Goal: Information Seeking & Learning: Check status

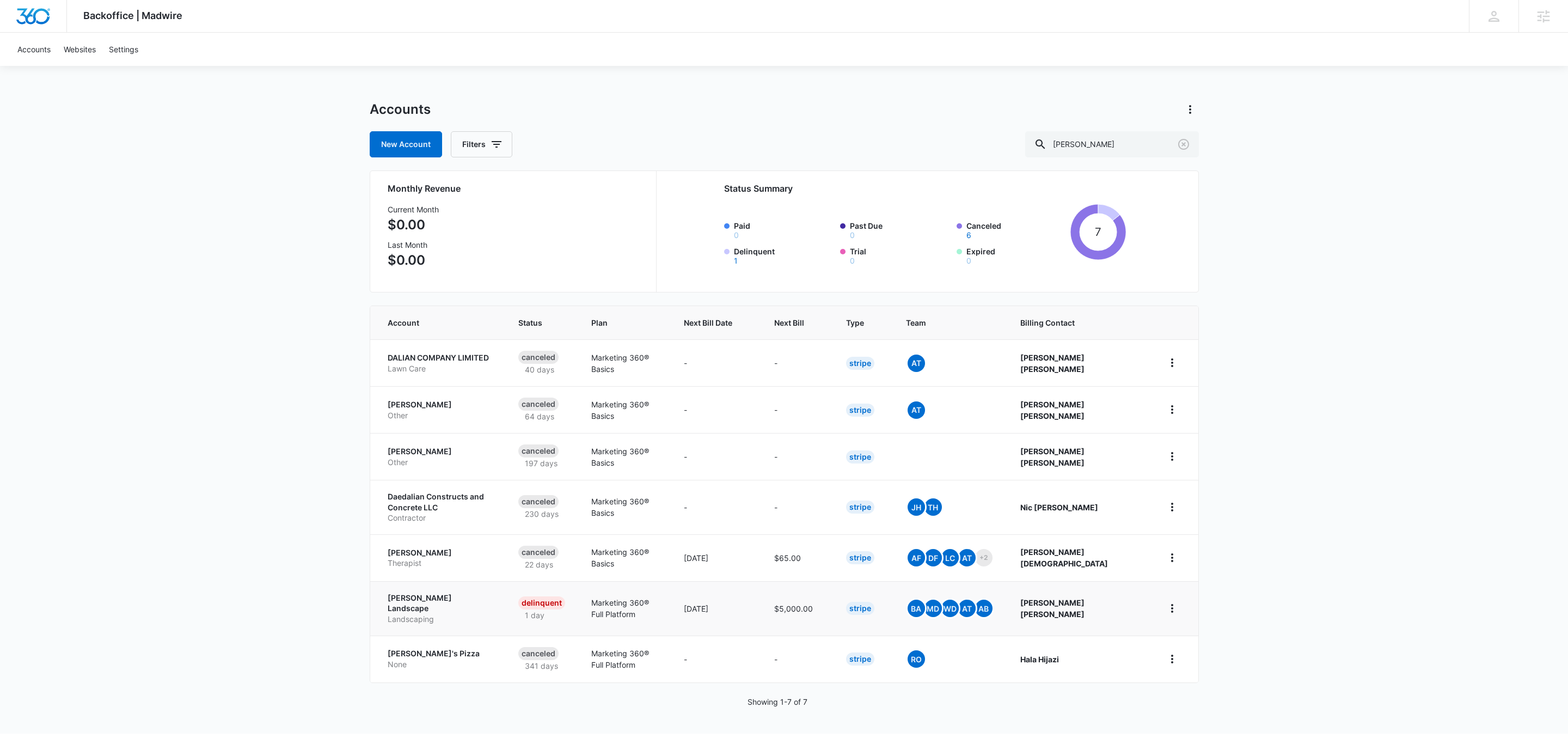
click at [424, 618] on p "Landscaping" at bounding box center [440, 618] width 105 height 11
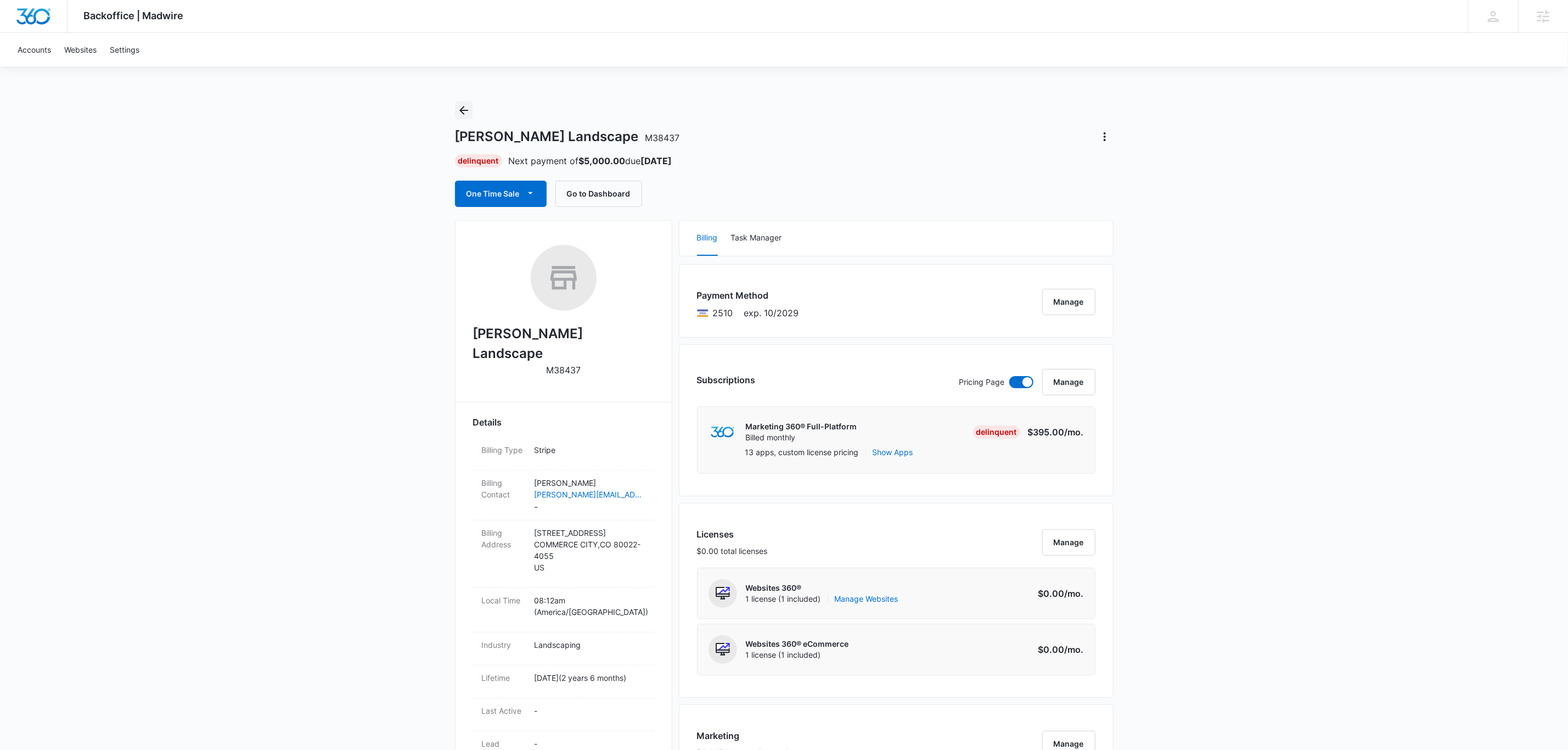
click at [459, 109] on icon "Back" at bounding box center [464, 111] width 13 height 13
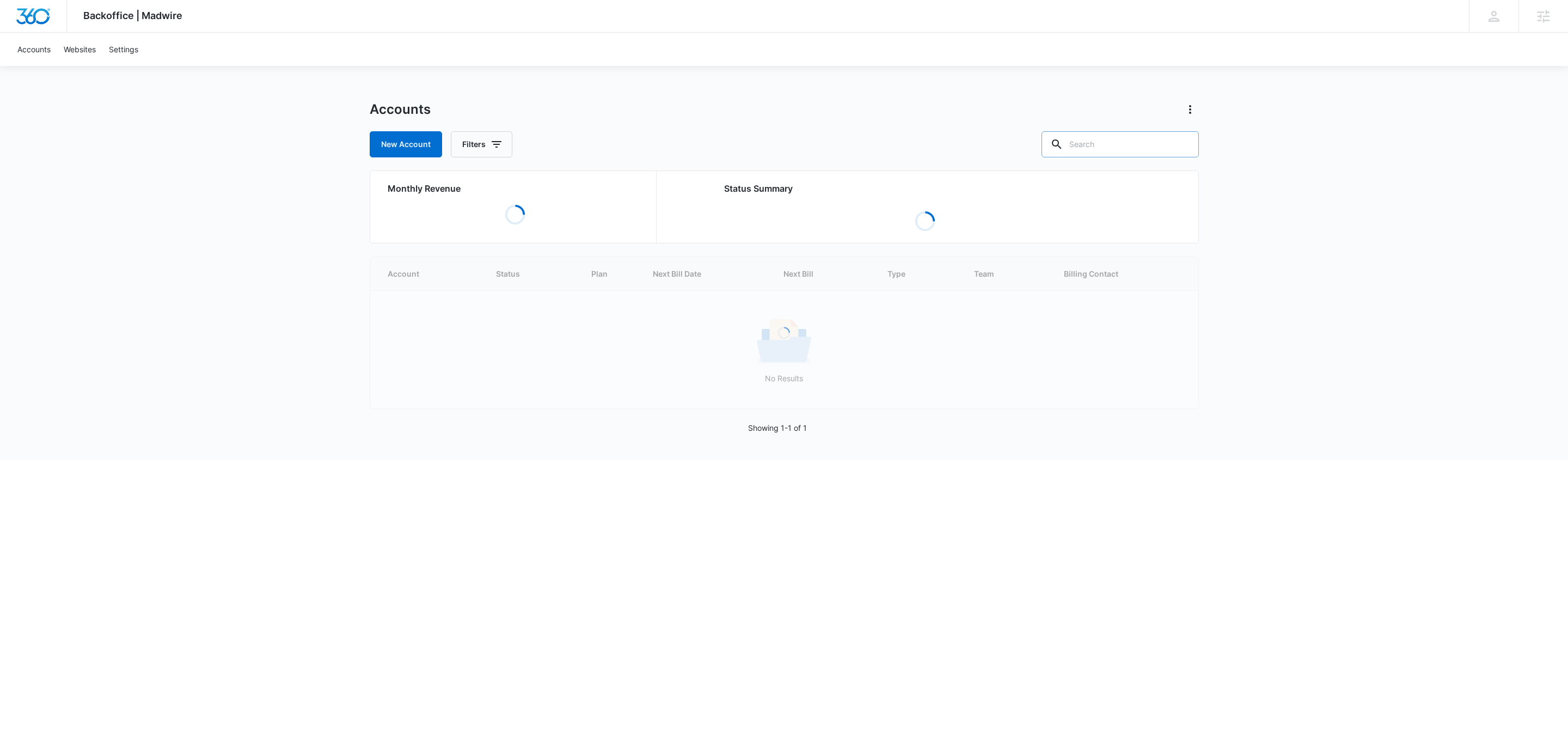
click at [1122, 140] on input "text" at bounding box center [1119, 144] width 157 height 26
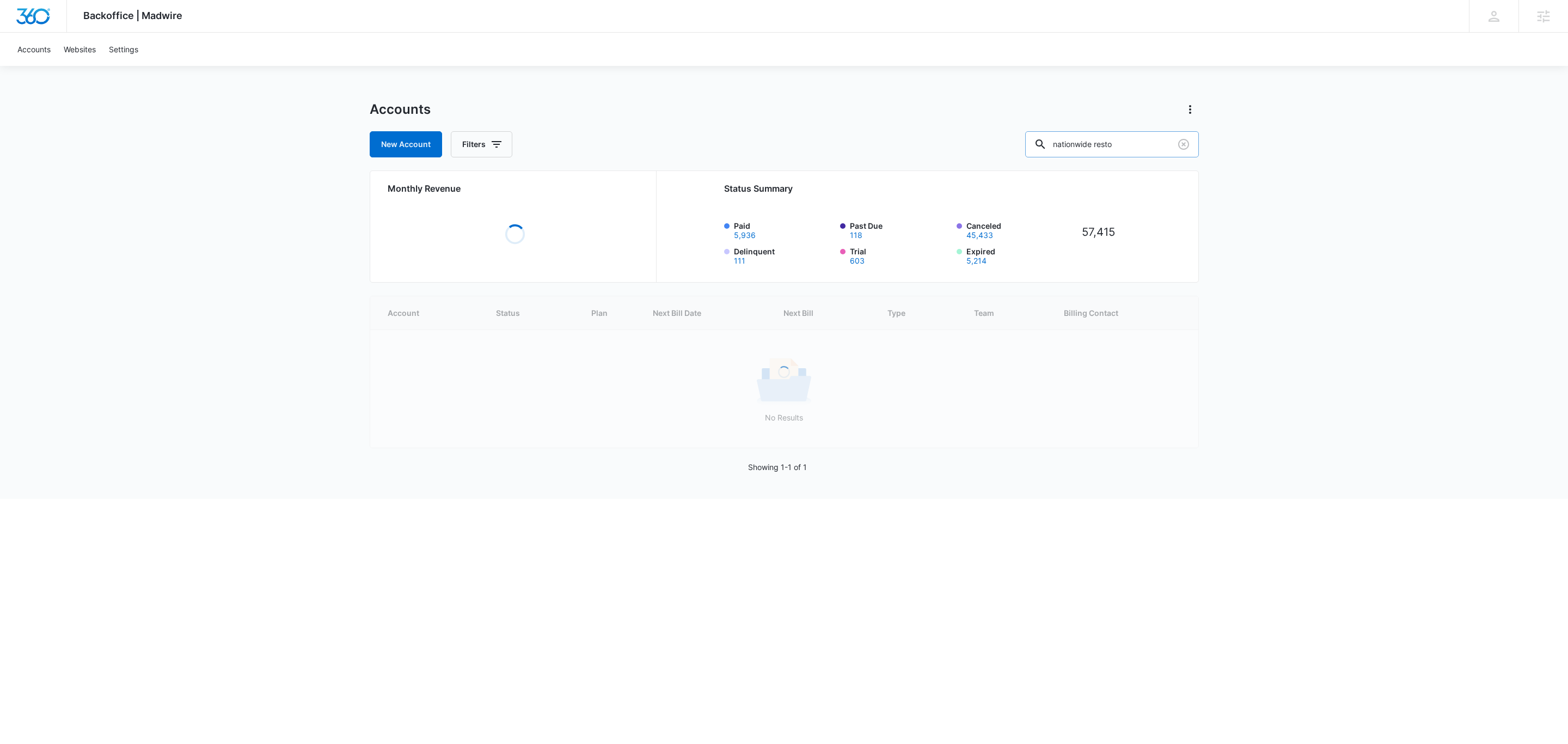
type input "nationwide resto"
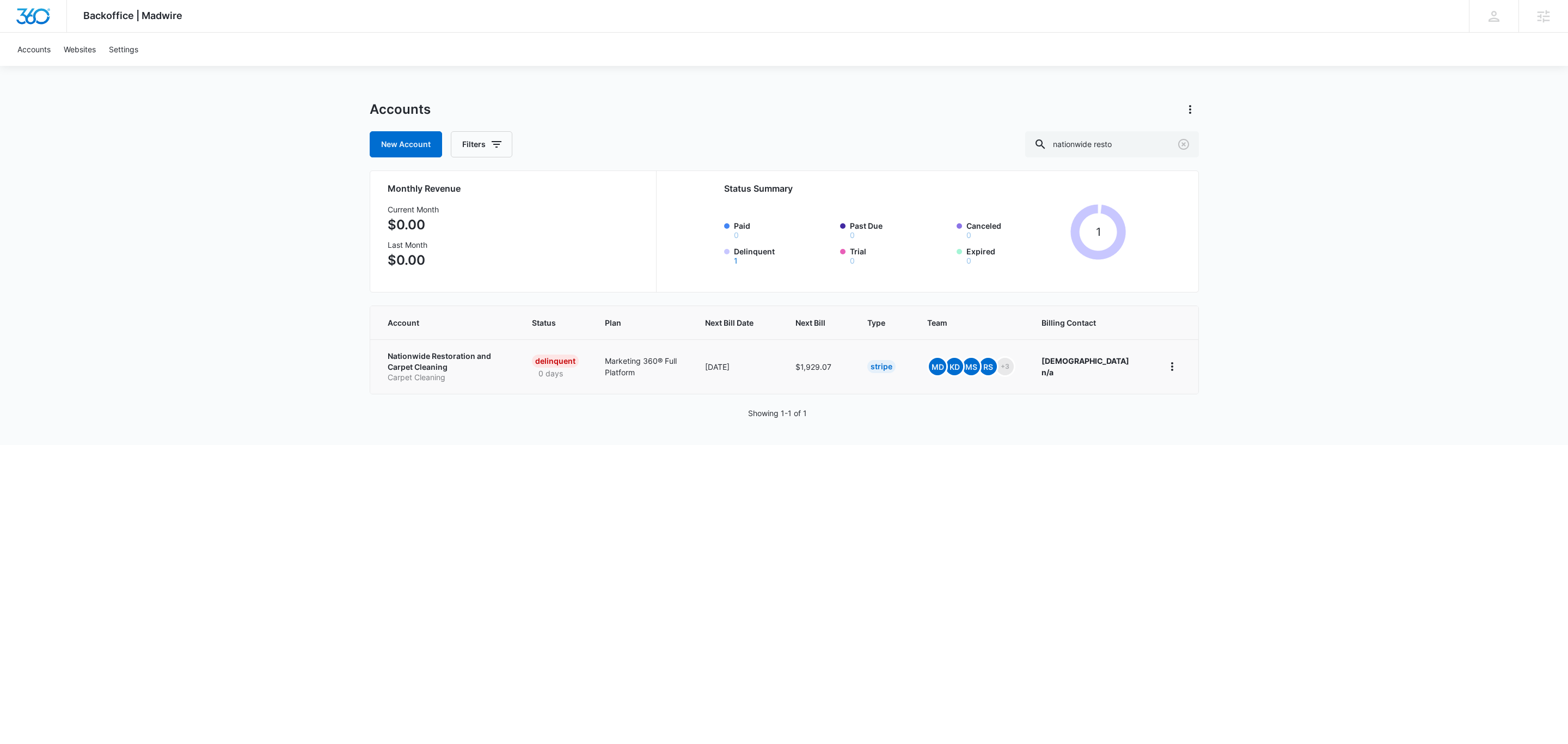
click at [411, 357] on p "Nationwide Restoration and Carpet Cleaning" at bounding box center [446, 362] width 118 height 22
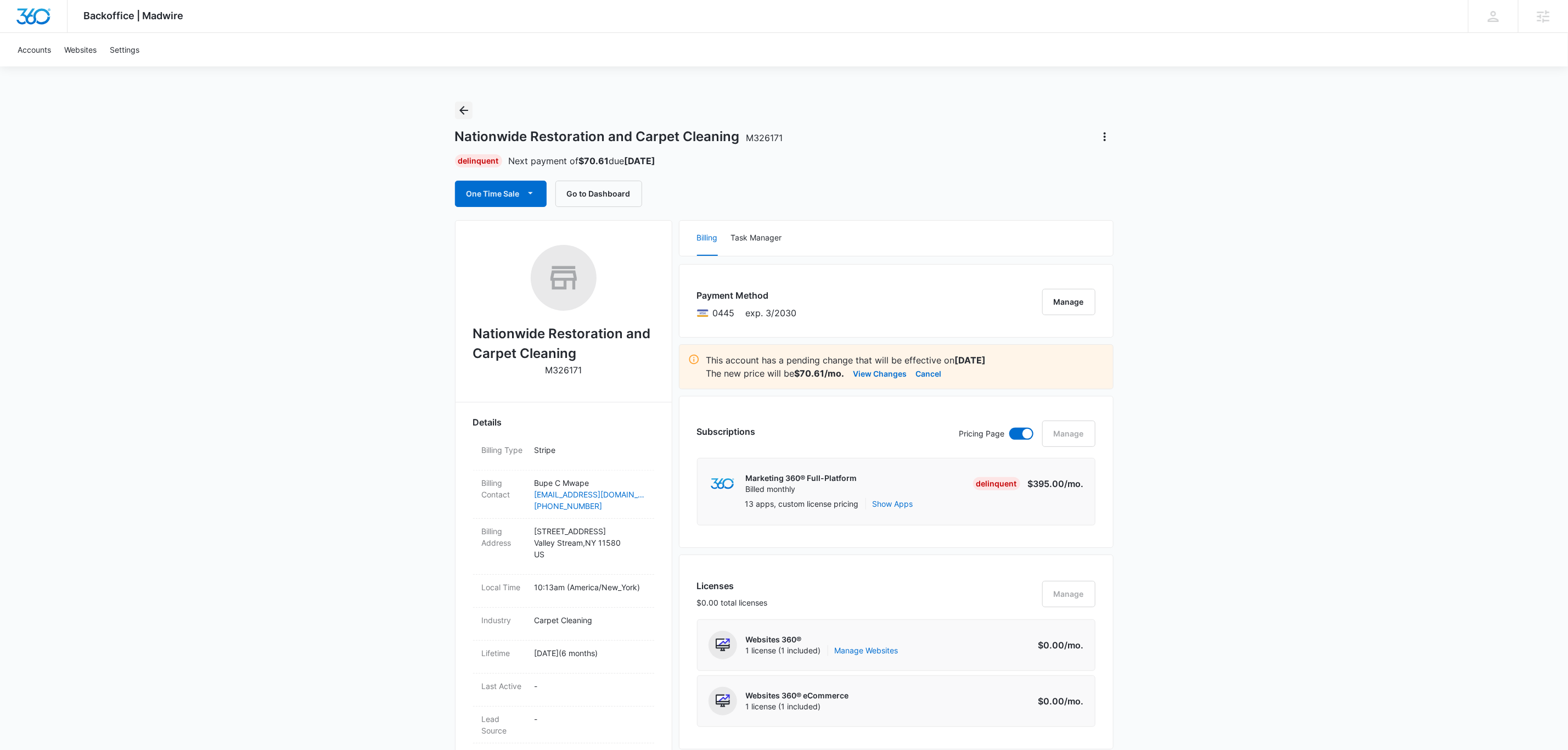
drag, startPoint x: 460, startPoint y: 109, endPoint x: 508, endPoint y: 91, distance: 51.3
click at [460, 109] on icon "Back" at bounding box center [463, 110] width 8 height 8
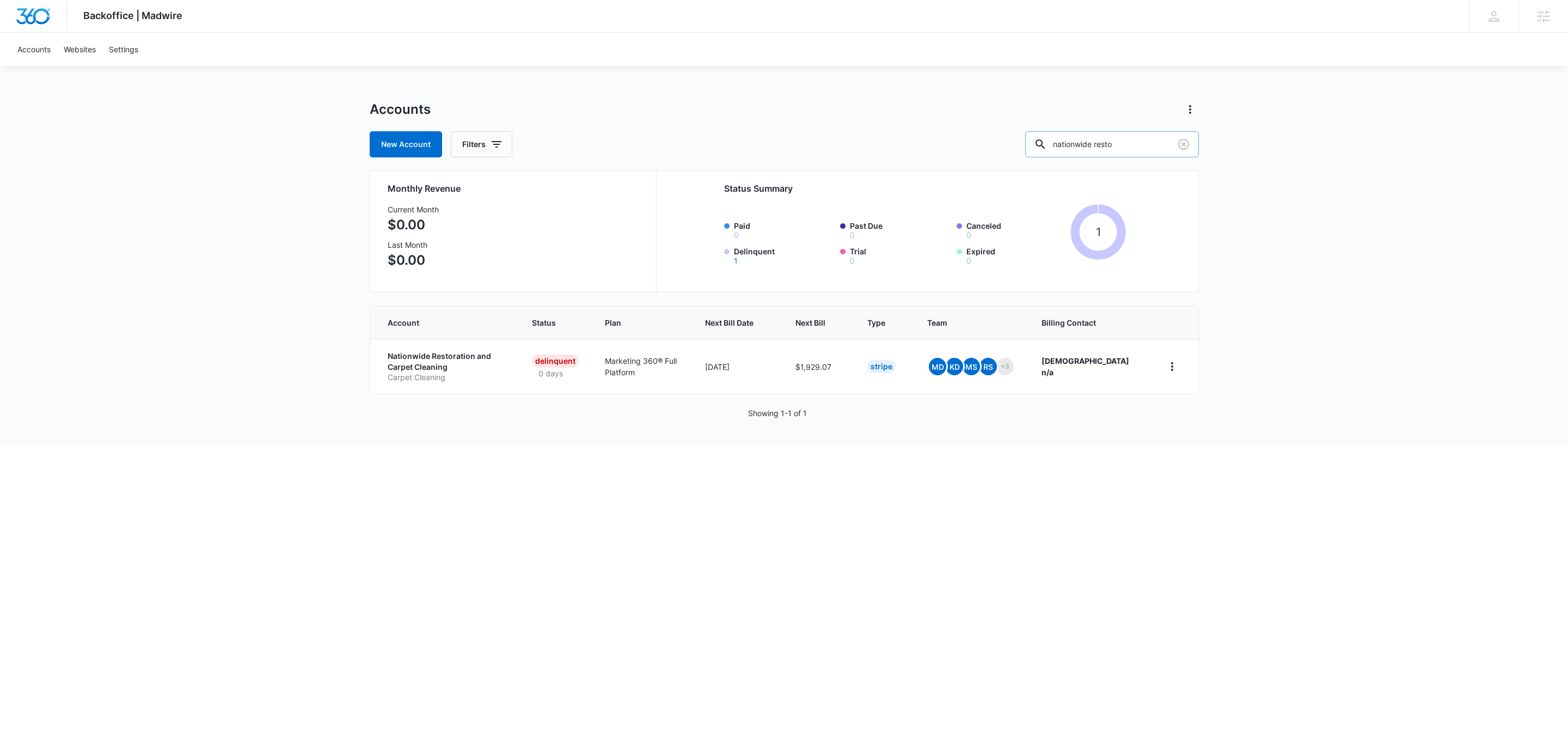
click at [1099, 150] on input "nationwide resto" at bounding box center [1112, 144] width 174 height 26
type input "nulook"
click at [427, 350] on td "NuLook Cabinet Refinishing LLC Painting Contractor" at bounding box center [440, 367] width 140 height 55
click at [449, 355] on p "NuLook Cabinet Refinishing LLC" at bounding box center [442, 362] width 110 height 22
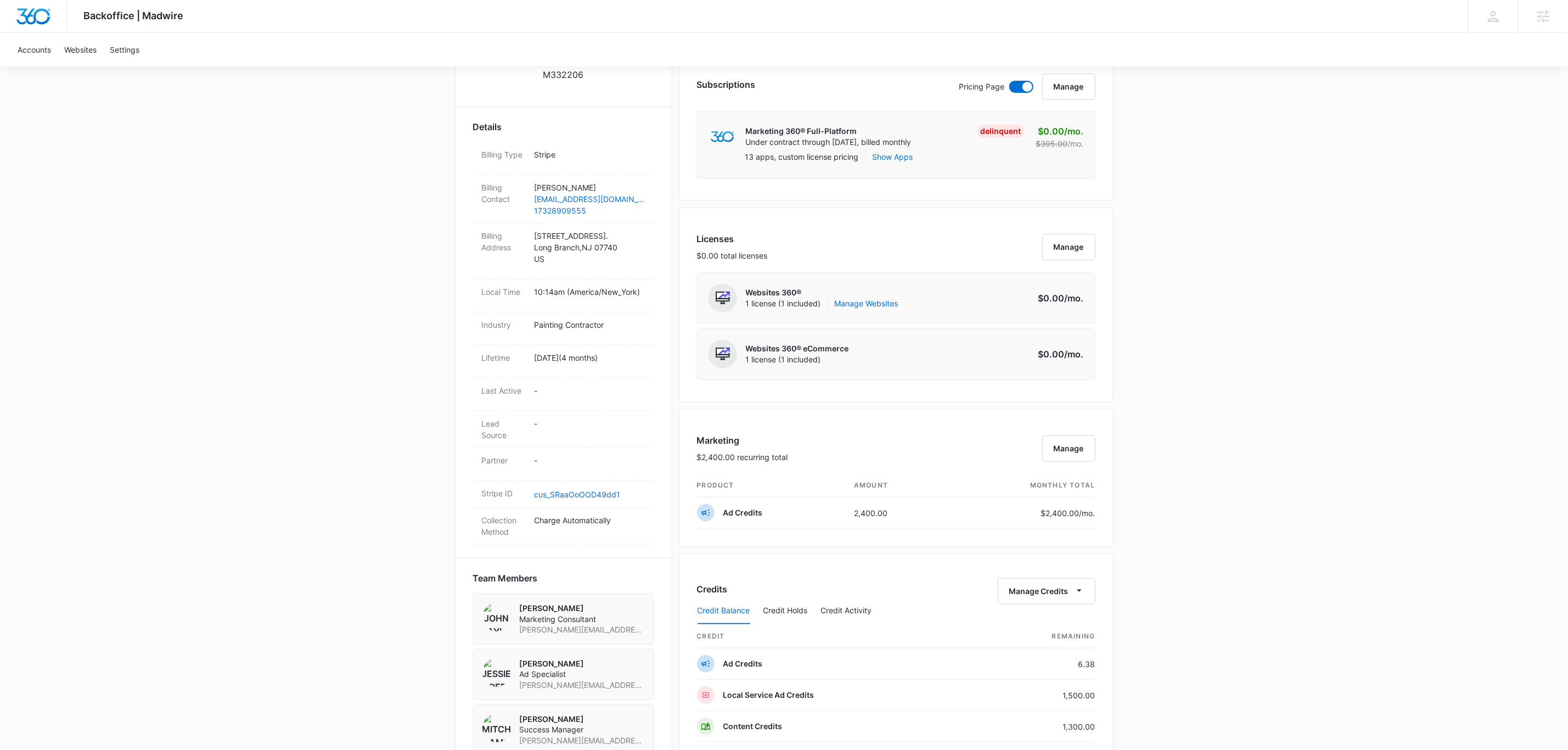
scroll to position [659, 0]
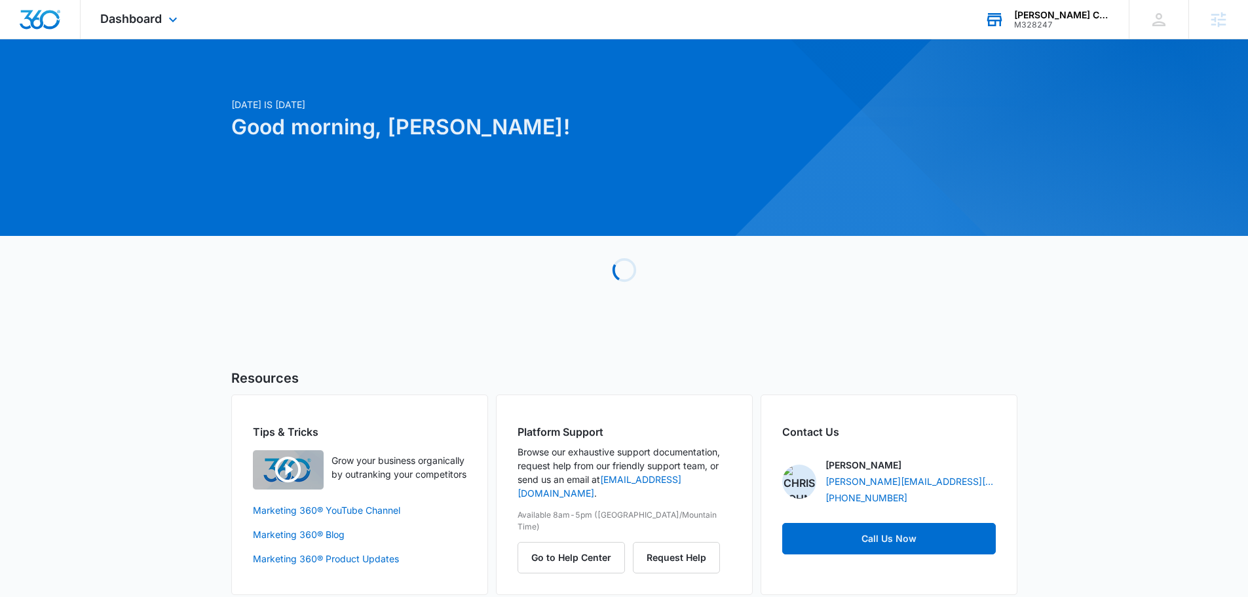
click at [1071, 13] on div "[PERSON_NAME] Construction & Roofing" at bounding box center [1062, 15] width 96 height 10
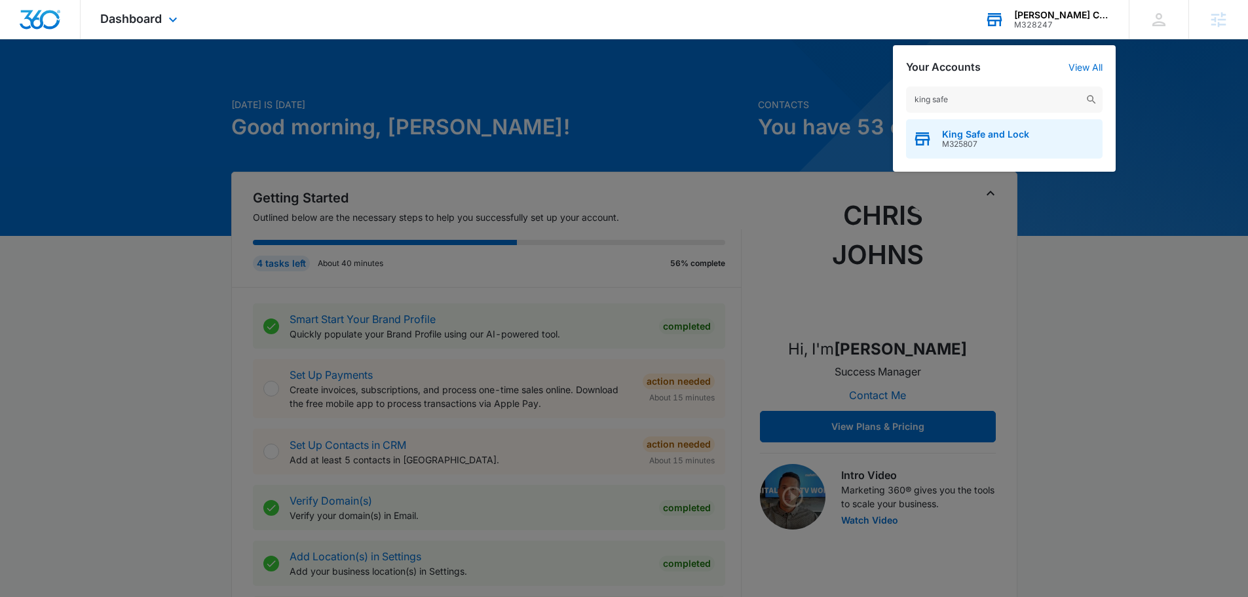
type input "king safe"
click at [982, 137] on span "King Safe and Lock" at bounding box center [985, 134] width 87 height 10
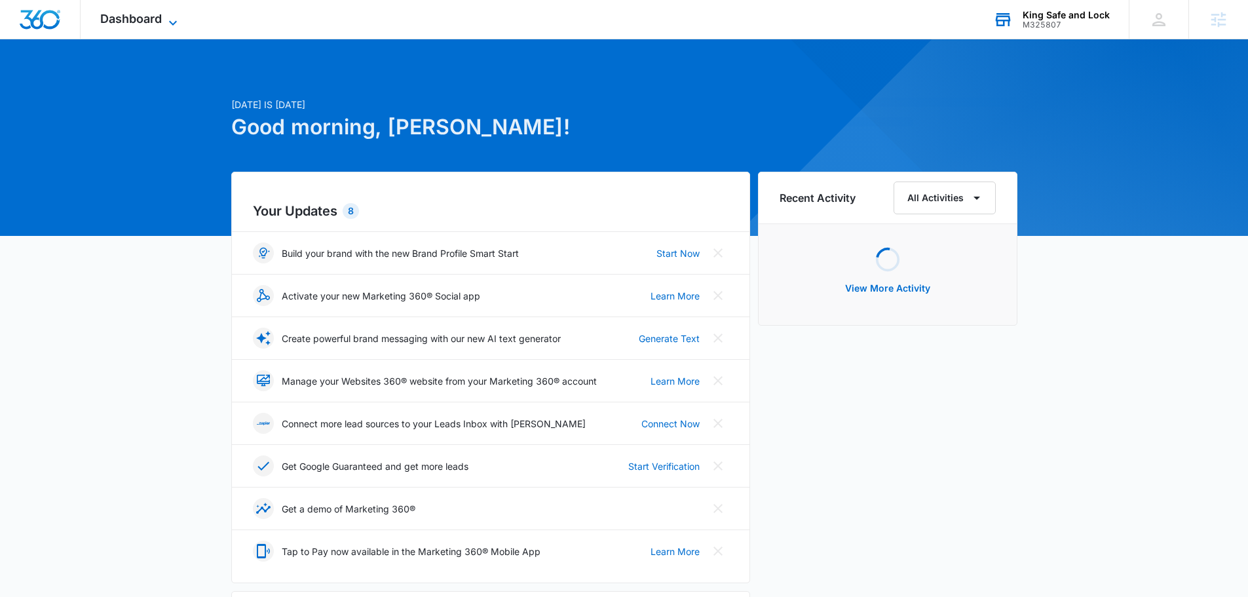
click at [159, 17] on span "Dashboard" at bounding box center [131, 19] width 62 height 14
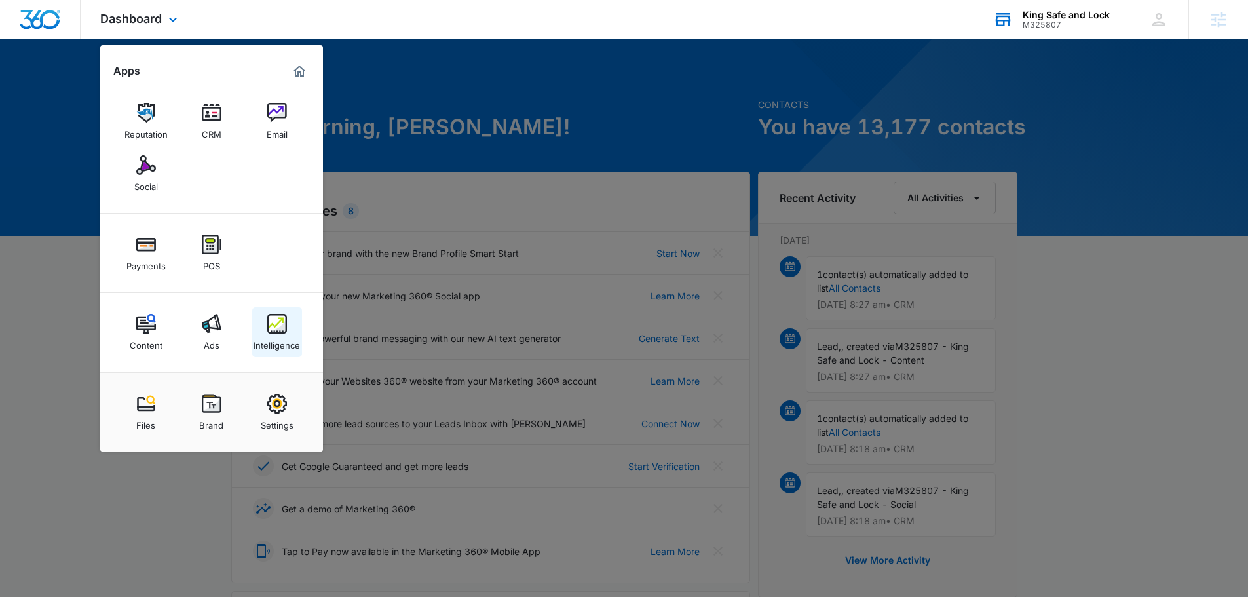
click at [285, 328] on img at bounding box center [277, 324] width 20 height 20
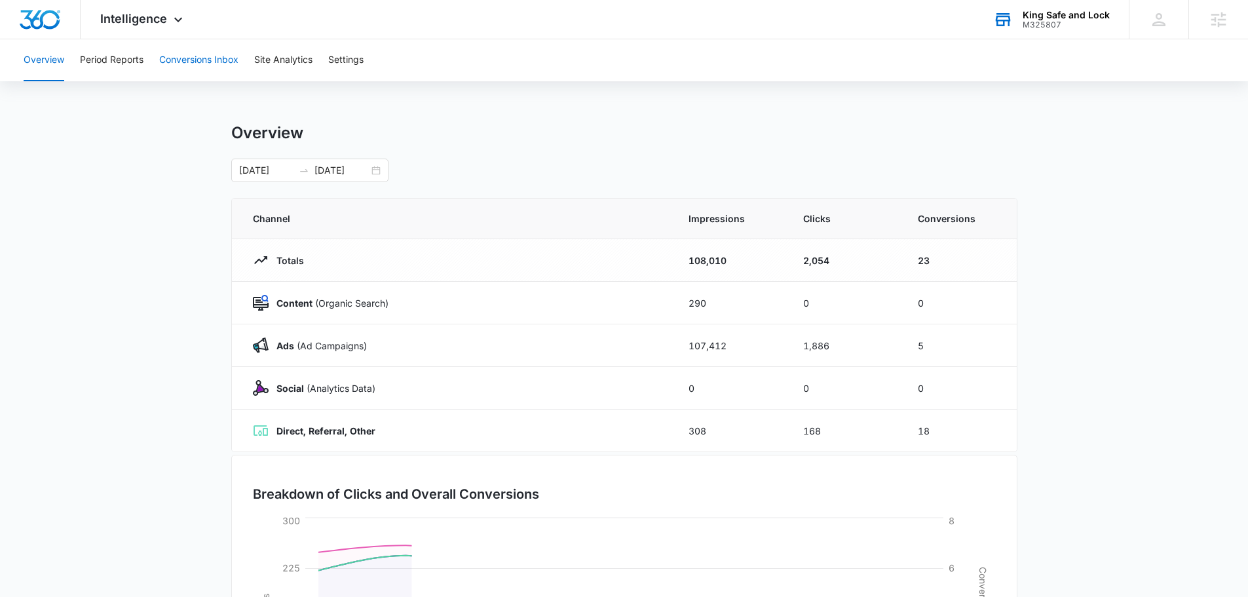
click at [199, 67] on button "Conversions Inbox" at bounding box center [198, 60] width 79 height 42
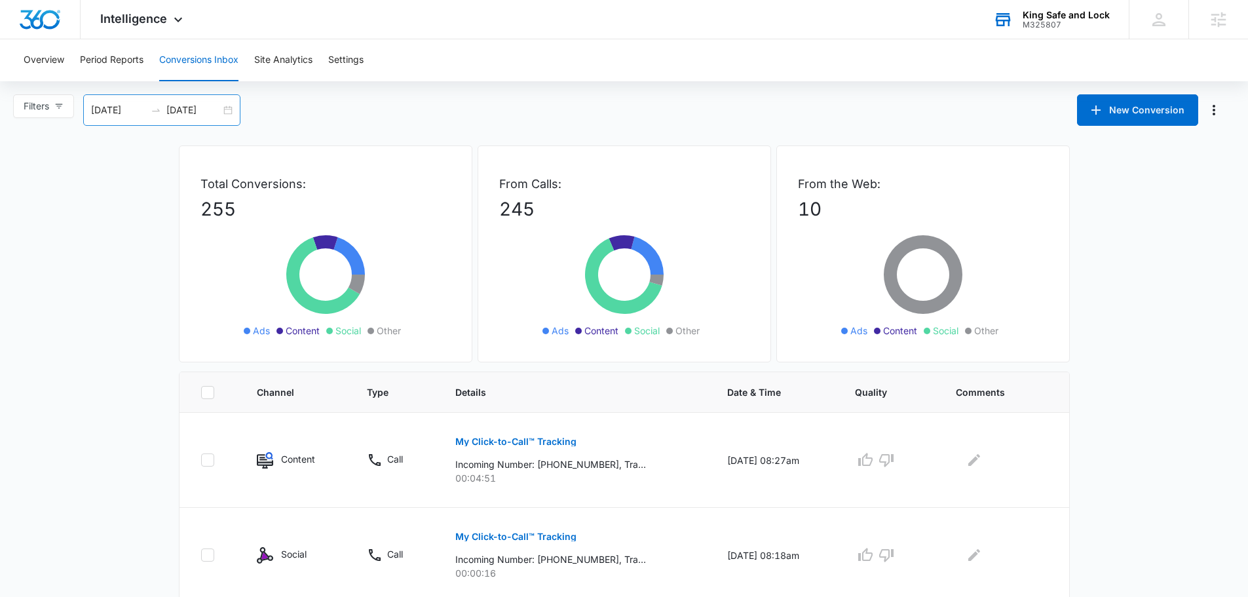
click at [195, 107] on input "[DATE]" at bounding box center [193, 110] width 54 height 14
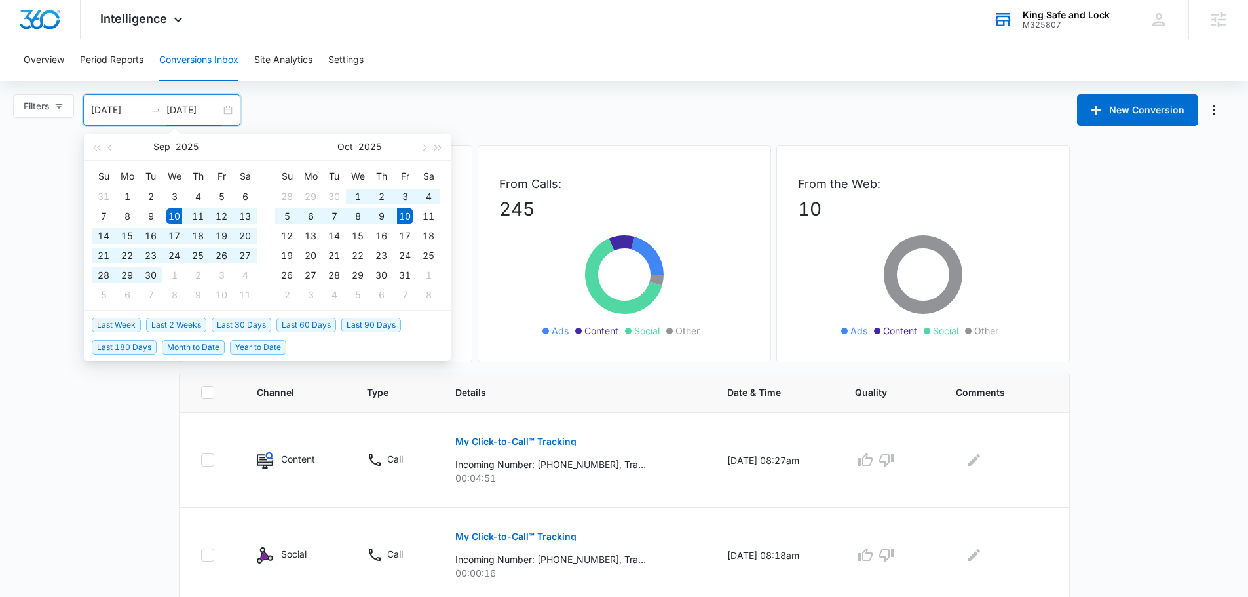
type input "[DATE]"
click at [185, 322] on span "Last 2 Weeks" at bounding box center [176, 325] width 60 height 14
type input "[DATE]"
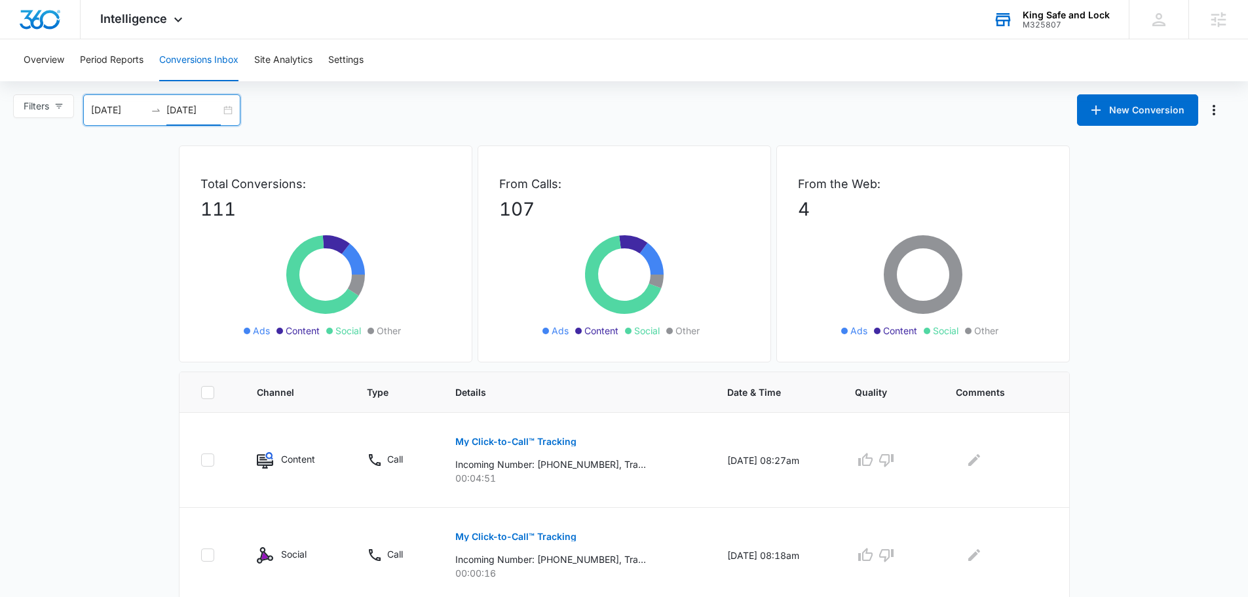
click at [189, 109] on input "[DATE]" at bounding box center [193, 110] width 54 height 14
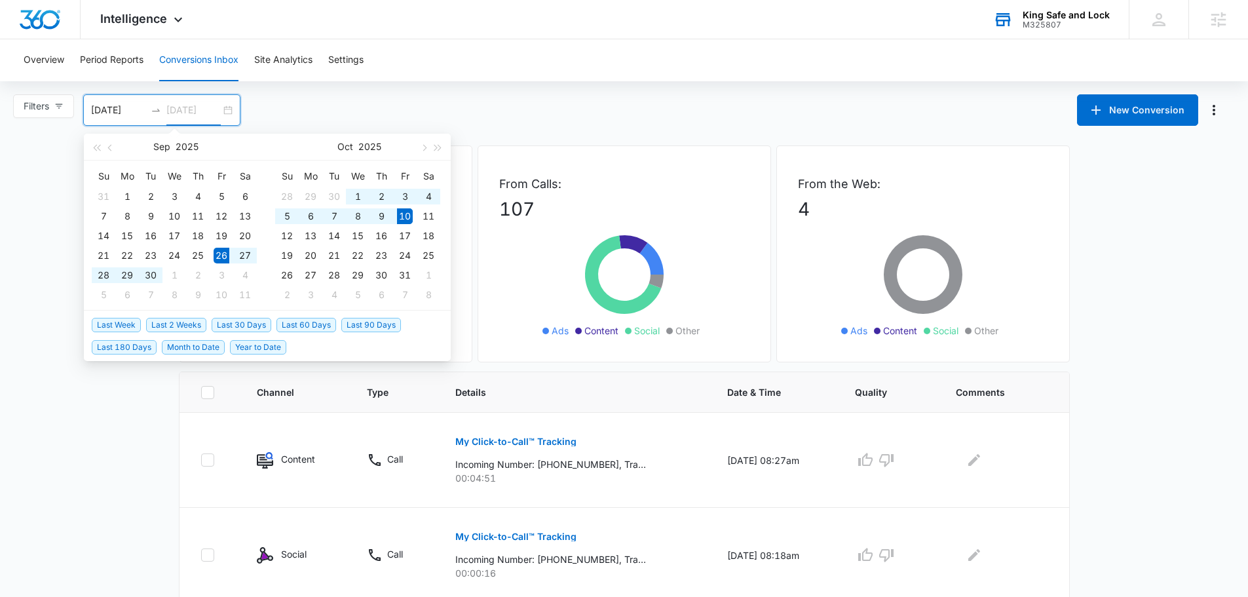
type input "[DATE]"
click at [117, 328] on span "Last Week" at bounding box center [116, 325] width 49 height 14
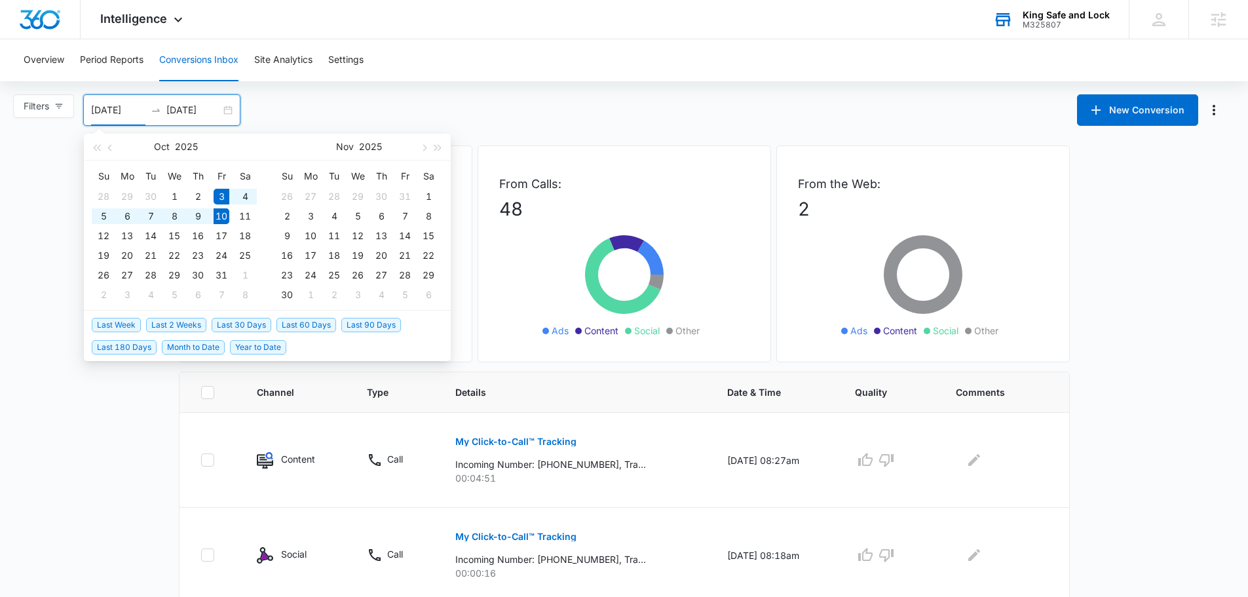
click at [123, 109] on input "10/03/2025" at bounding box center [118, 110] width 54 height 14
click at [192, 320] on span "Last 2 Weeks" at bounding box center [176, 325] width 60 height 14
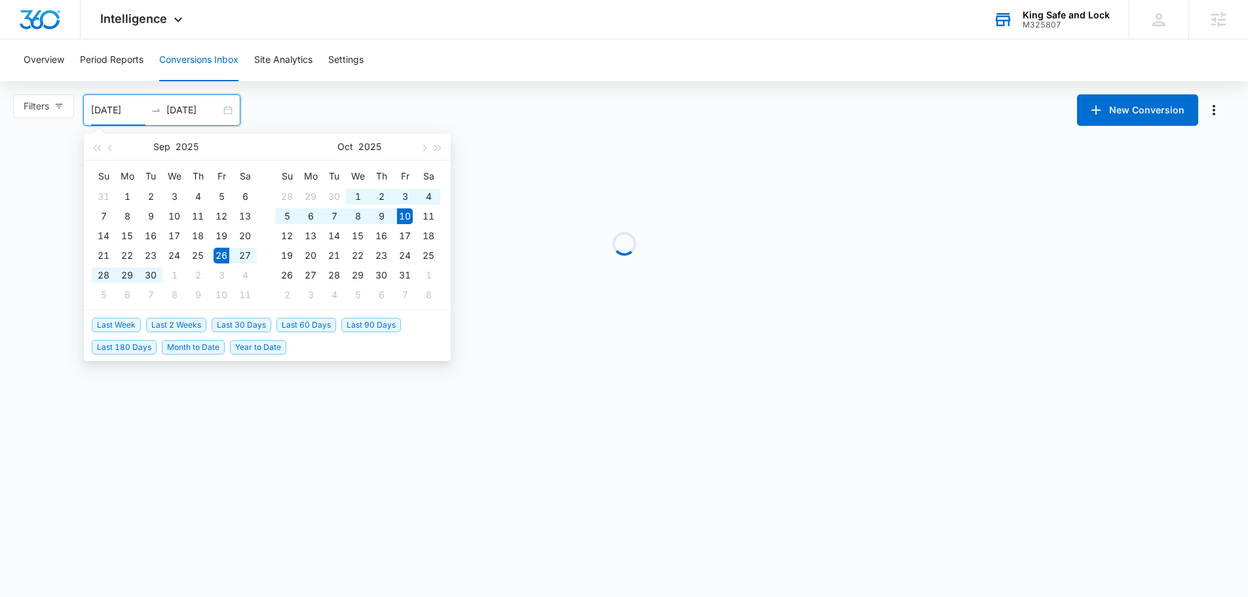
type input "09/26/2025"
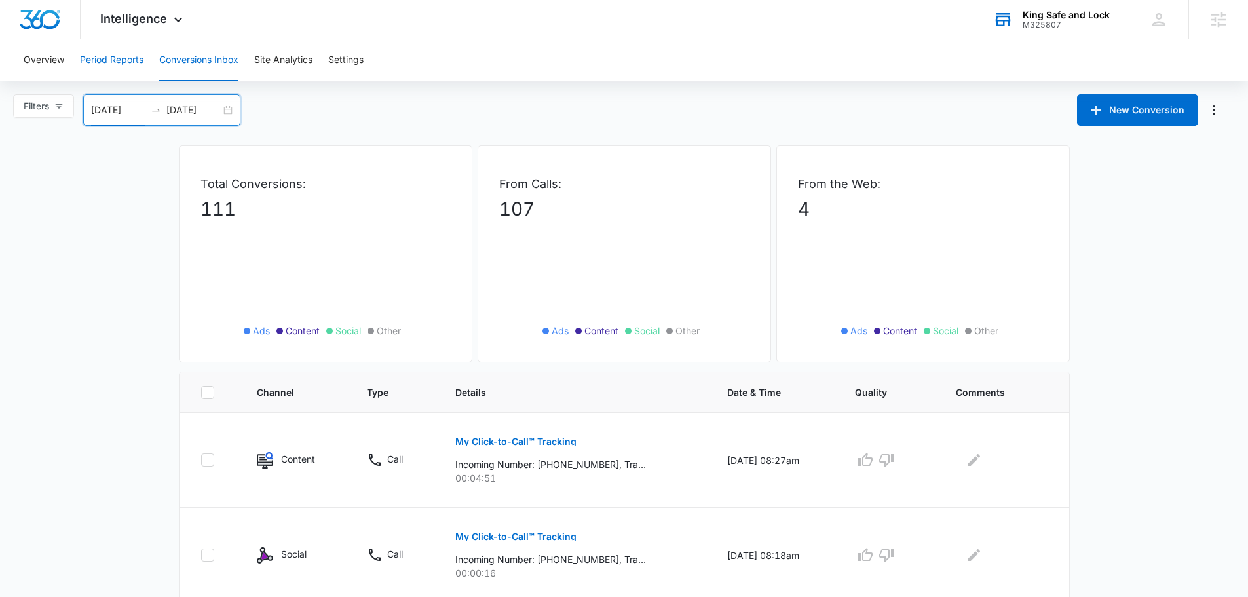
click at [123, 60] on button "Period Reports" at bounding box center [112, 60] width 64 height 42
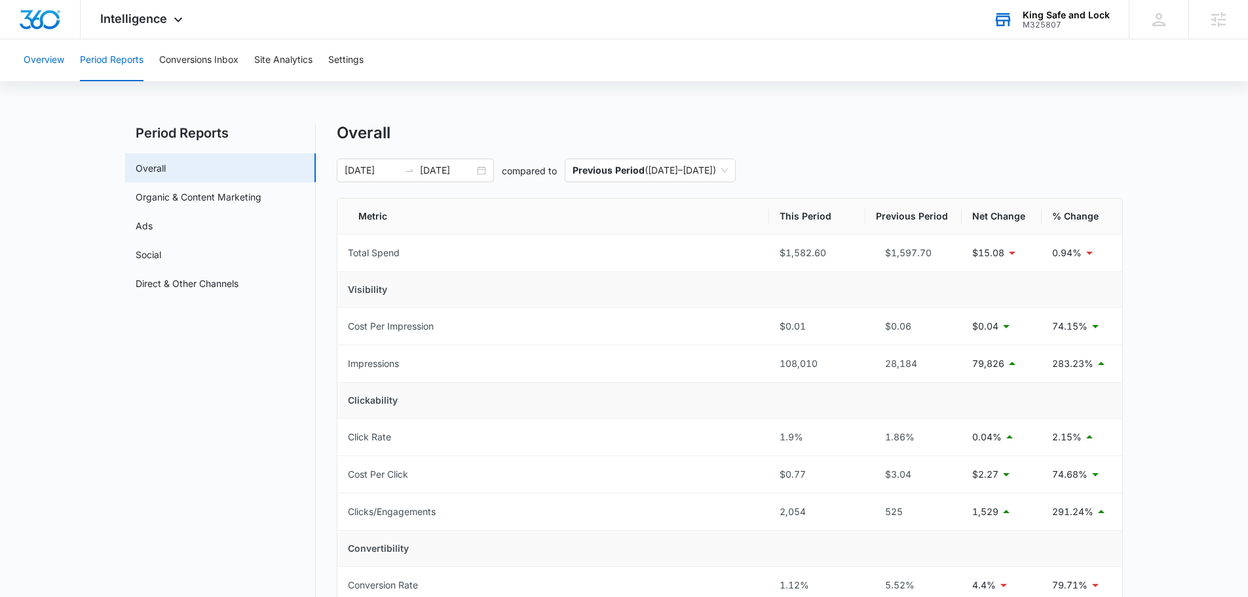
click at [49, 59] on button "Overview" at bounding box center [44, 60] width 41 height 42
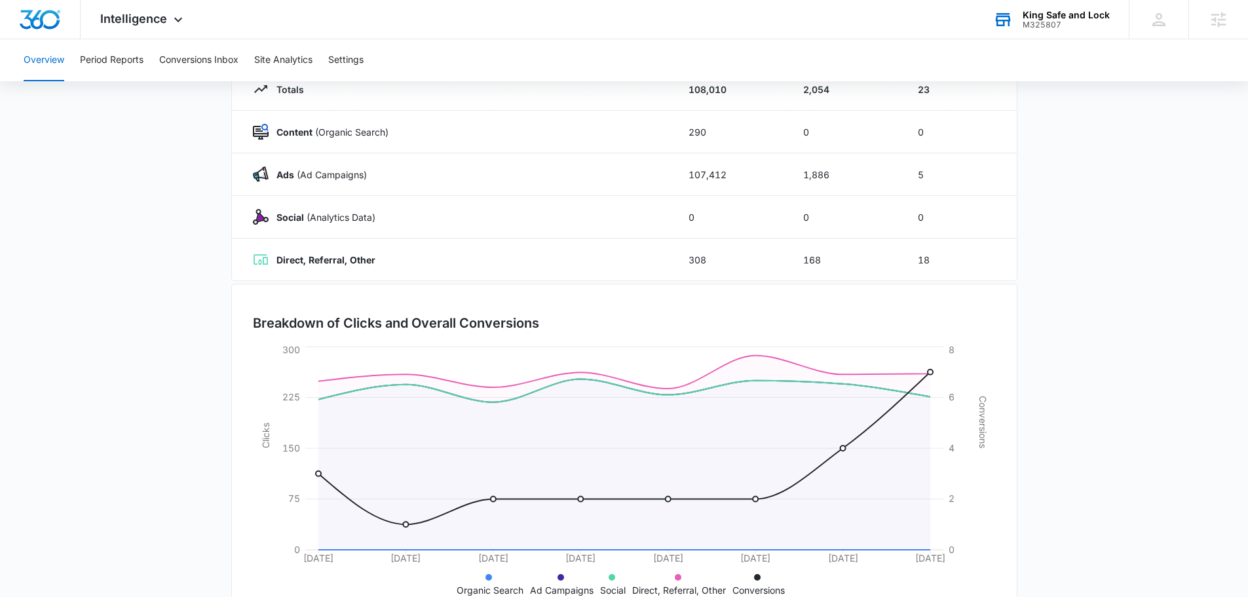
scroll to position [83, 0]
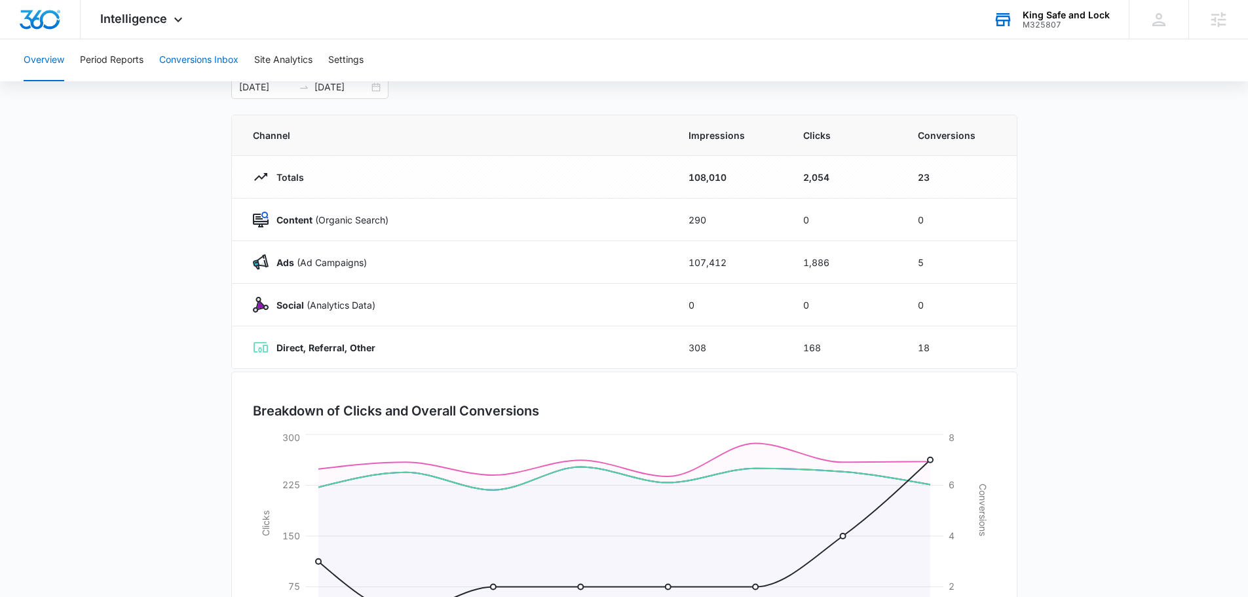
click at [189, 59] on button "Conversions Inbox" at bounding box center [198, 60] width 79 height 42
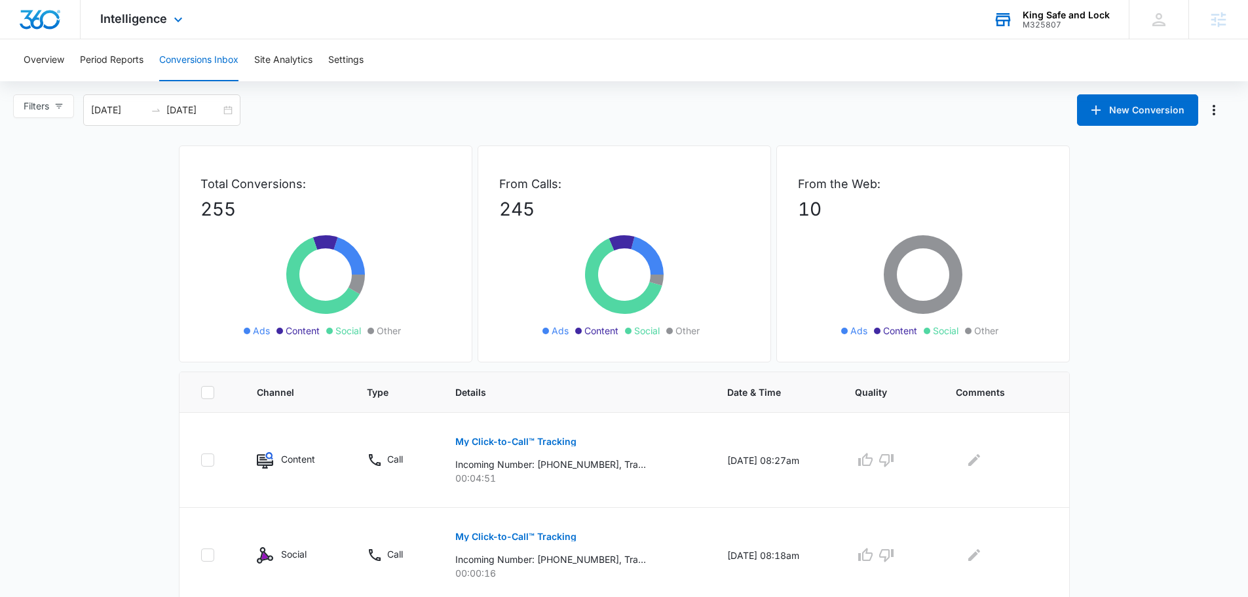
click at [121, 29] on div "Intelligence Apps Reputation CRM Email Social Payments POS Content Ads Intellig…" at bounding box center [143, 19] width 125 height 39
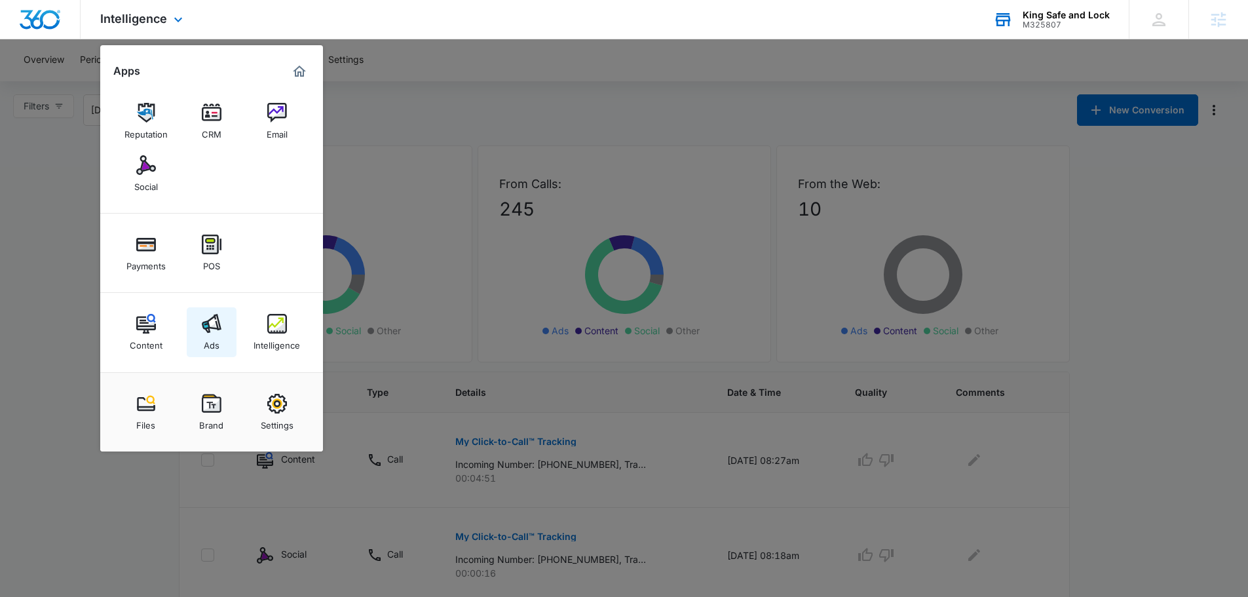
click at [199, 337] on link "Ads" at bounding box center [212, 332] width 50 height 50
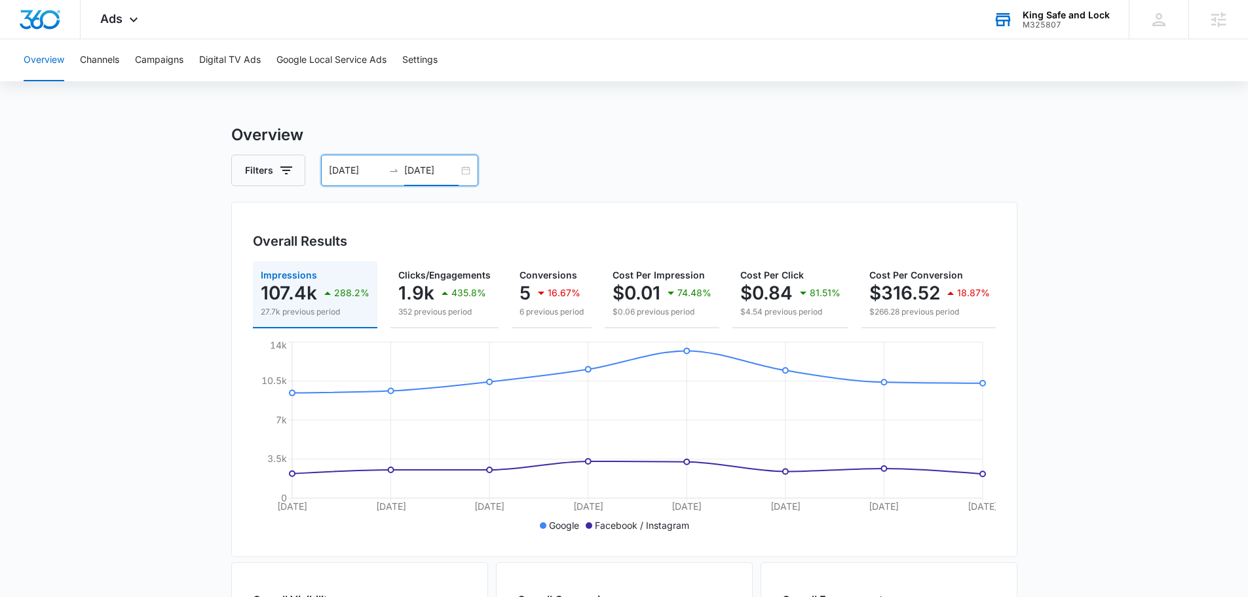
click at [423, 169] on input "10/08/2025" at bounding box center [431, 170] width 54 height 14
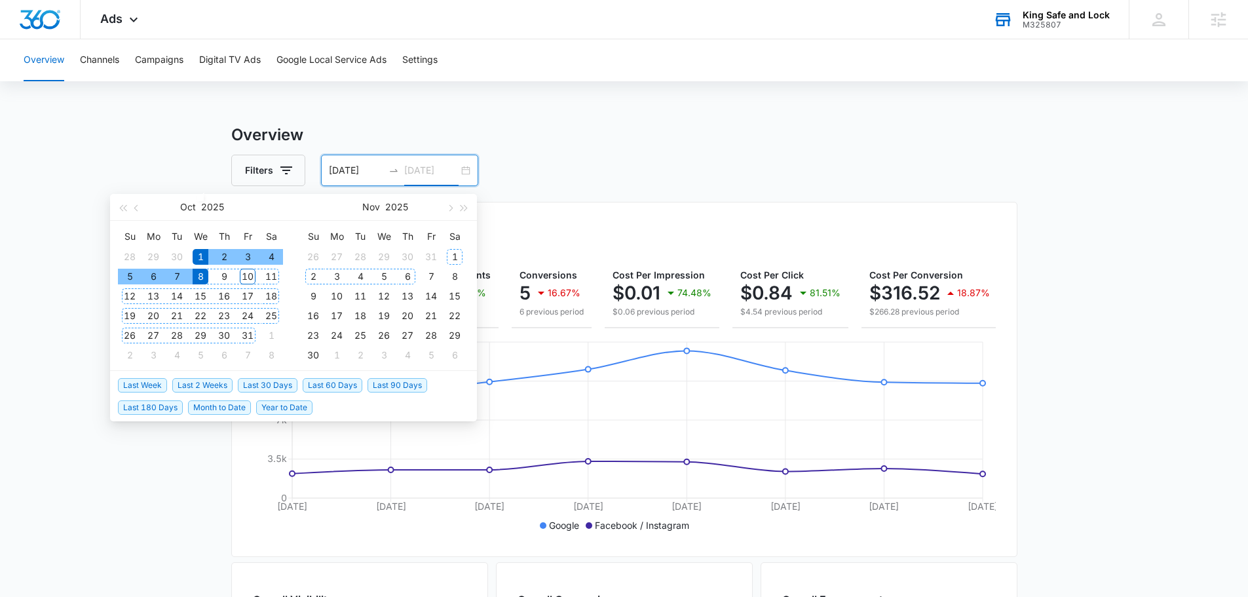
type input "10/08/2025"
click at [206, 388] on span "Last 2 Weeks" at bounding box center [202, 385] width 60 height 14
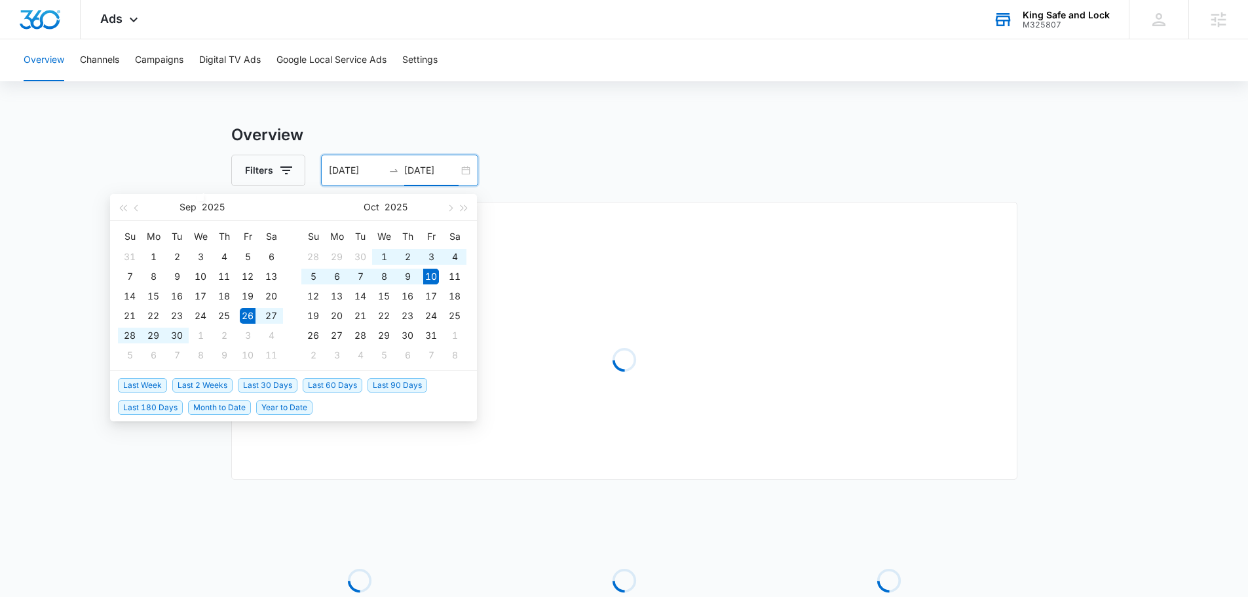
type input "09/26/2025"
type input "[DATE]"
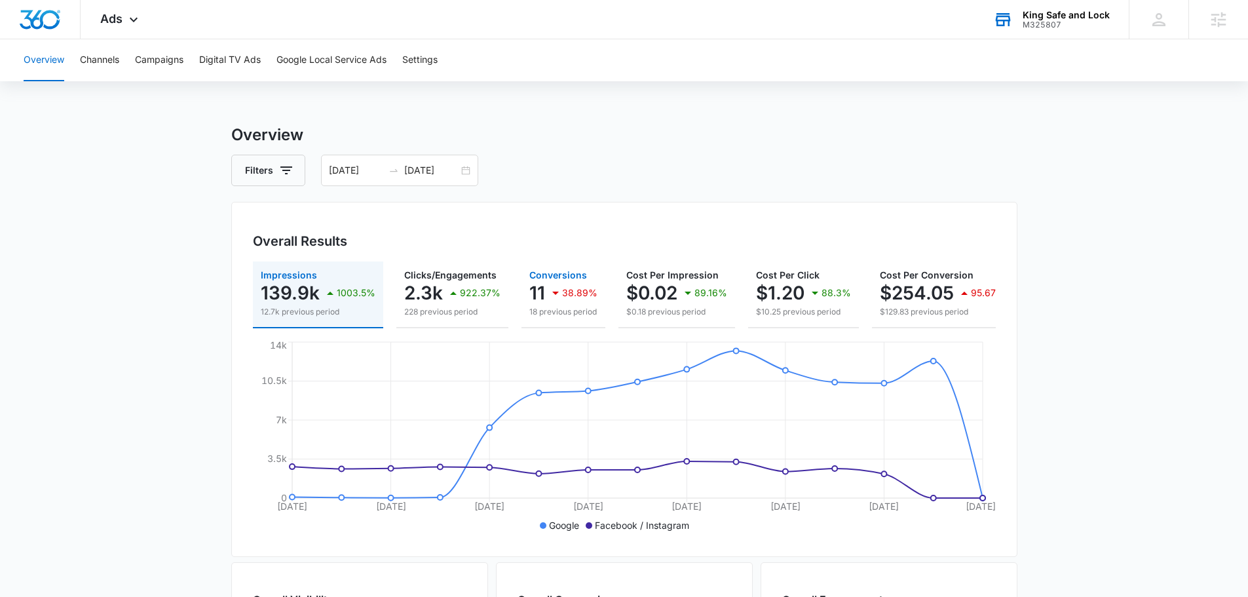
click at [567, 285] on div "38.89%" at bounding box center [573, 293] width 50 height 26
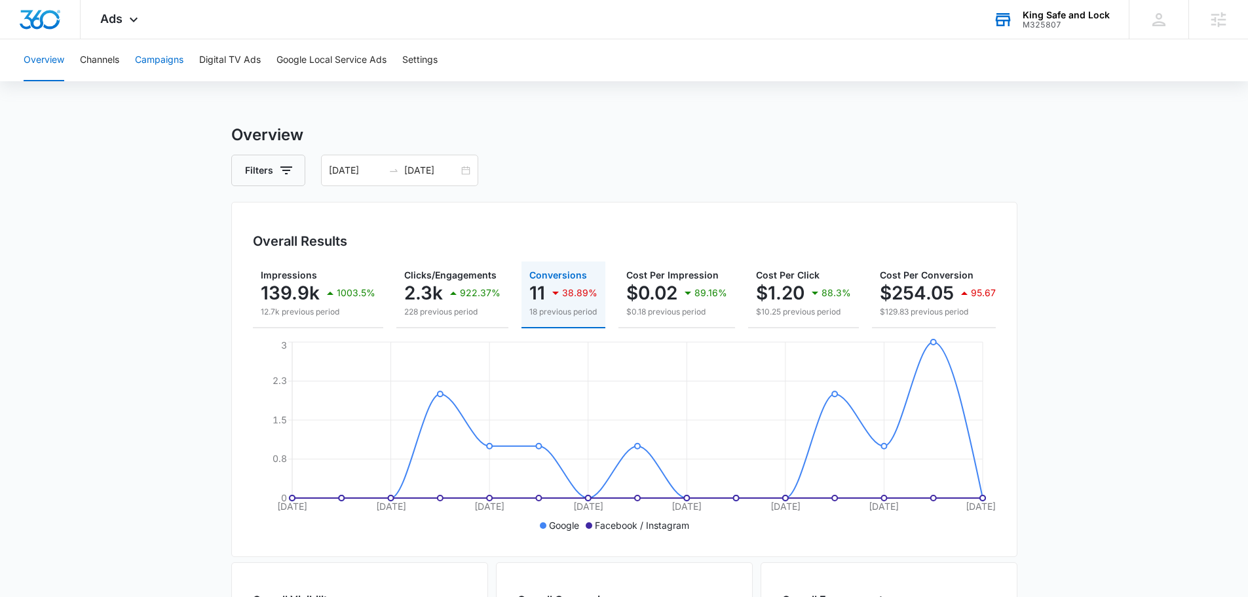
click at [155, 58] on button "Campaigns" at bounding box center [159, 60] width 48 height 42
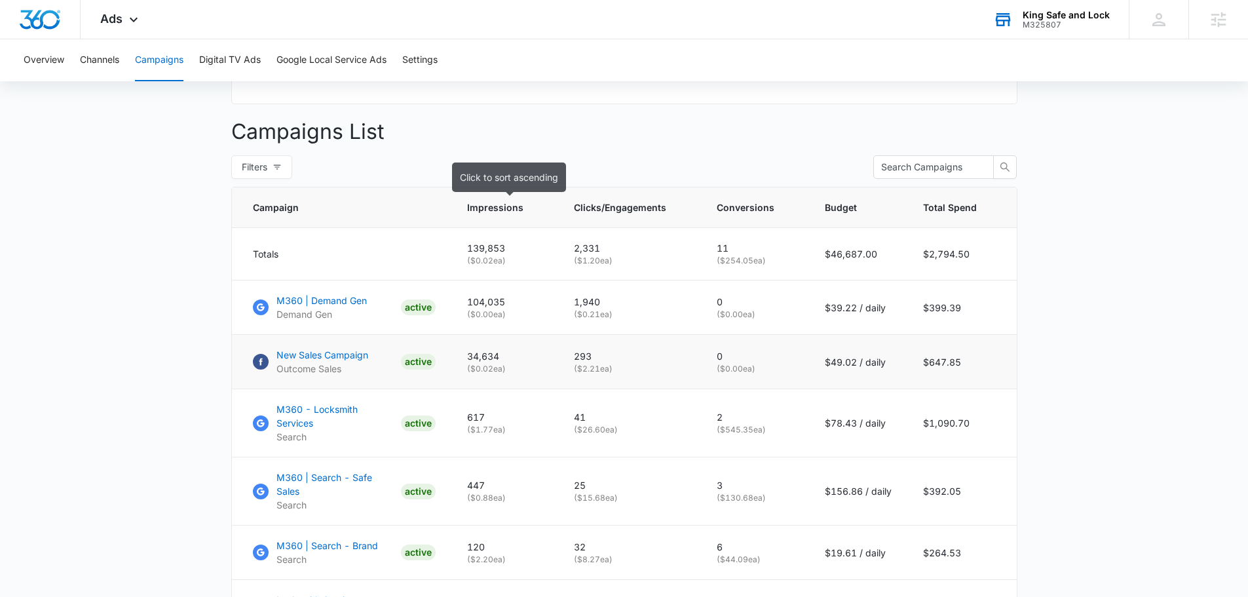
scroll to position [459, 0]
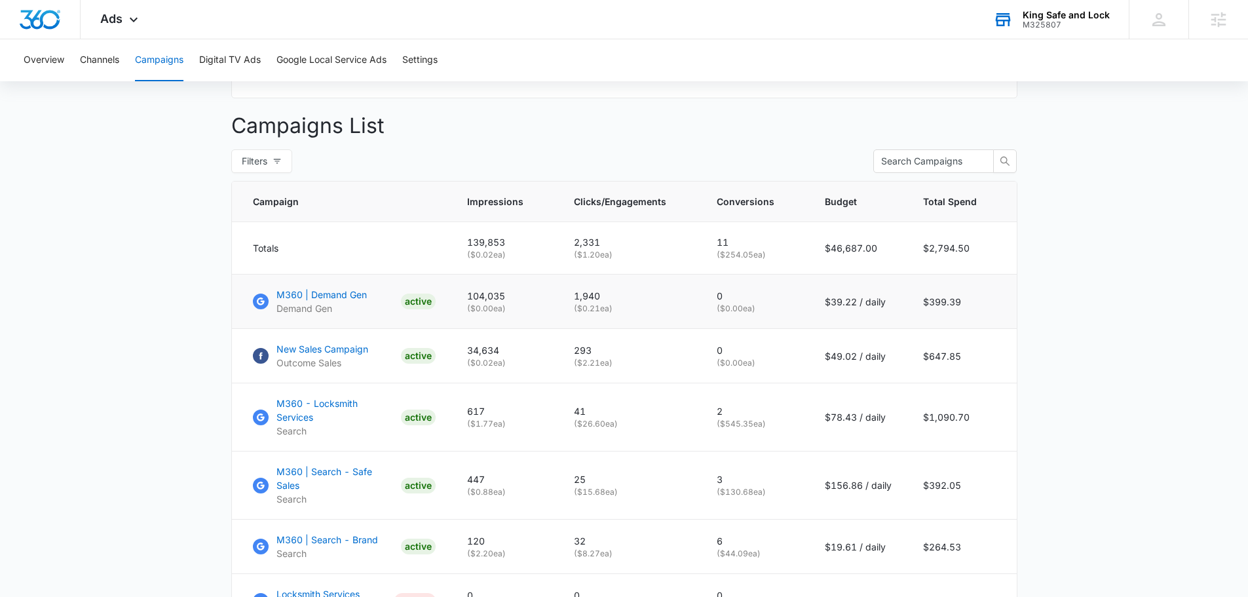
drag, startPoint x: 717, startPoint y: 316, endPoint x: 791, endPoint y: 314, distance: 73.4
click at [791, 314] on td "0 ( $0.00 ea)" at bounding box center [755, 301] width 108 height 54
click at [740, 303] on p "0" at bounding box center [755, 296] width 77 height 14
drag, startPoint x: 703, startPoint y: 312, endPoint x: 799, endPoint y: 313, distance: 95.7
click at [799, 313] on td "0 ( $0.00 ea)" at bounding box center [755, 301] width 108 height 54
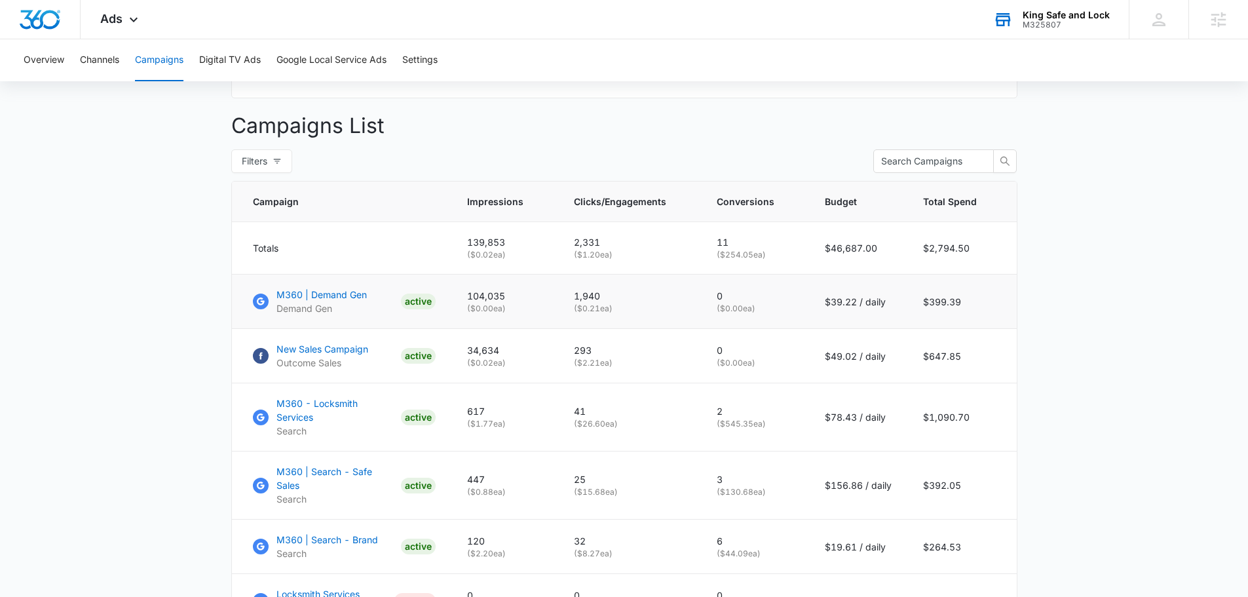
click at [791, 314] on p "( $0.00 ea)" at bounding box center [755, 309] width 77 height 12
drag, startPoint x: 923, startPoint y: 310, endPoint x: 968, endPoint y: 307, distance: 44.7
click at [966, 307] on td "$399.39" at bounding box center [961, 301] width 109 height 54
click at [973, 307] on td "$399.39" at bounding box center [961, 301] width 109 height 54
drag, startPoint x: 466, startPoint y: 311, endPoint x: 538, endPoint y: 293, distance: 75.0
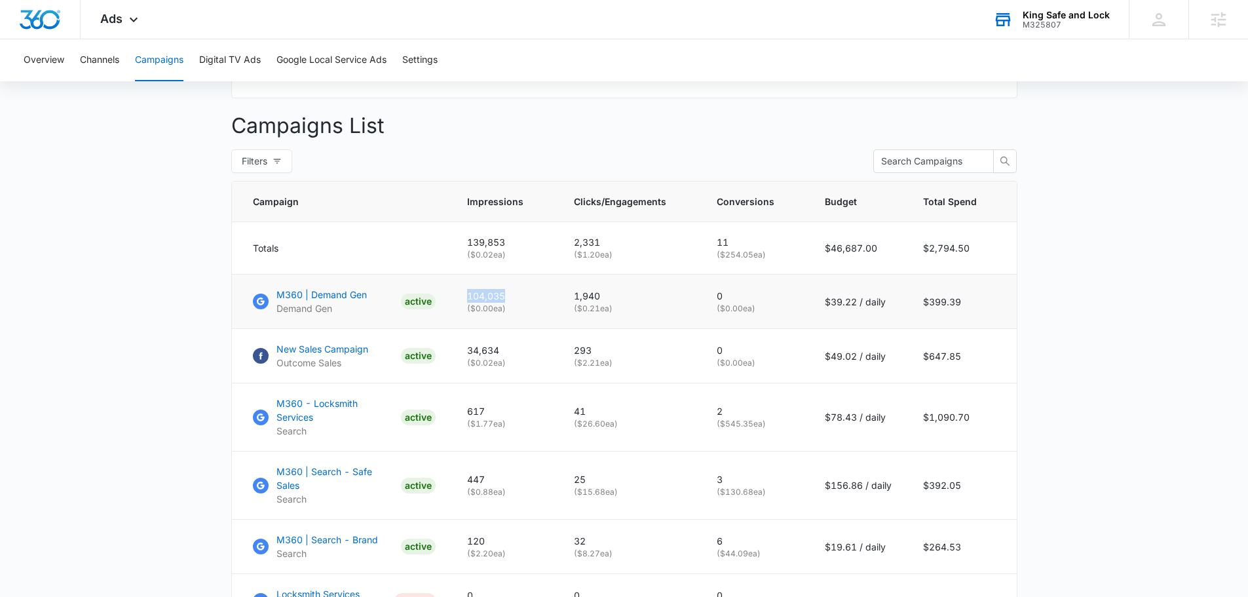
click at [538, 293] on td "104,035 ( $0.00 ea)" at bounding box center [504, 301] width 107 height 54
drag, startPoint x: 538, startPoint y: 293, endPoint x: 543, endPoint y: 309, distance: 17.0
click at [538, 293] on td "104,035 ( $0.00 ea)" at bounding box center [504, 301] width 107 height 54
drag, startPoint x: 923, startPoint y: 302, endPoint x: 984, endPoint y: 296, distance: 61.2
click at [981, 296] on td "$399.39" at bounding box center [961, 301] width 109 height 54
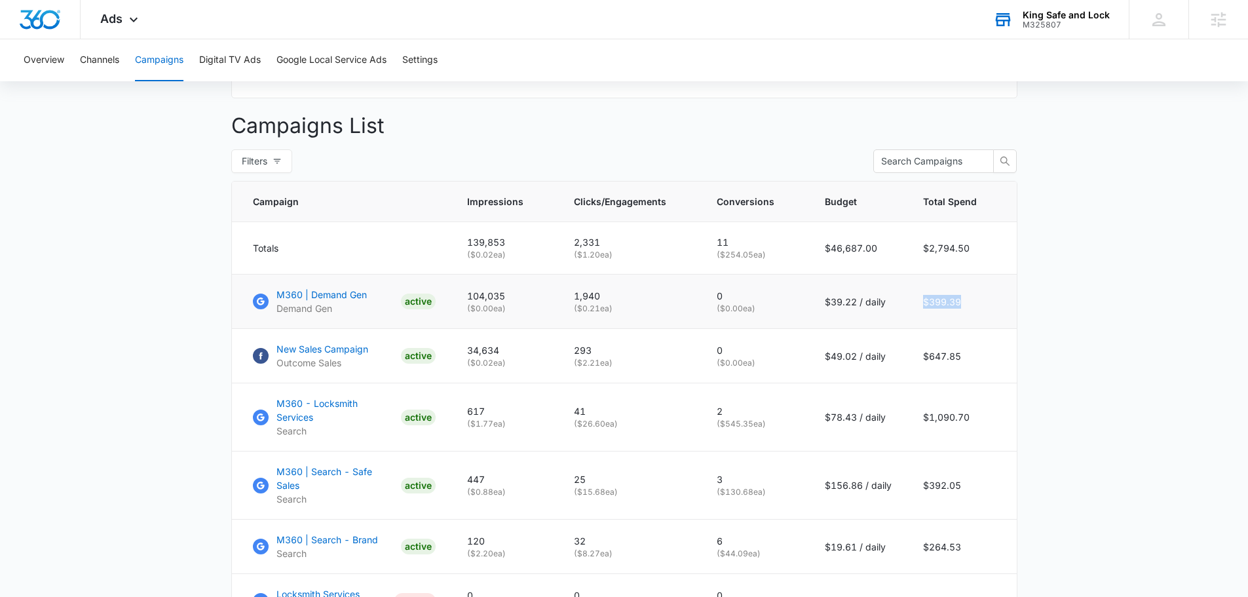
click at [983, 296] on td "$399.39" at bounding box center [961, 301] width 109 height 54
drag, startPoint x: 755, startPoint y: 320, endPoint x: 704, endPoint y: 325, distance: 51.4
click at [704, 325] on td "0 ( $0.00 ea)" at bounding box center [755, 301] width 108 height 54
click at [753, 314] on p "( $0.00 ea)" at bounding box center [755, 309] width 77 height 12
drag, startPoint x: 772, startPoint y: 314, endPoint x: 742, endPoint y: 314, distance: 30.1
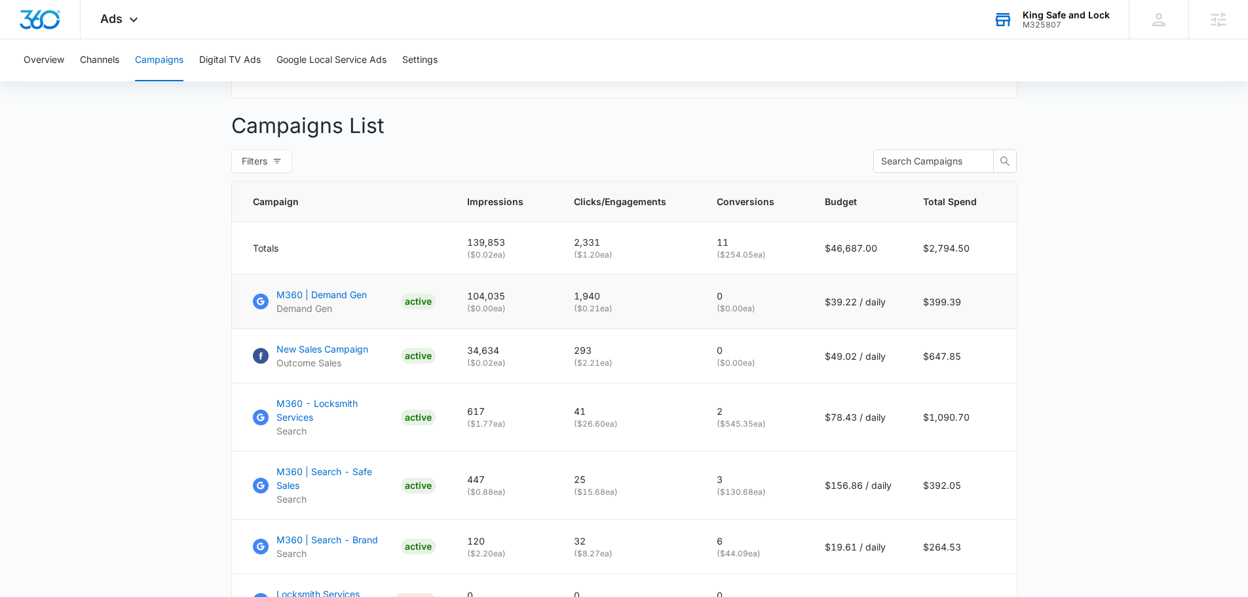
click at [751, 314] on p "( $0.00 ea)" at bounding box center [755, 309] width 77 height 12
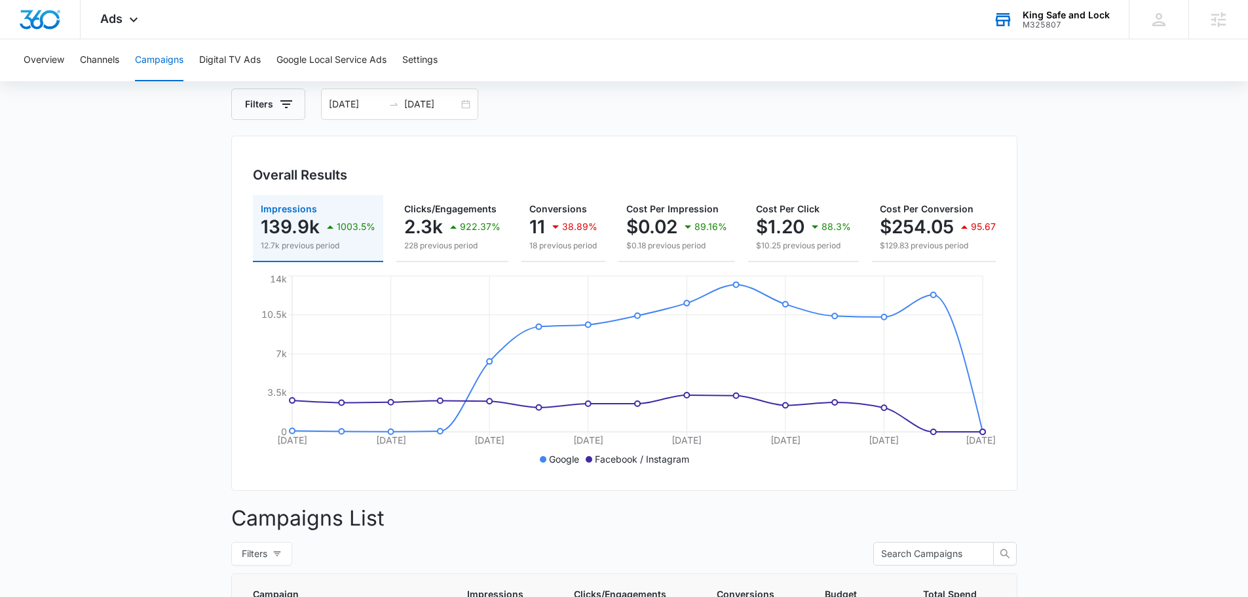
scroll to position [0, 0]
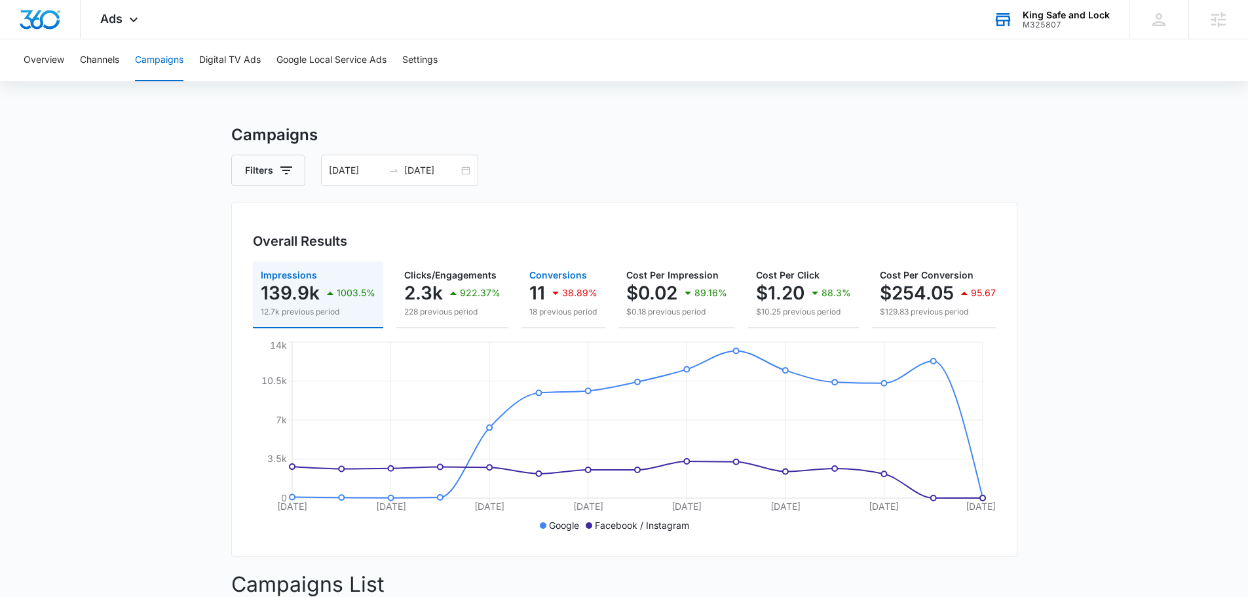
click at [551, 284] on div "38.89%" at bounding box center [573, 293] width 50 height 26
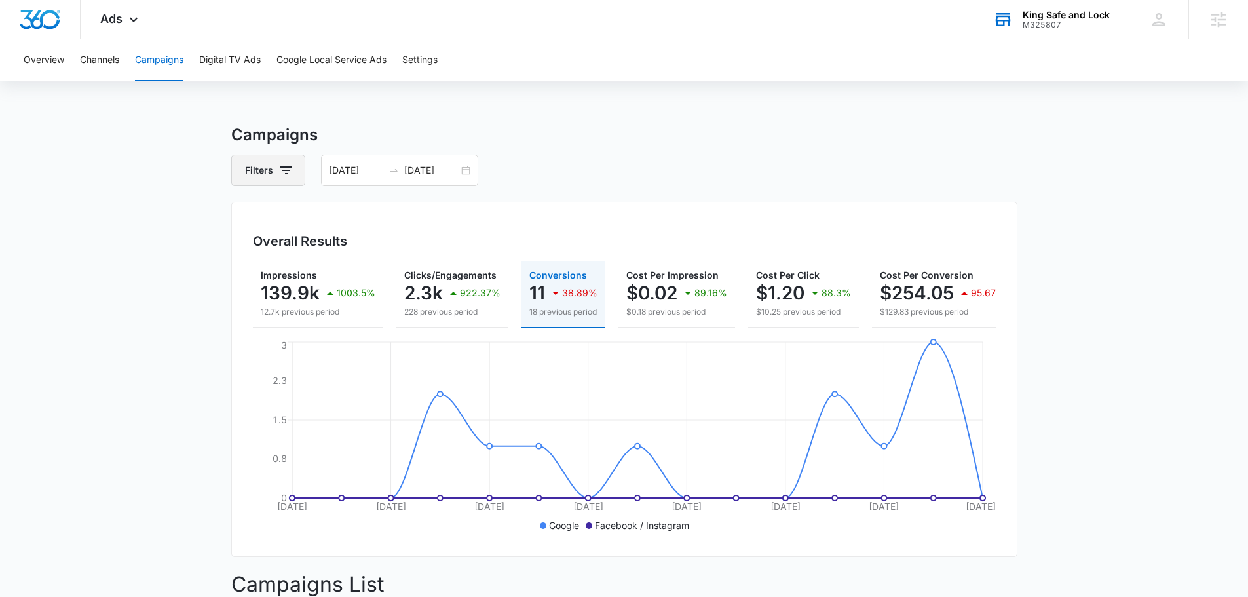
click at [288, 158] on button "Filters" at bounding box center [268, 170] width 74 height 31
drag, startPoint x: 375, startPoint y: 216, endPoint x: 395, endPoint y: 213, distance: 19.8
click at [378, 216] on div "Channel" at bounding box center [323, 218] width 151 height 21
click at [395, 213] on icon "Show Channel filters" at bounding box center [388, 218] width 16 height 16
drag, startPoint x: 303, startPoint y: 280, endPoint x: 284, endPoint y: 259, distance: 28.3
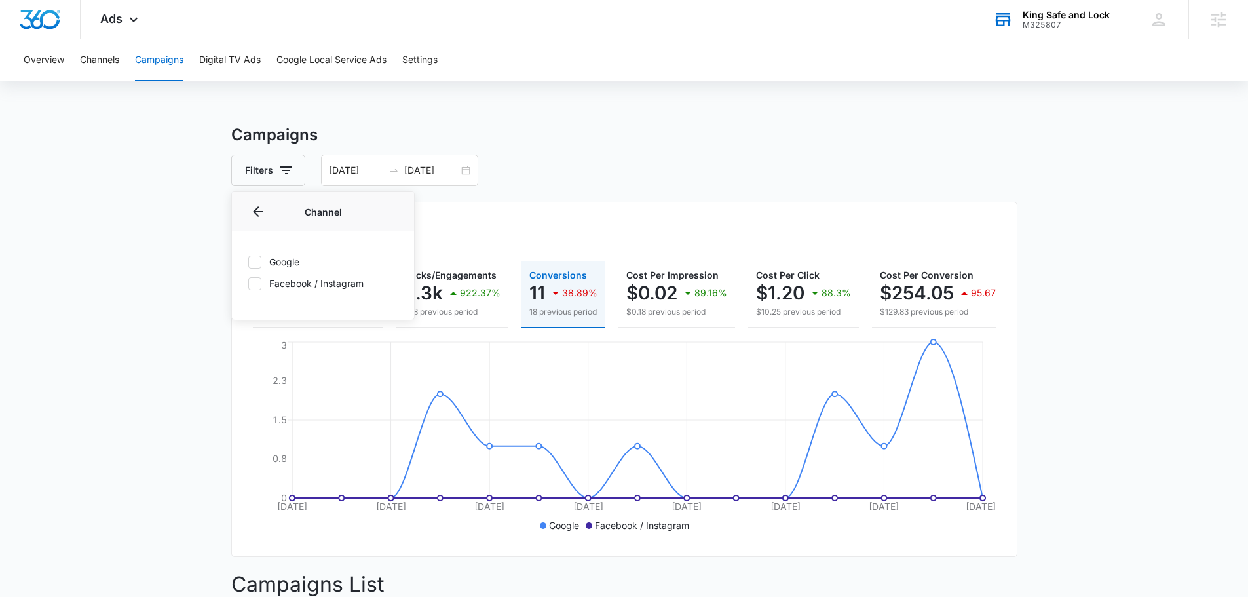
click at [303, 279] on label "Facebook / Instagram" at bounding box center [323, 283] width 151 height 14
click at [248, 283] on input "Facebook / Instagram" at bounding box center [248, 283] width 1 height 1
checkbox input "true"
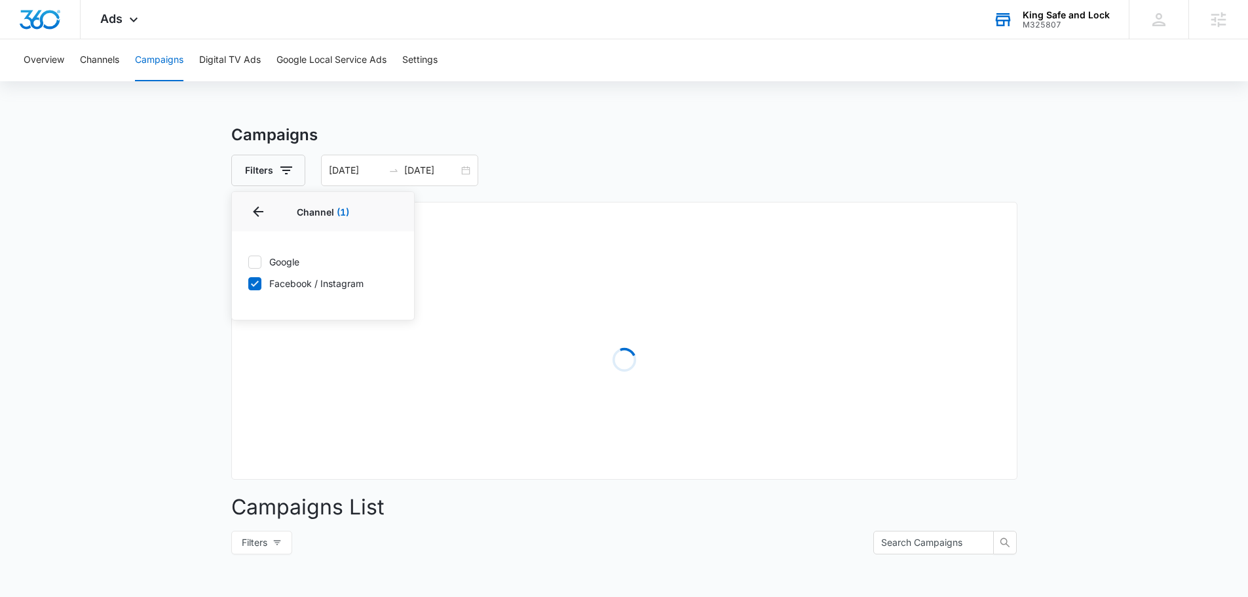
click at [284, 259] on label "Google" at bounding box center [323, 262] width 151 height 14
click at [248, 261] on input "Google" at bounding box center [248, 261] width 1 height 1
checkbox input "true"
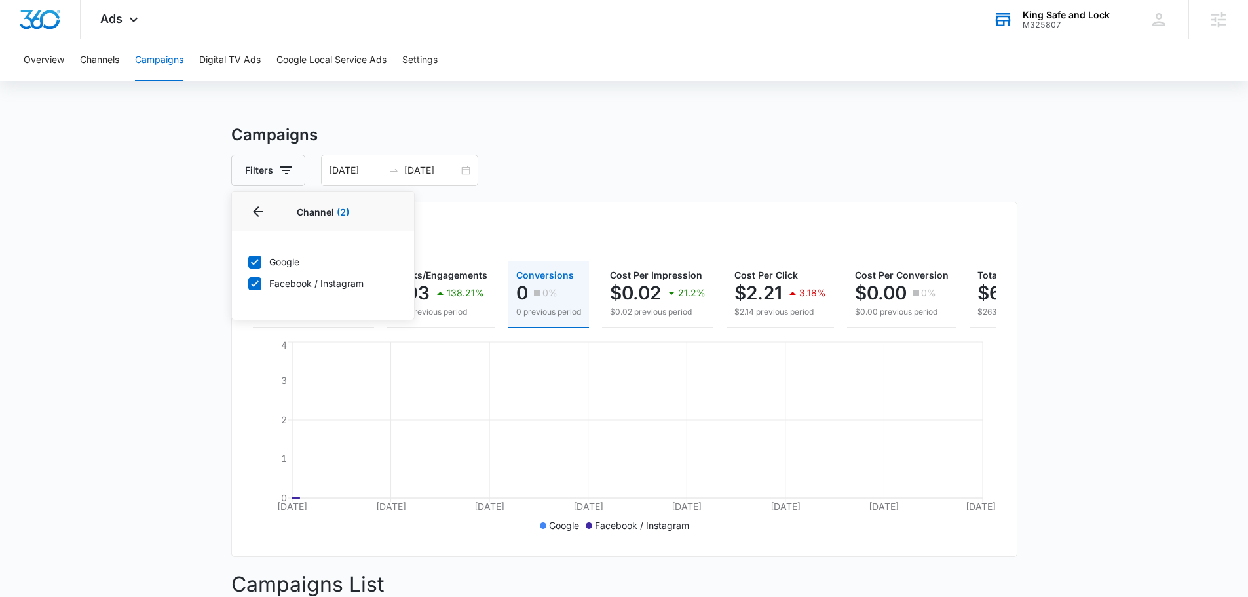
click at [934, 127] on h3 "Campaigns" at bounding box center [624, 135] width 786 height 24
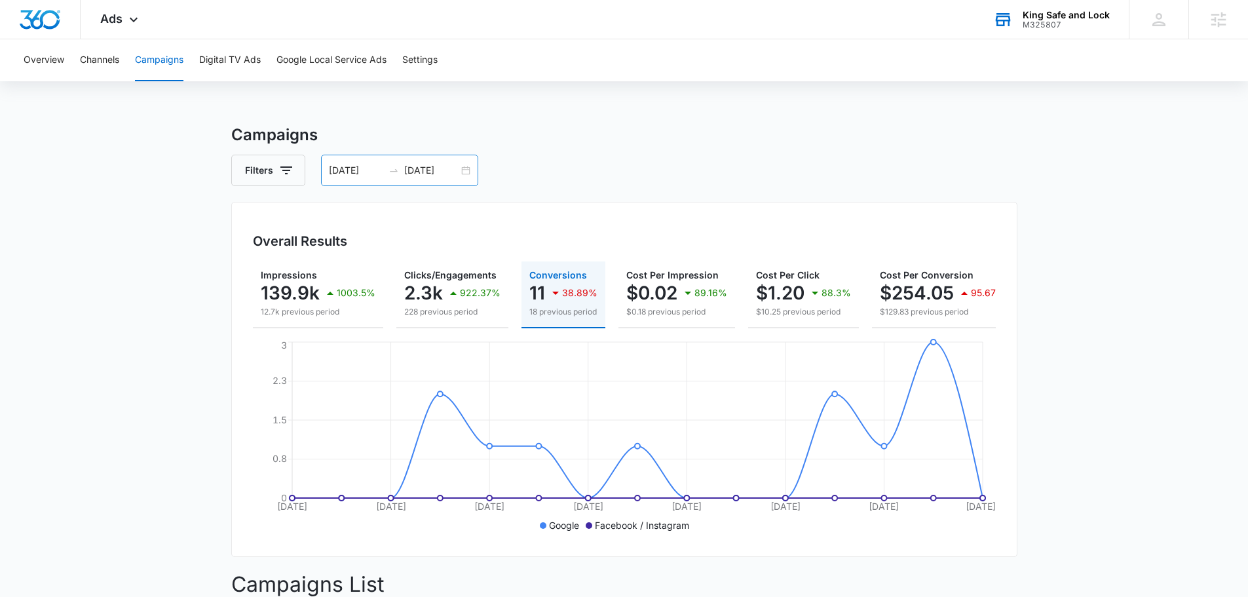
click at [432, 166] on input "[DATE]" at bounding box center [431, 170] width 54 height 14
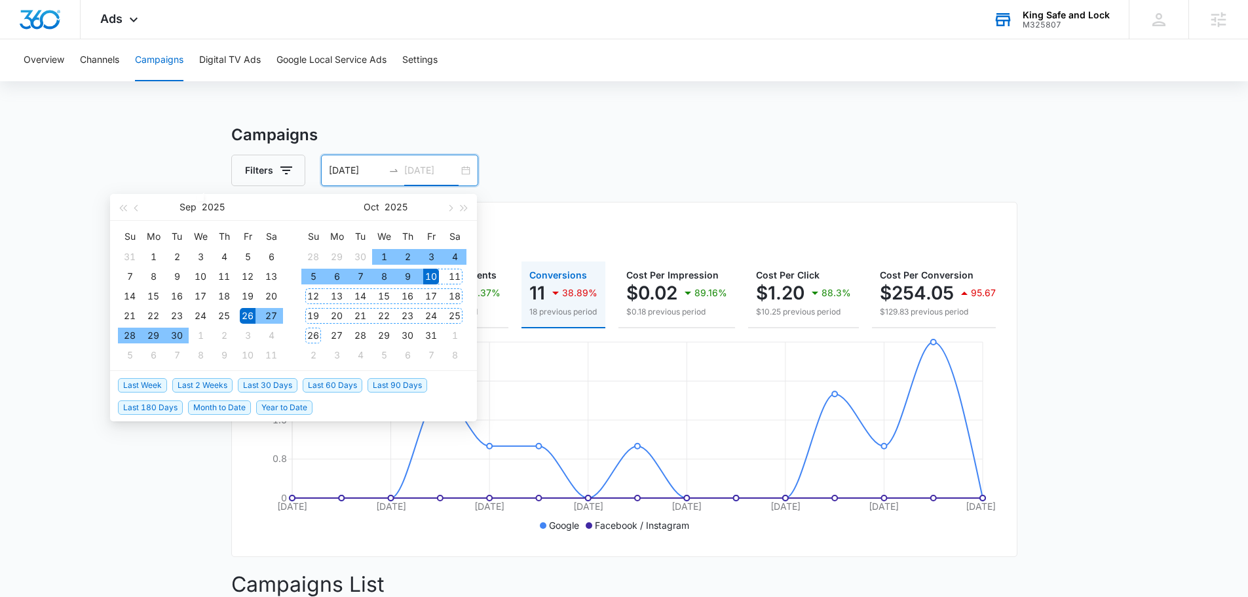
type input "[DATE]"
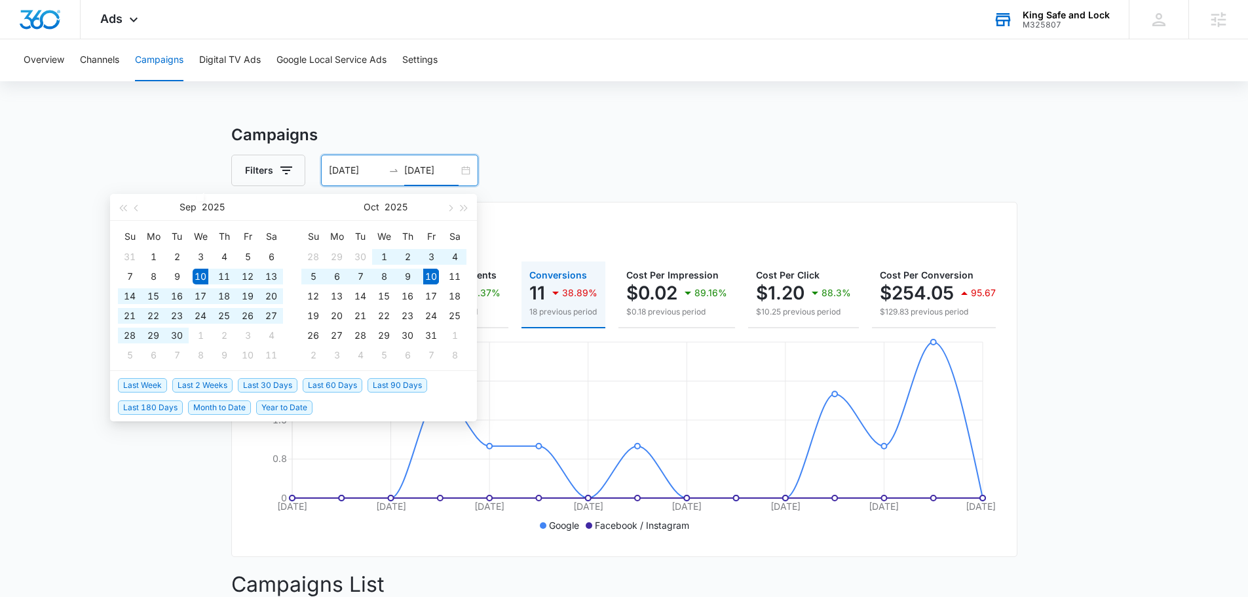
click at [255, 388] on span "Last 30 Days" at bounding box center [268, 385] width 60 height 14
type input "[DATE]"
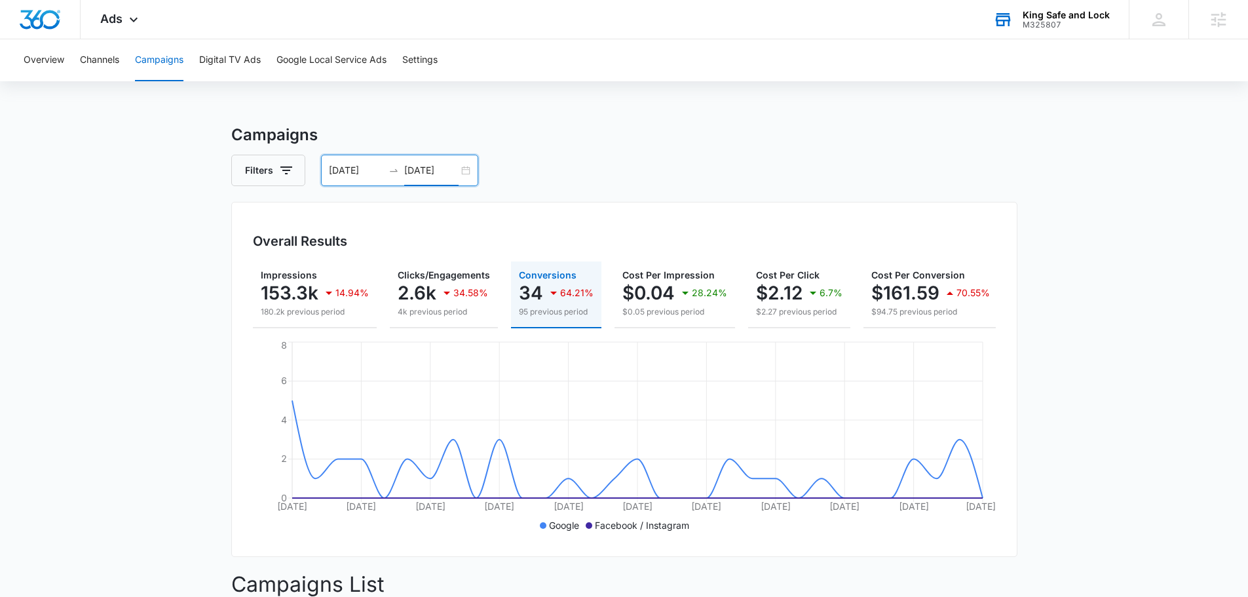
click at [424, 176] on input "[DATE]" at bounding box center [431, 170] width 54 height 14
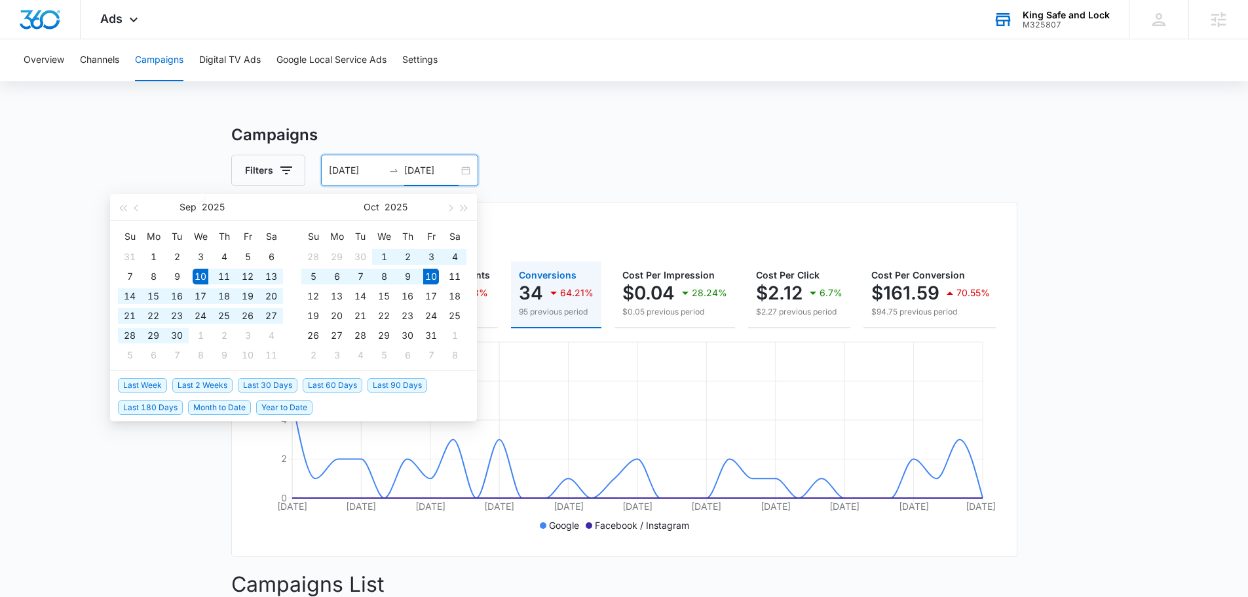
type input "[DATE]"
click at [354, 388] on span "Last 60 Days" at bounding box center [333, 385] width 60 height 14
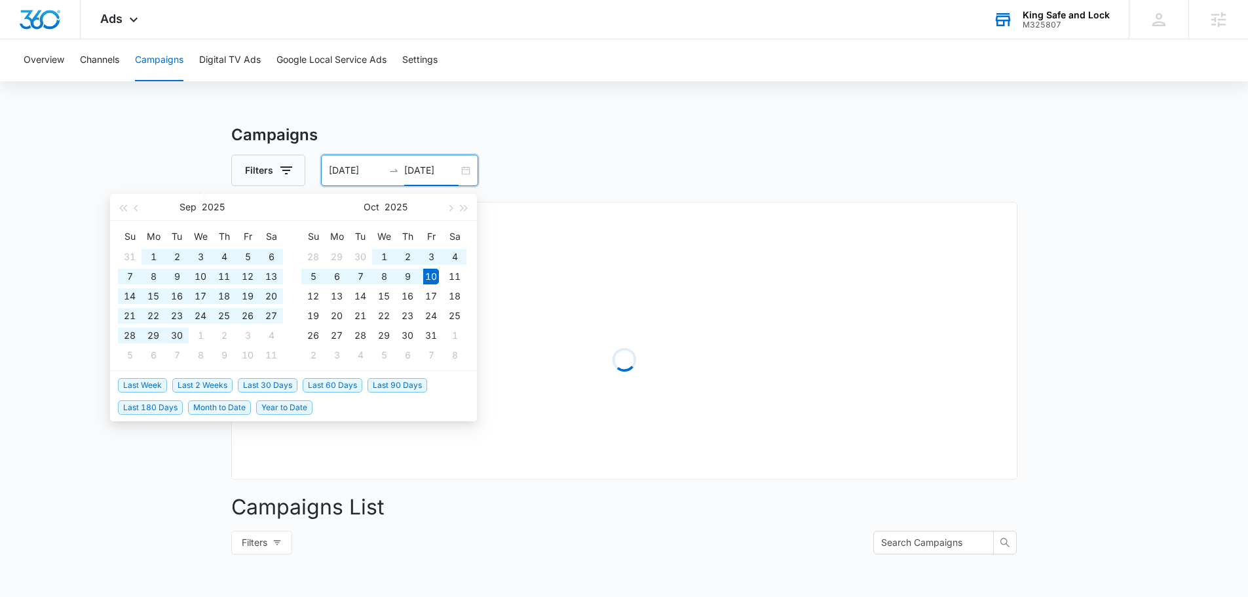
type input "08/11/2025"
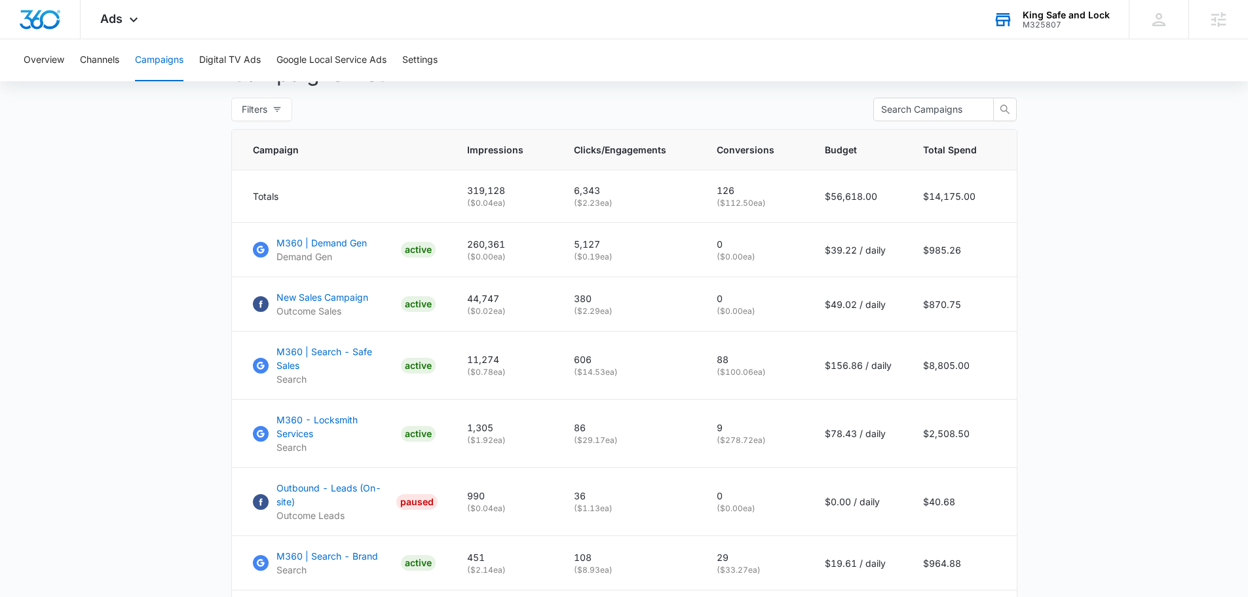
scroll to position [524, 0]
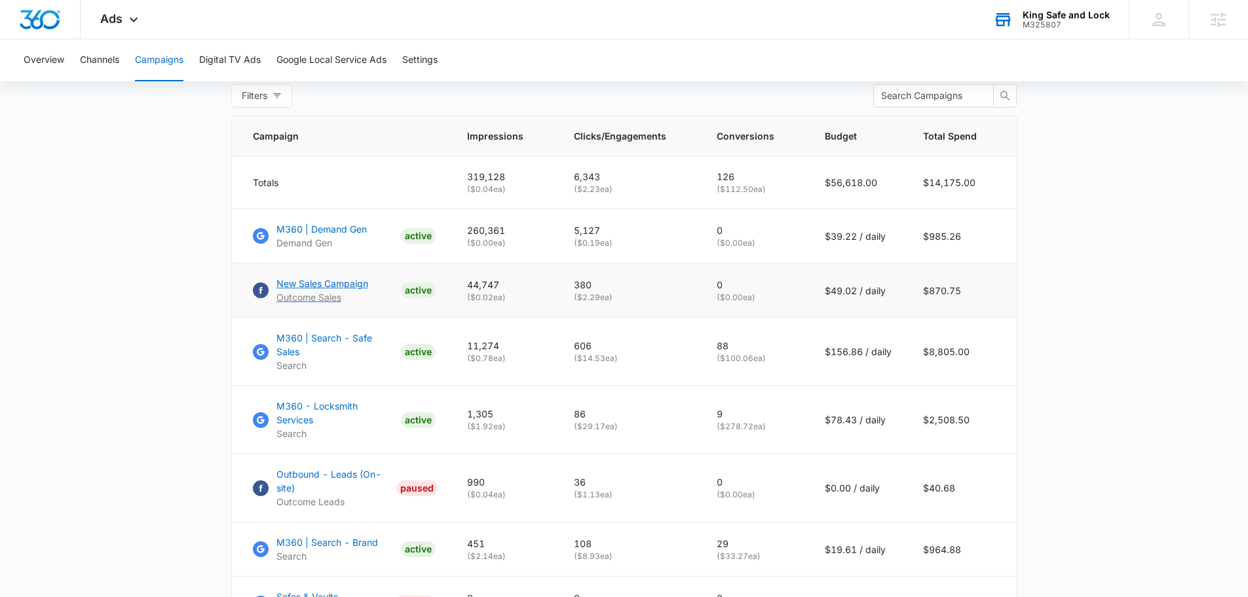
click at [334, 290] on p "New Sales Campaign" at bounding box center [322, 283] width 92 height 14
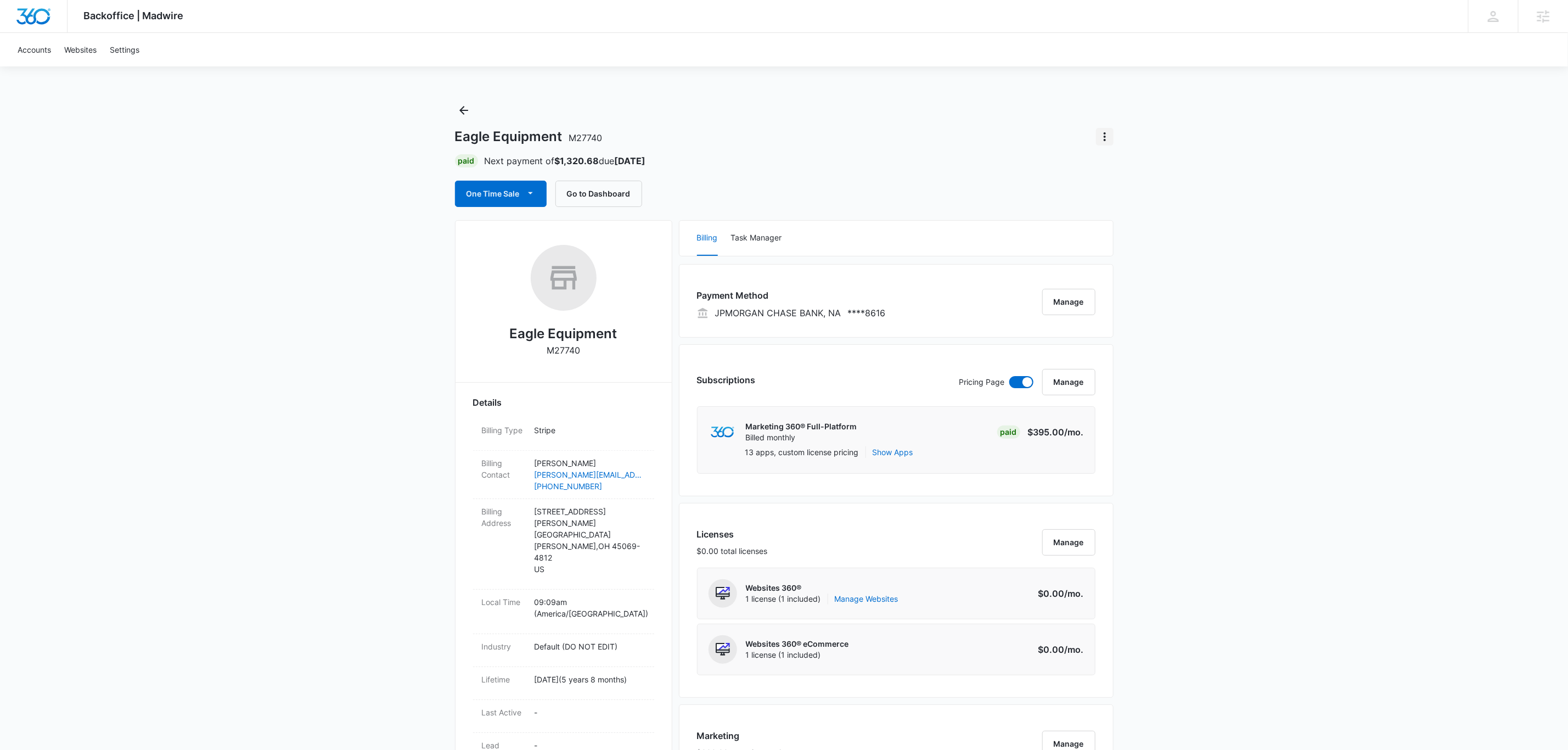
click at [1101, 134] on icon "Actions" at bounding box center [1105, 137] width 13 height 13
drag, startPoint x: 946, startPoint y: 97, endPoint x: 838, endPoint y: 101, distance: 108.1
click at [945, 97] on div "Backoffice | Madwire Apps Settings Chris Johns chris.johns@madwire.com My Profi…" at bounding box center [784, 724] width 1568 height 1448
click at [455, 116] on div "Eagle Equipment M27740 Paid Next payment of $1,320.68 due Nov 9 One Time Sale G…" at bounding box center [784, 154] width 658 height 106
click at [457, 116] on icon "Back" at bounding box center [464, 111] width 13 height 13
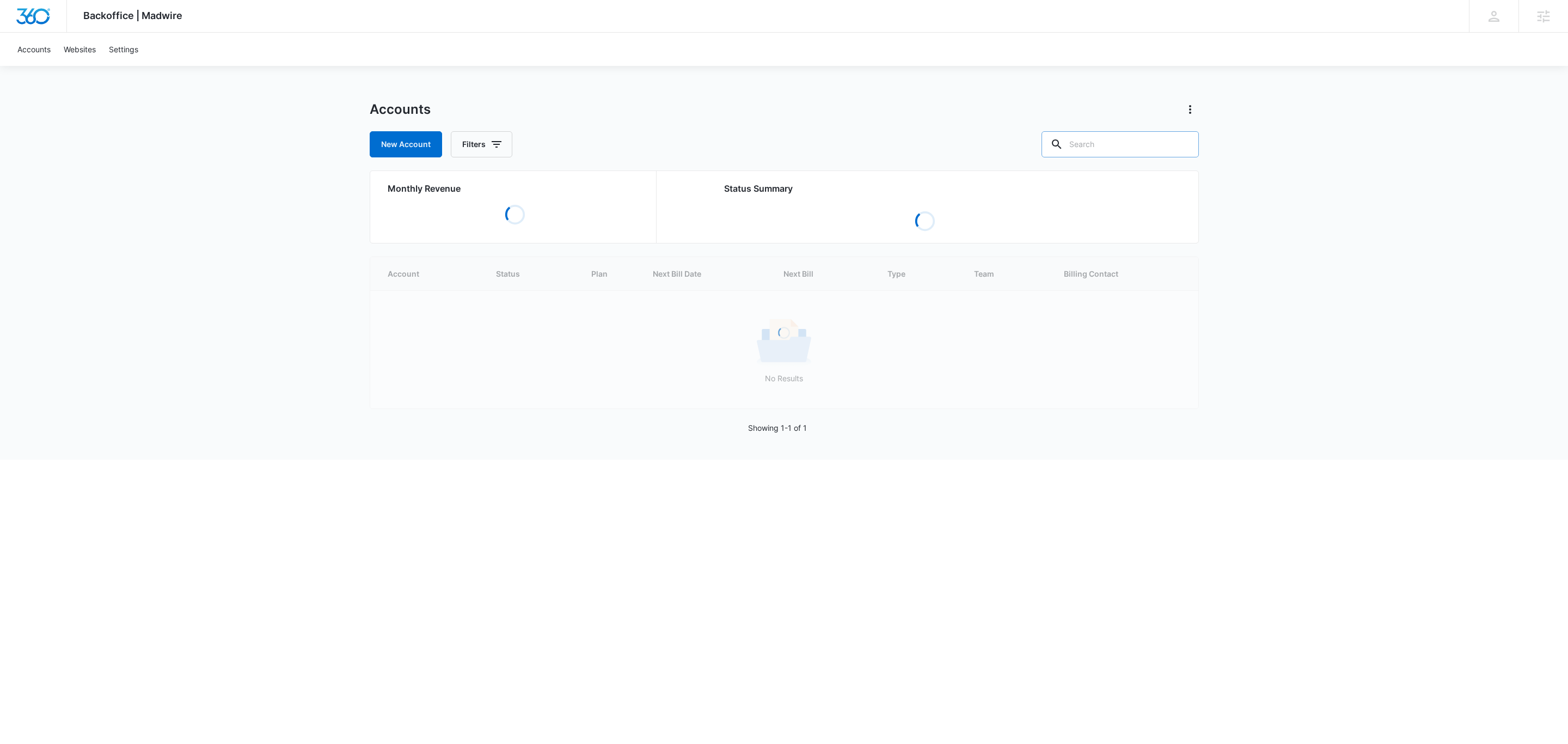
click at [1137, 139] on input "text" at bounding box center [1119, 144] width 157 height 26
type input "king safe"
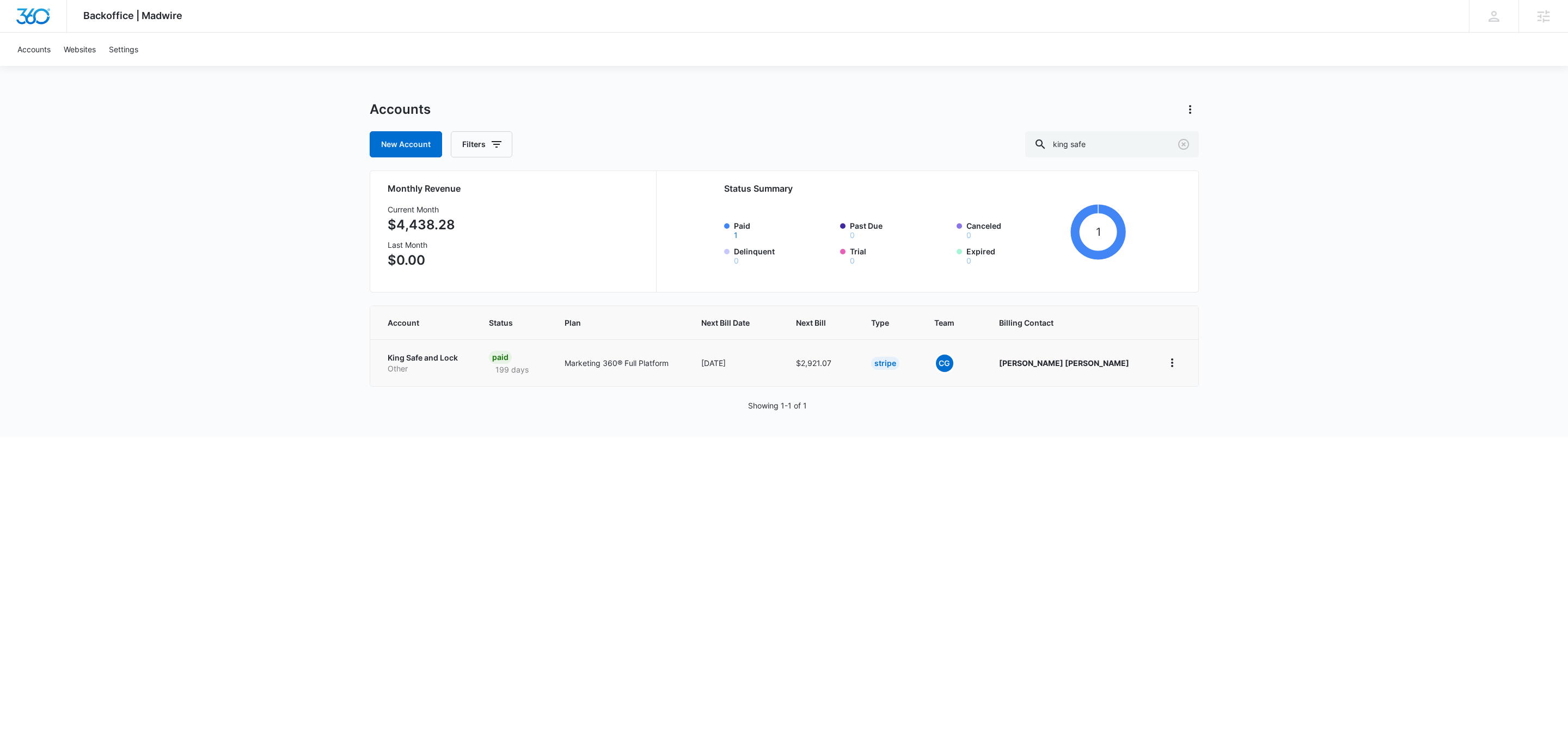
click at [415, 353] on p "King Safe and Lock" at bounding box center [425, 357] width 75 height 11
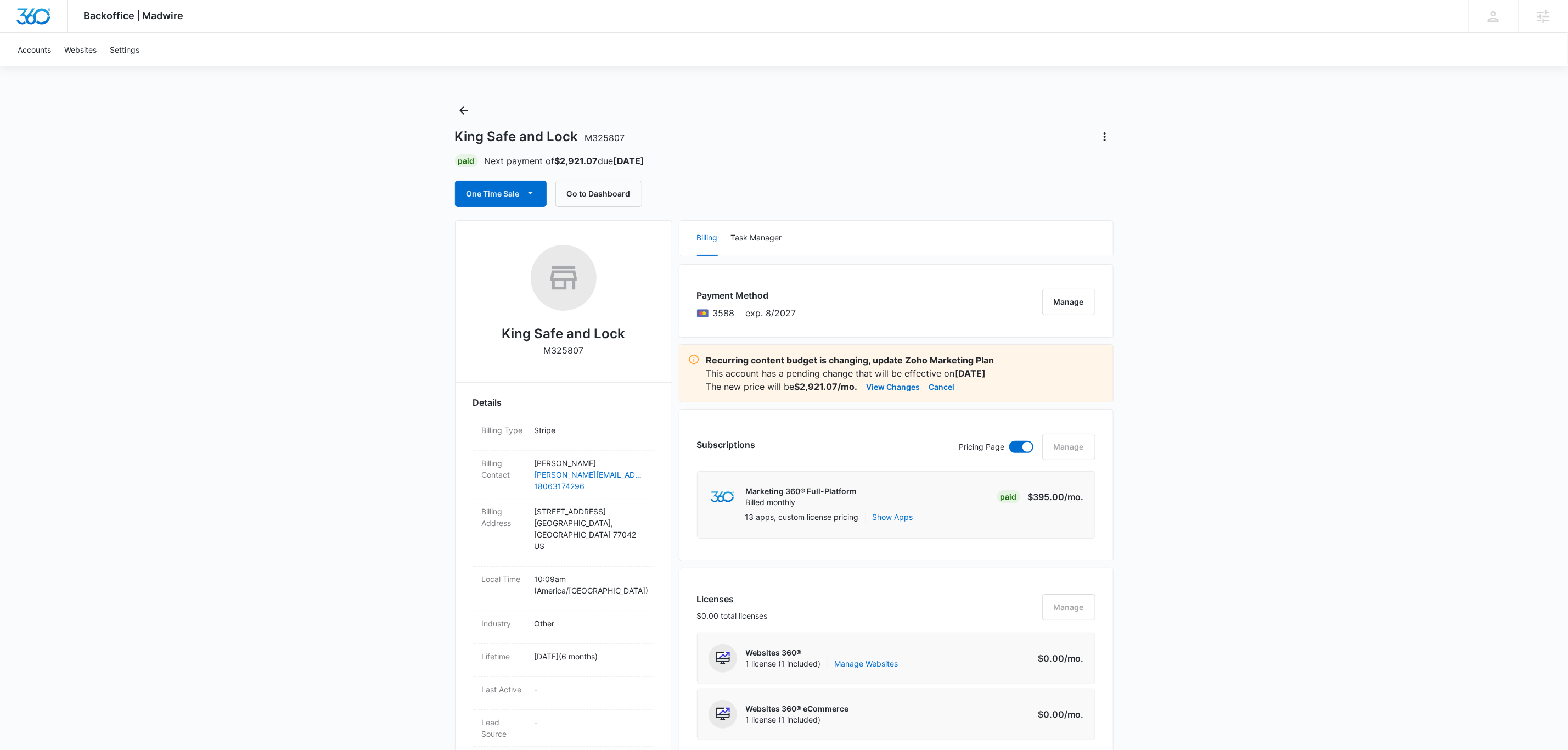
drag, startPoint x: 356, startPoint y: 472, endPoint x: 353, endPoint y: 467, distance: 5.8
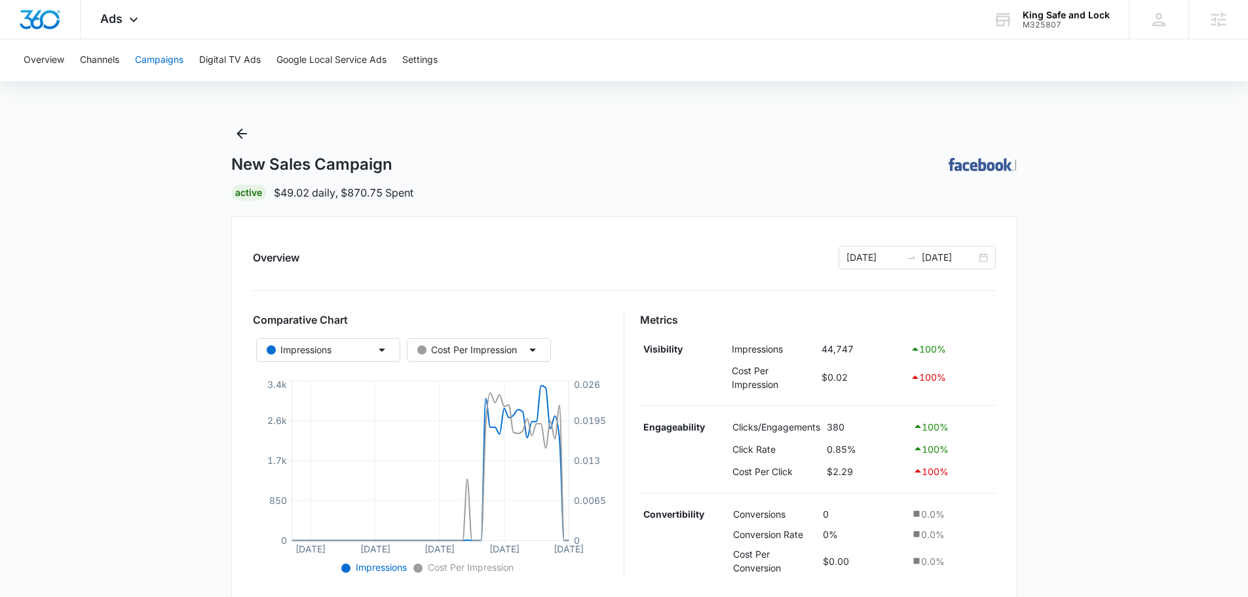
click at [171, 57] on button "Campaigns" at bounding box center [159, 60] width 48 height 42
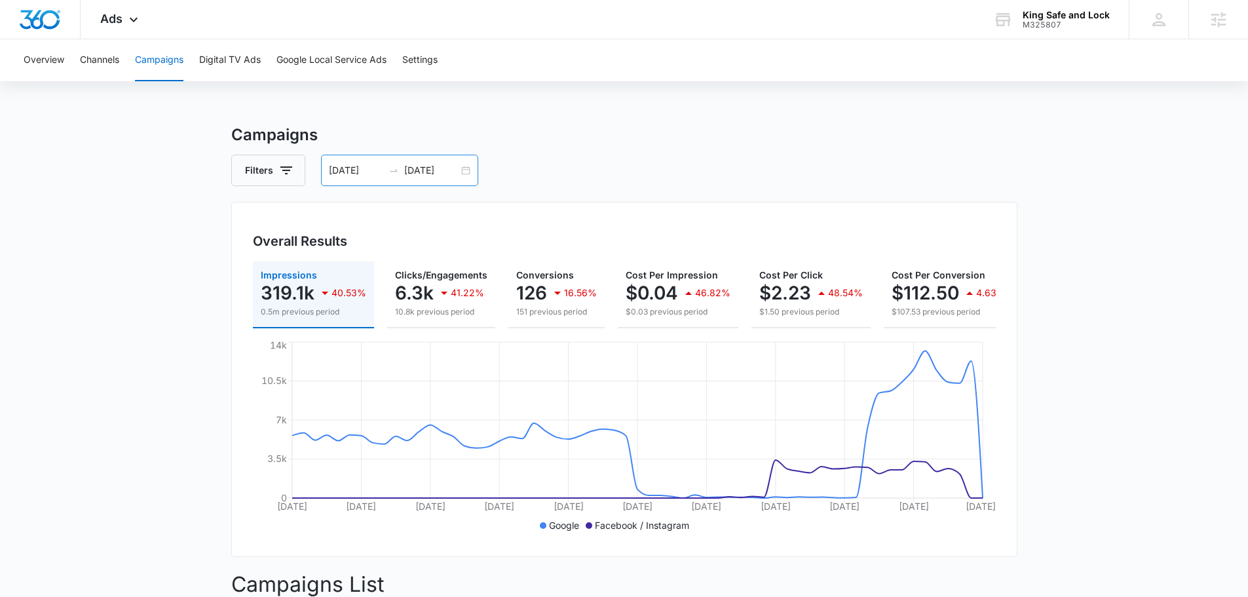
click at [339, 166] on input "[DATE]" at bounding box center [356, 170] width 54 height 14
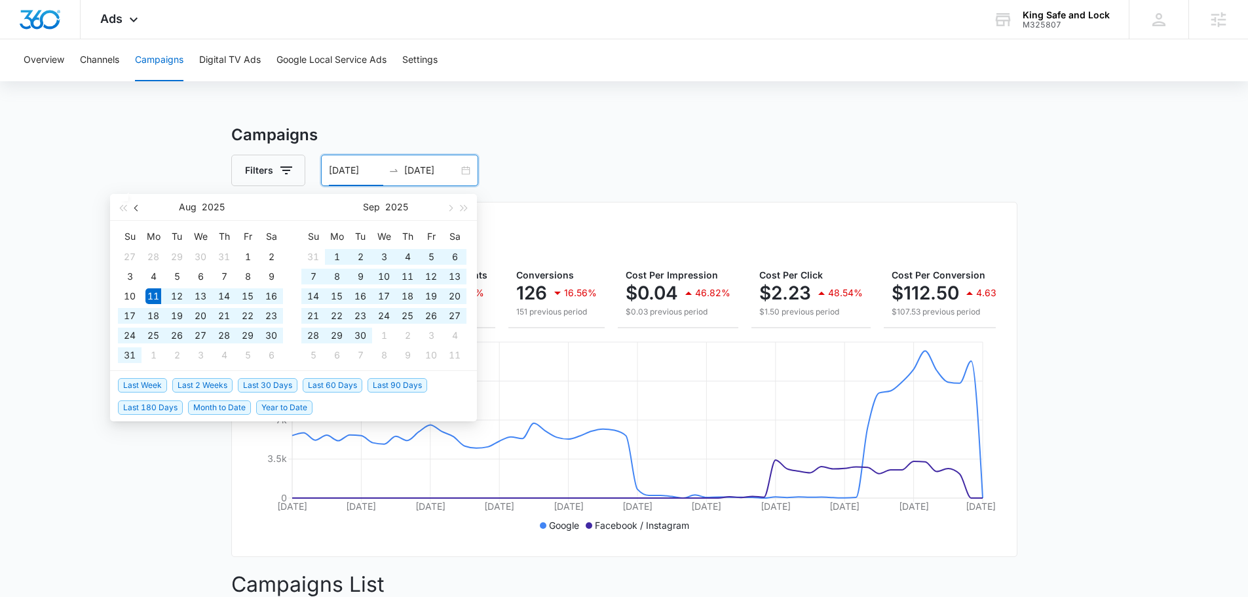
click at [135, 205] on button "button" at bounding box center [137, 207] width 14 height 26
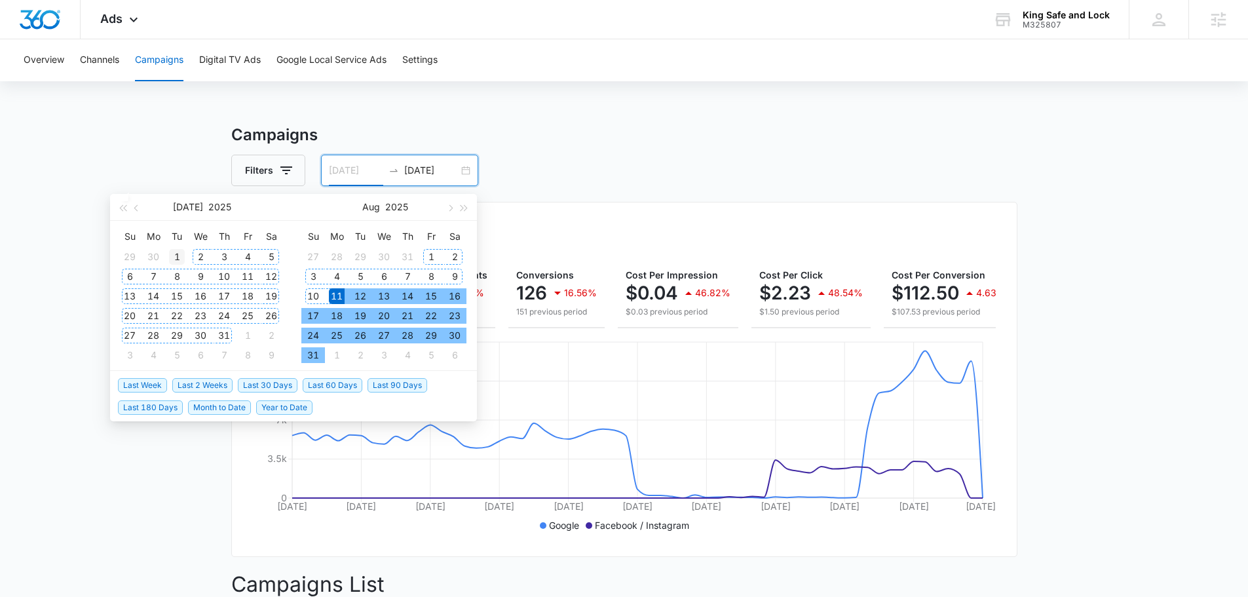
type input "07/01/2025"
click at [186, 254] on td "1" at bounding box center [177, 257] width 24 height 20
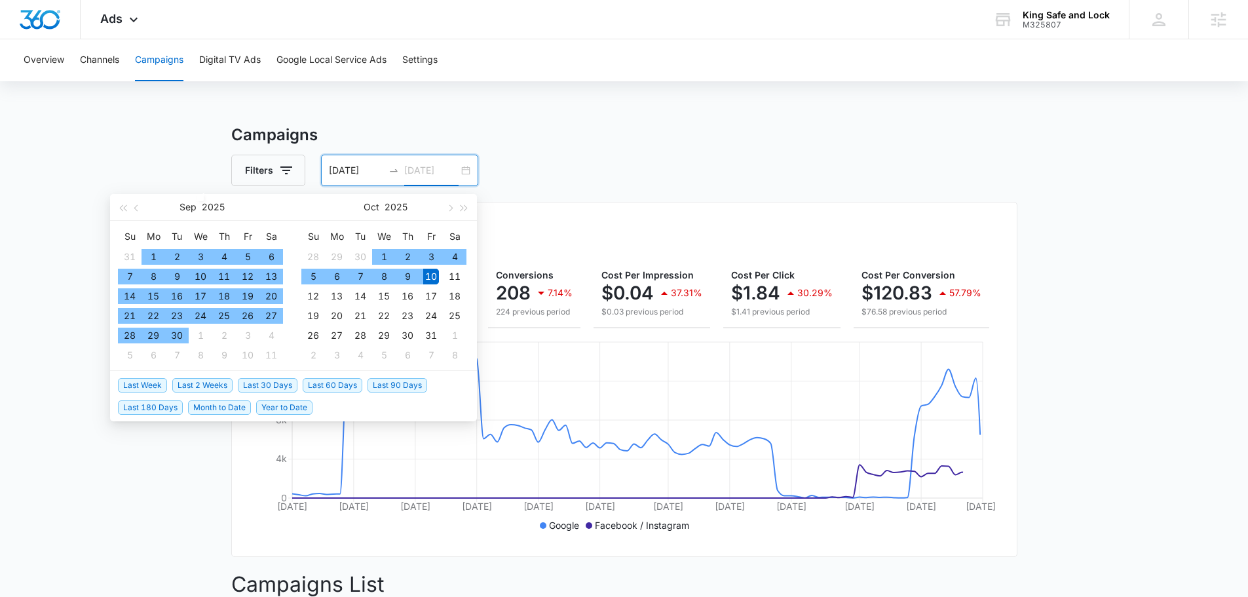
type input "10/10/2025"
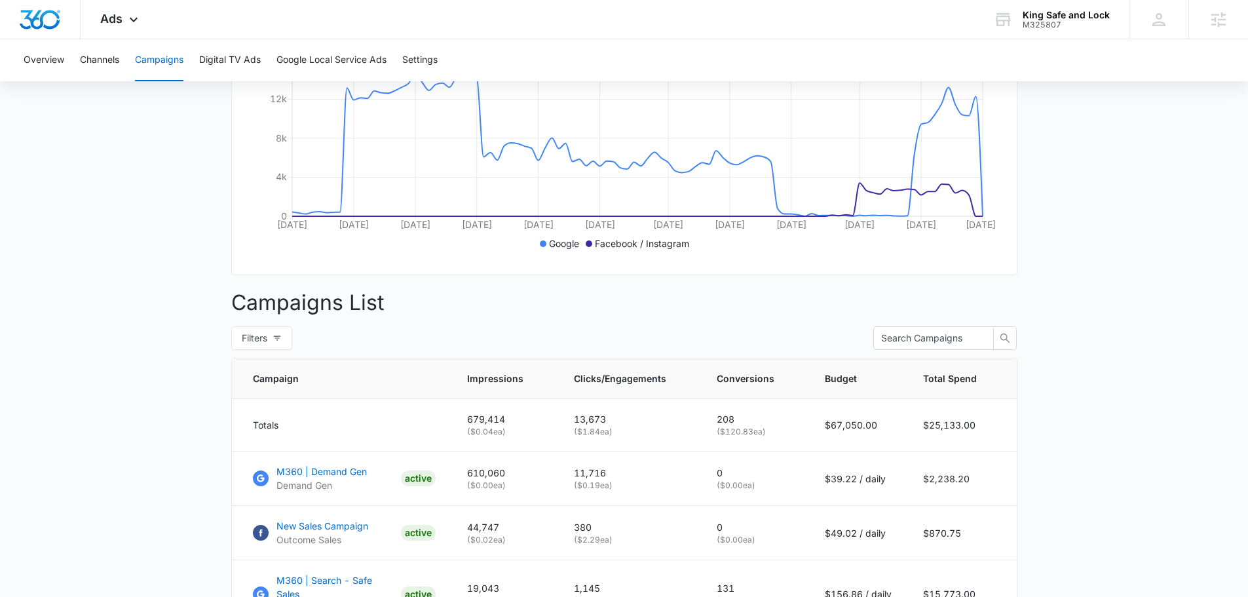
scroll to position [197, 0]
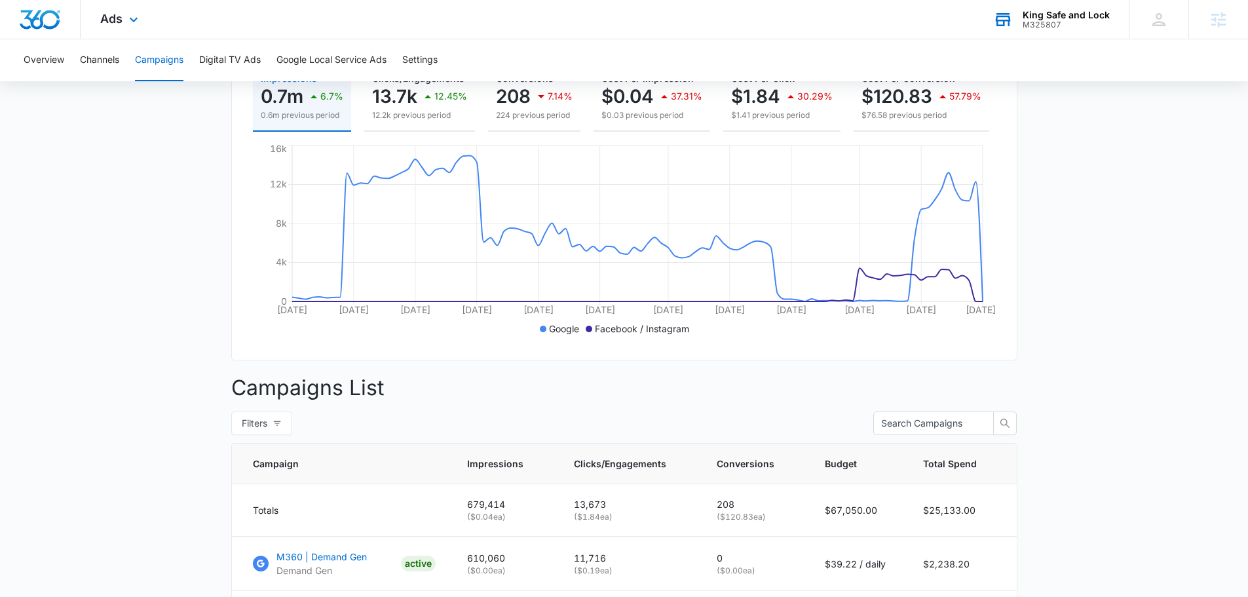
click at [1066, 28] on div "M325807" at bounding box center [1066, 24] width 87 height 9
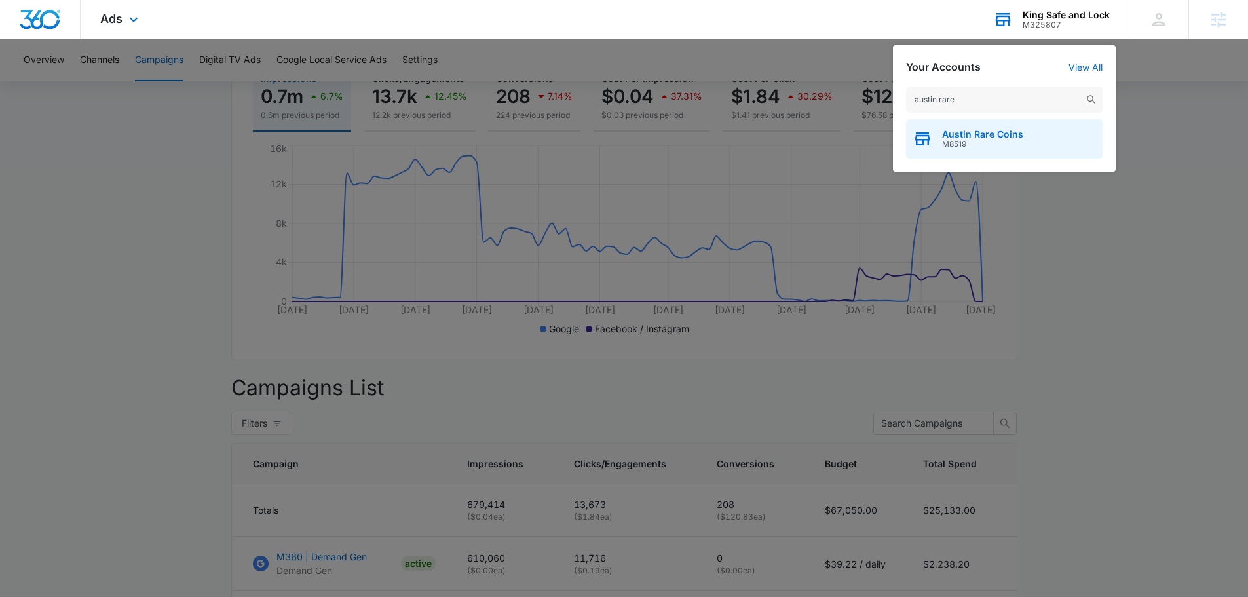
type input "austin rare"
click at [1009, 131] on span "Austin Rare Coins" at bounding box center [982, 134] width 81 height 10
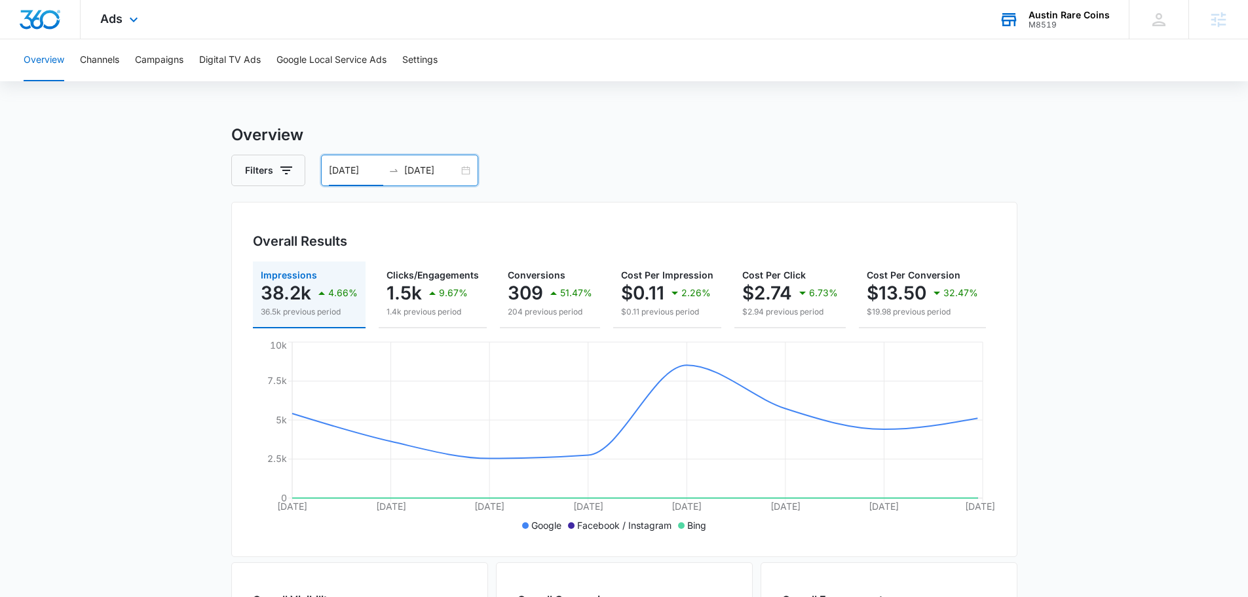
click at [372, 171] on input "09/18/2025" at bounding box center [356, 170] width 54 height 14
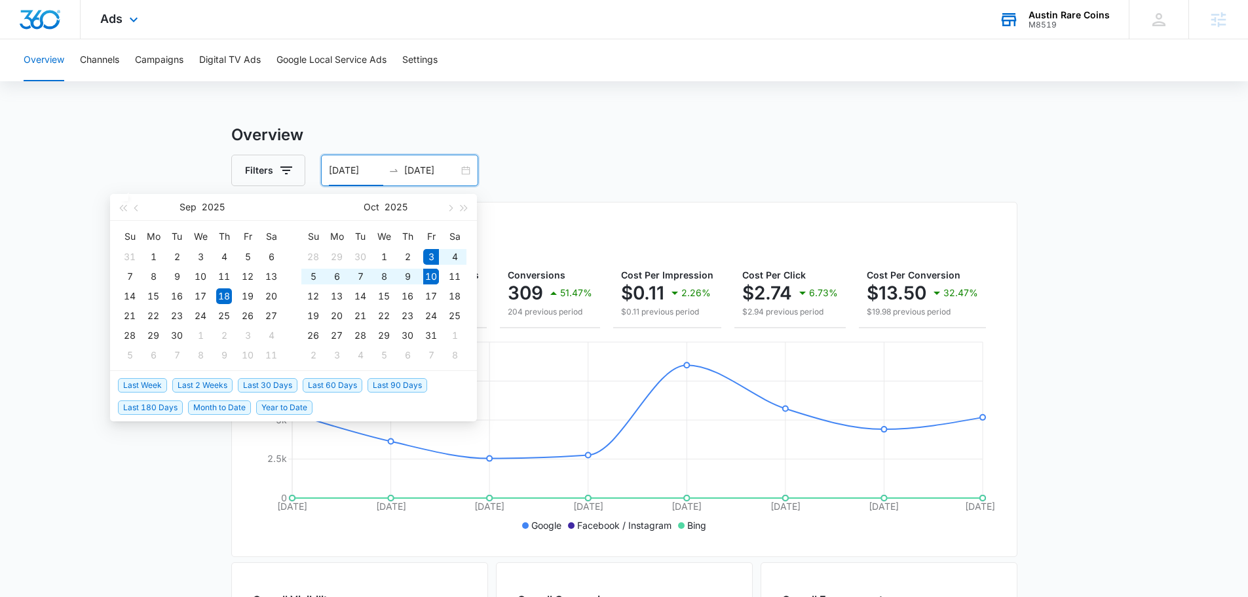
click at [149, 383] on span "Last Week" at bounding box center [142, 385] width 49 height 14
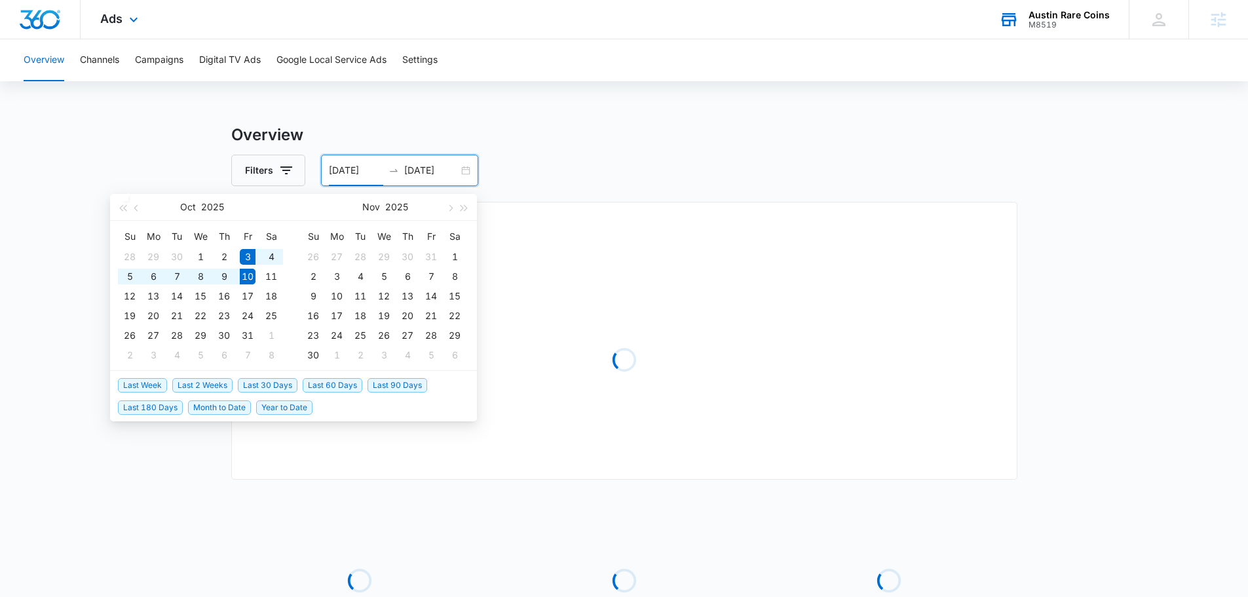
type input "10/03/2025"
type input "[DATE]"
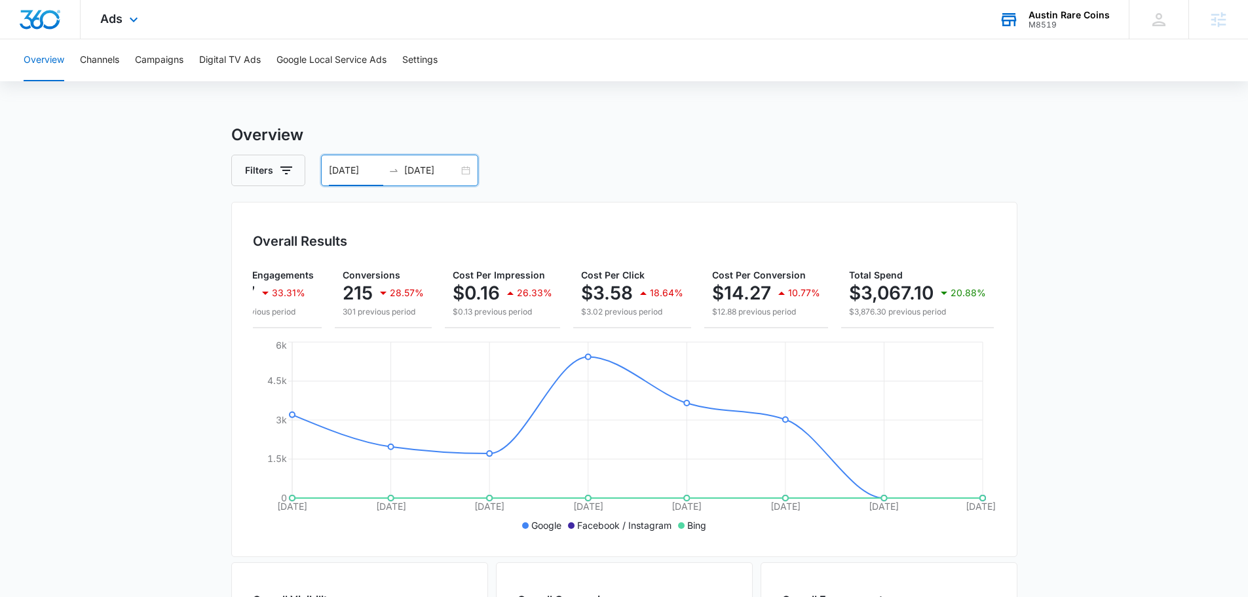
click at [1052, 25] on div "M8519" at bounding box center [1068, 24] width 81 height 9
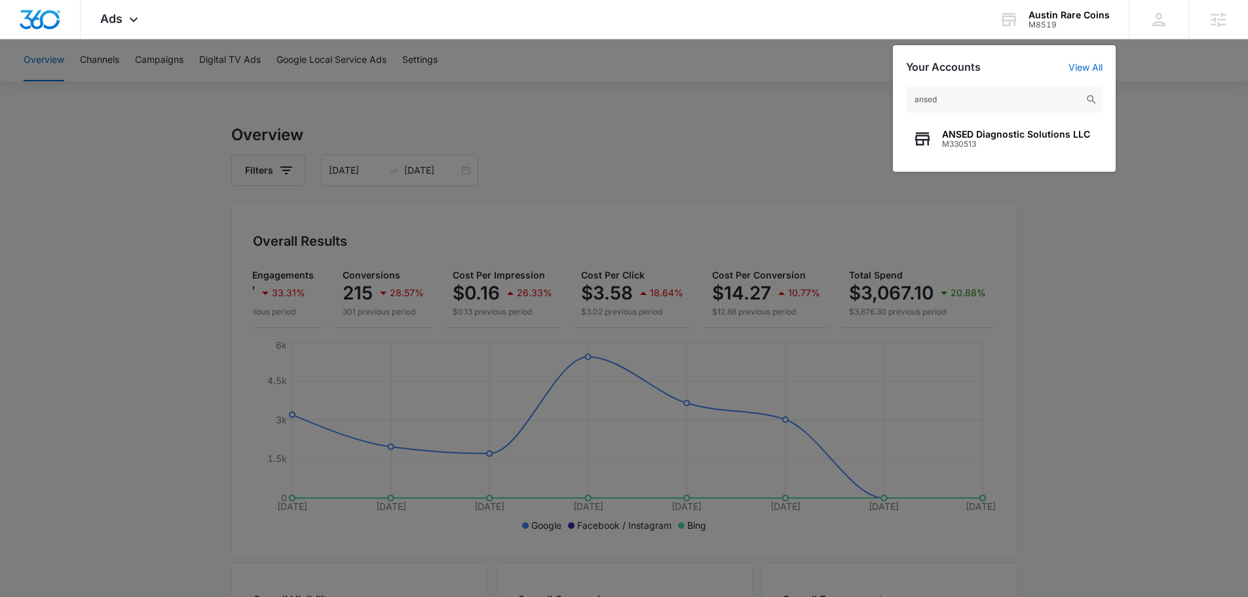
type input "ansed"
click at [977, 130] on span "ANSED Diagnostic Solutions LLC" at bounding box center [1016, 134] width 148 height 10
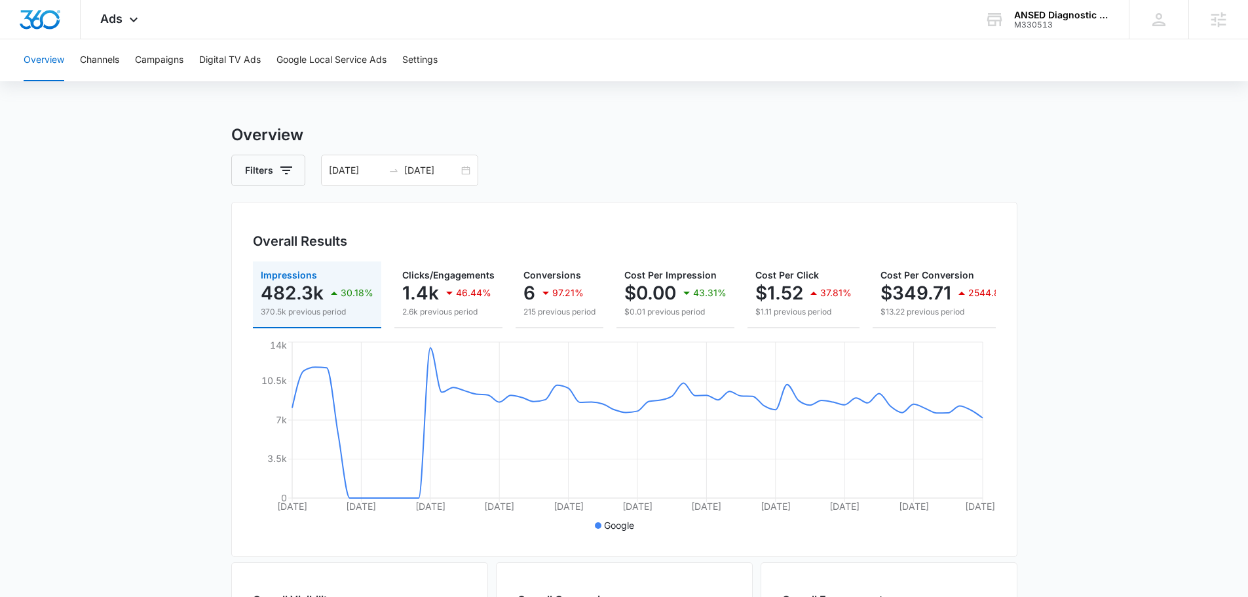
drag, startPoint x: 425, startPoint y: 168, endPoint x: 430, endPoint y: 187, distance: 19.7
click at [425, 168] on input "09/30/2025" at bounding box center [431, 170] width 54 height 14
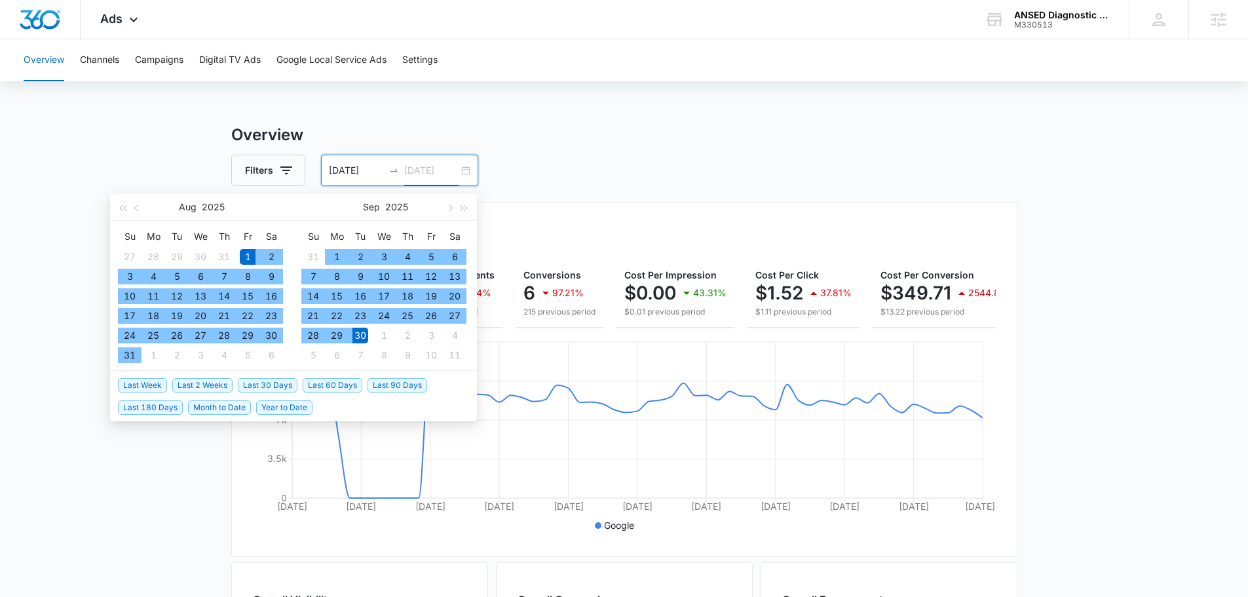
type input "09/30/2025"
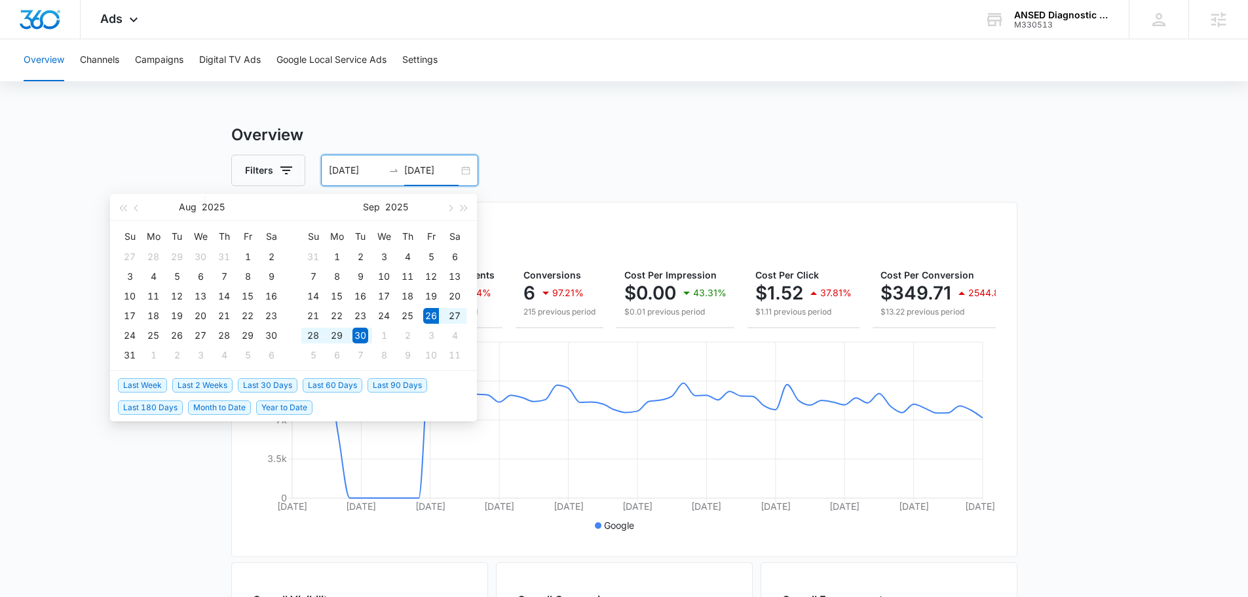
click at [204, 383] on span "Last 2 Weeks" at bounding box center [202, 385] width 60 height 14
type input "09/26/2025"
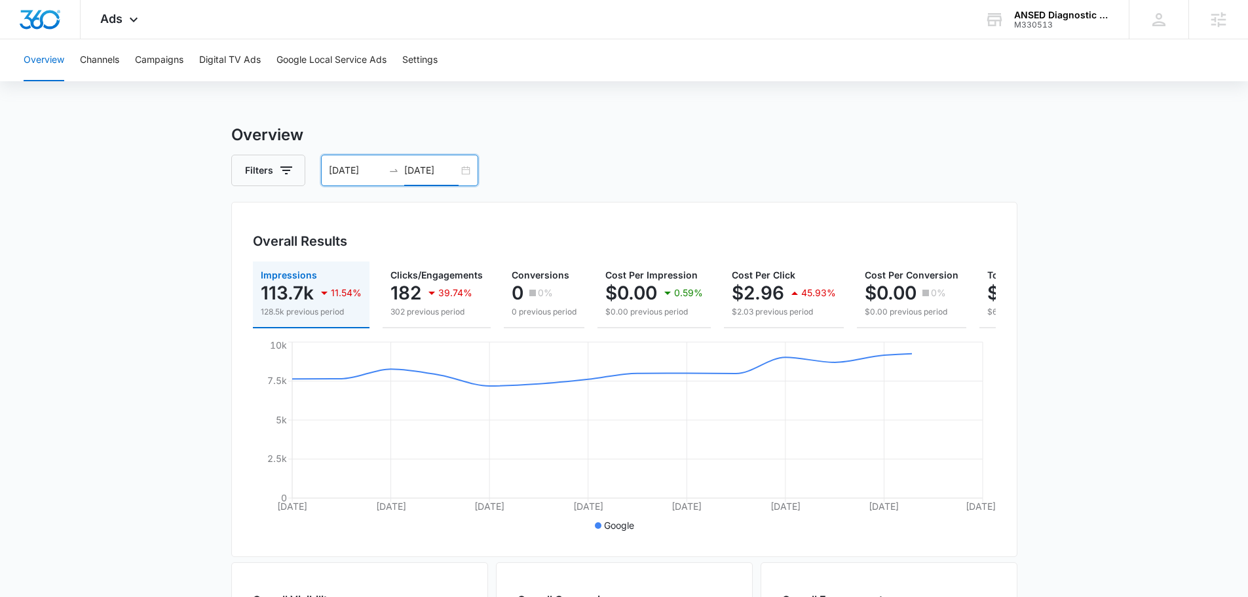
click at [406, 175] on input "[DATE]" at bounding box center [431, 170] width 54 height 14
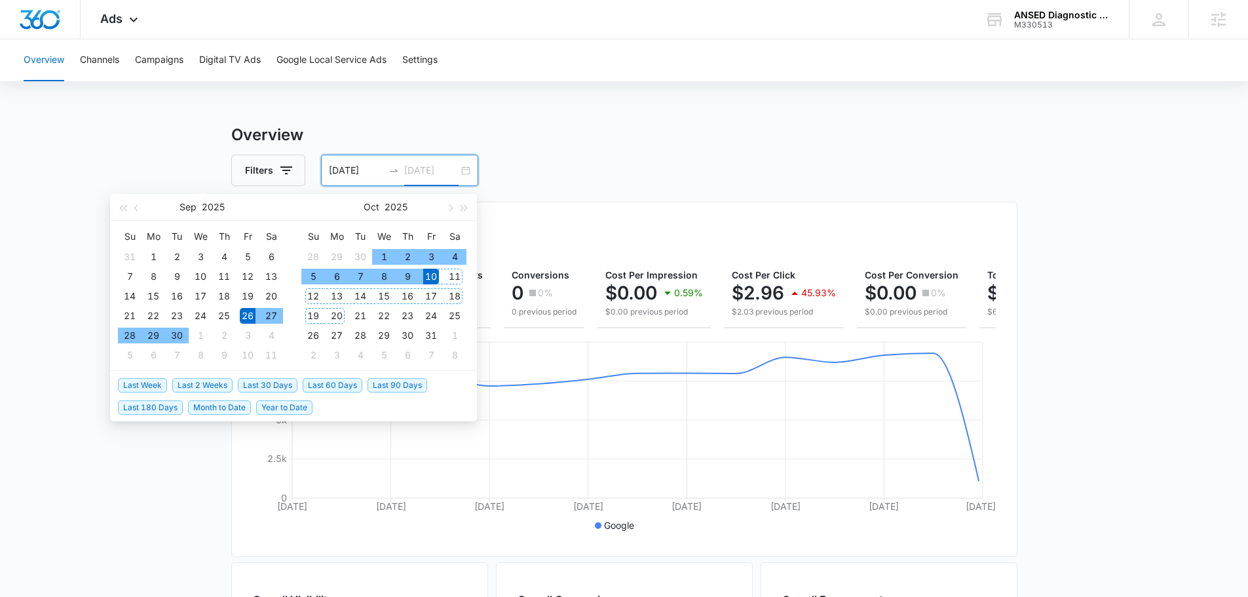
type input "[DATE]"
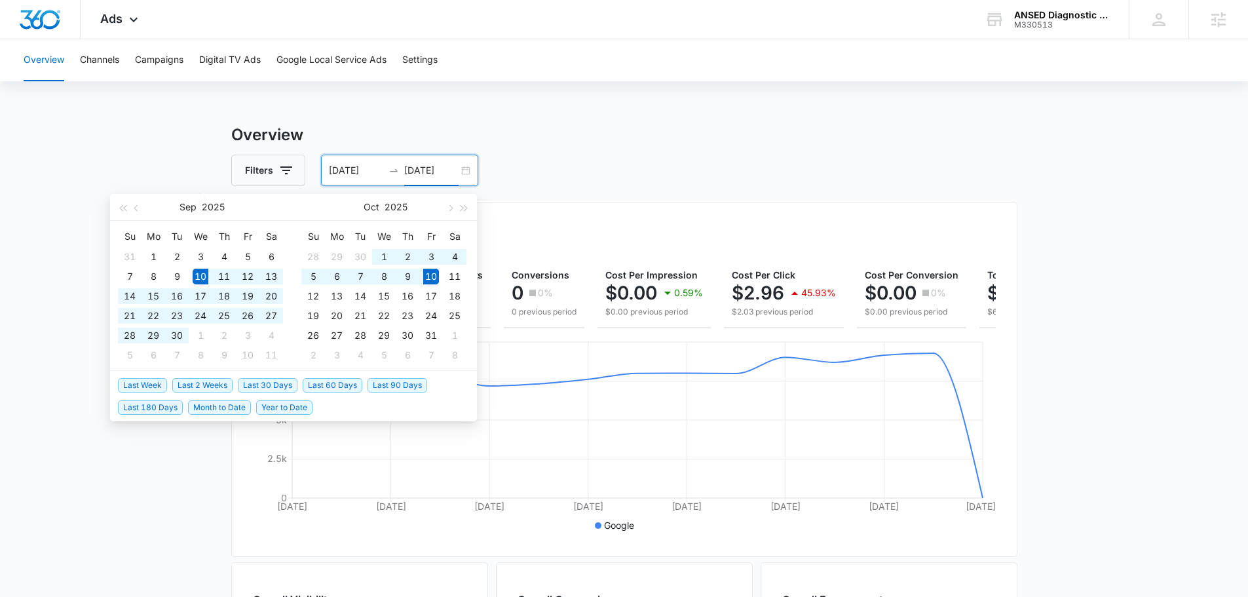
click at [267, 383] on span "Last 30 Days" at bounding box center [268, 385] width 60 height 14
type input "[DATE]"
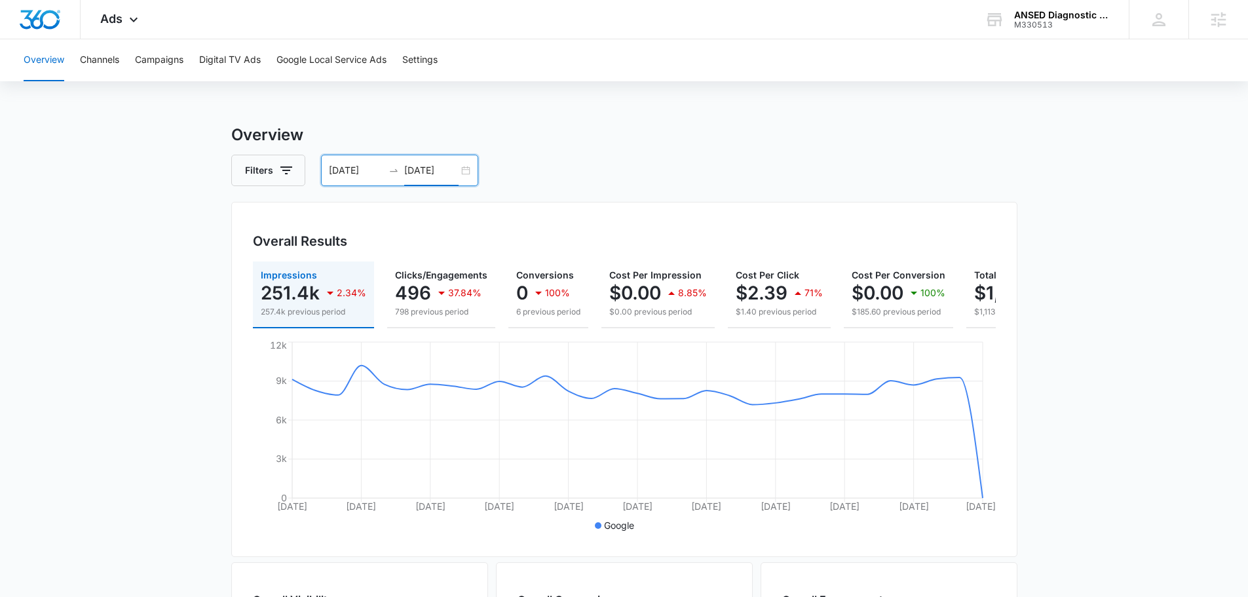
scroll to position [0, 123]
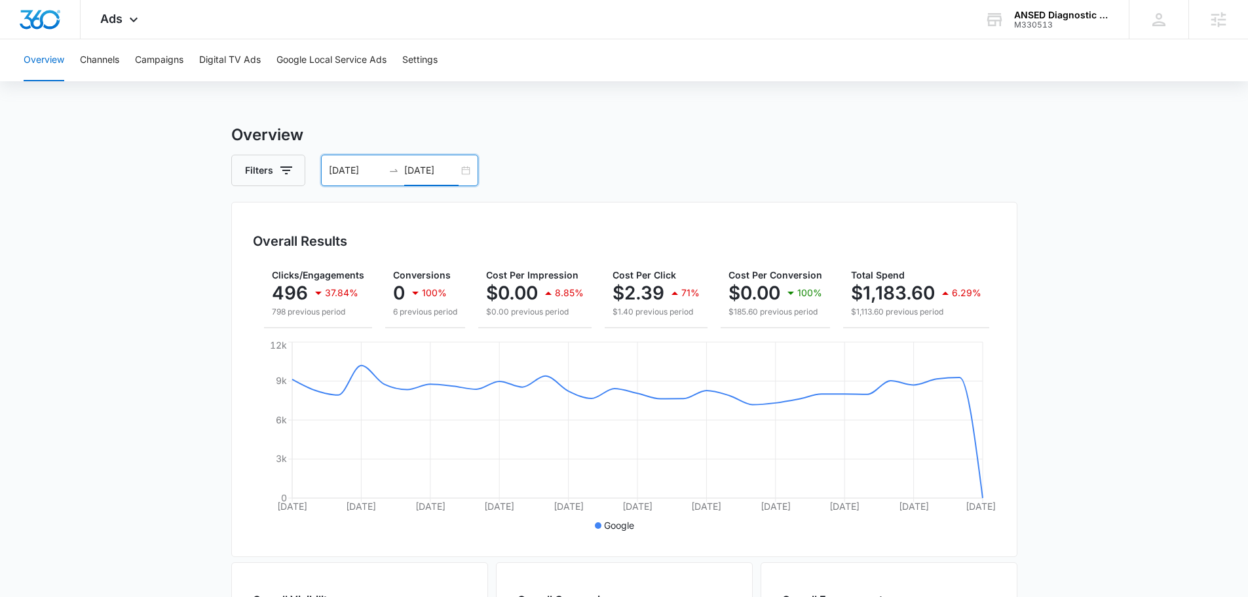
drag, startPoint x: 1142, startPoint y: 302, endPoint x: 1129, endPoint y: 293, distance: 16.2
click at [1142, 301] on main "Overview Filters 09/10/2025 10/10/2025 Overall Results Impressions 251.4k 2.34%…" at bounding box center [624, 593] width 1248 height 941
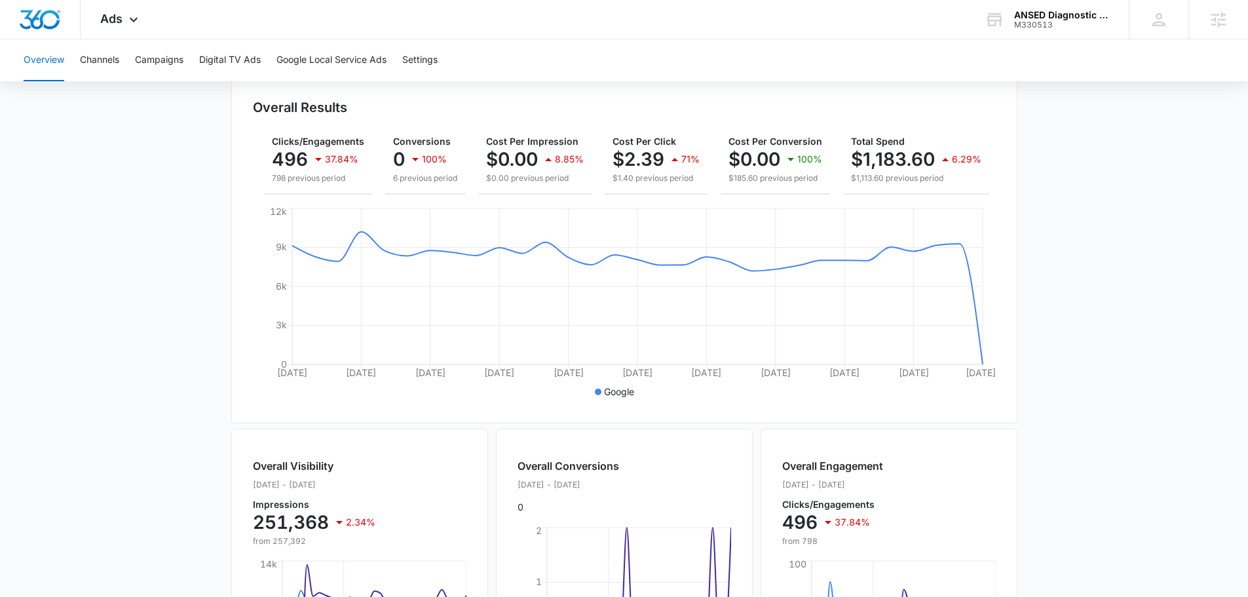
scroll to position [0, 0]
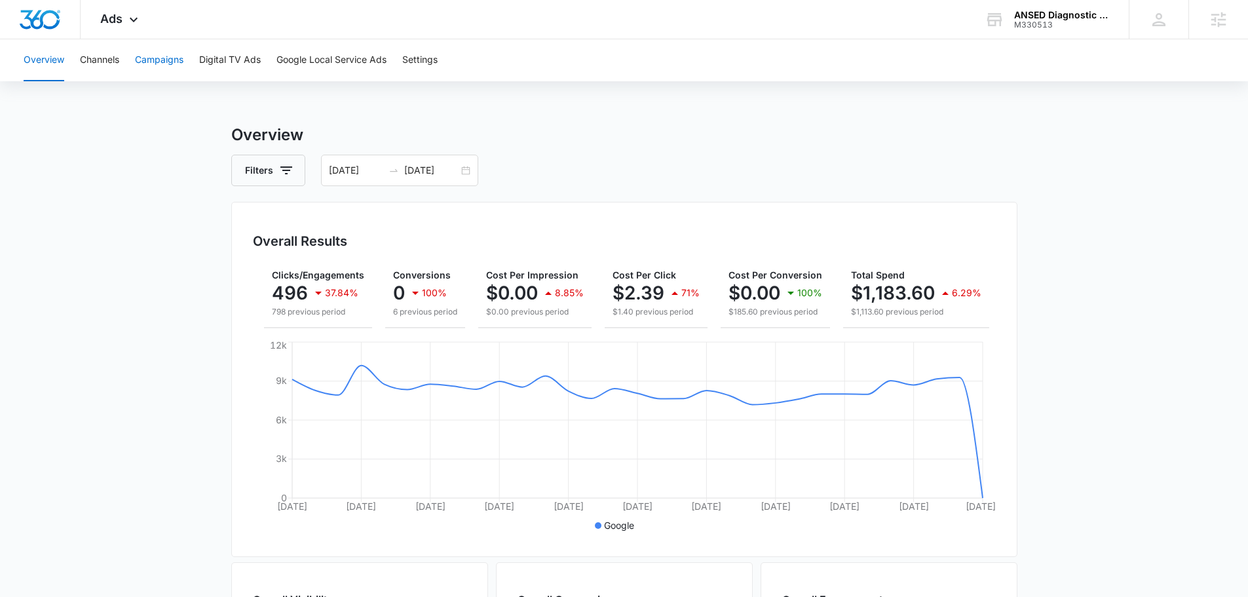
click at [155, 53] on button "Campaigns" at bounding box center [159, 60] width 48 height 42
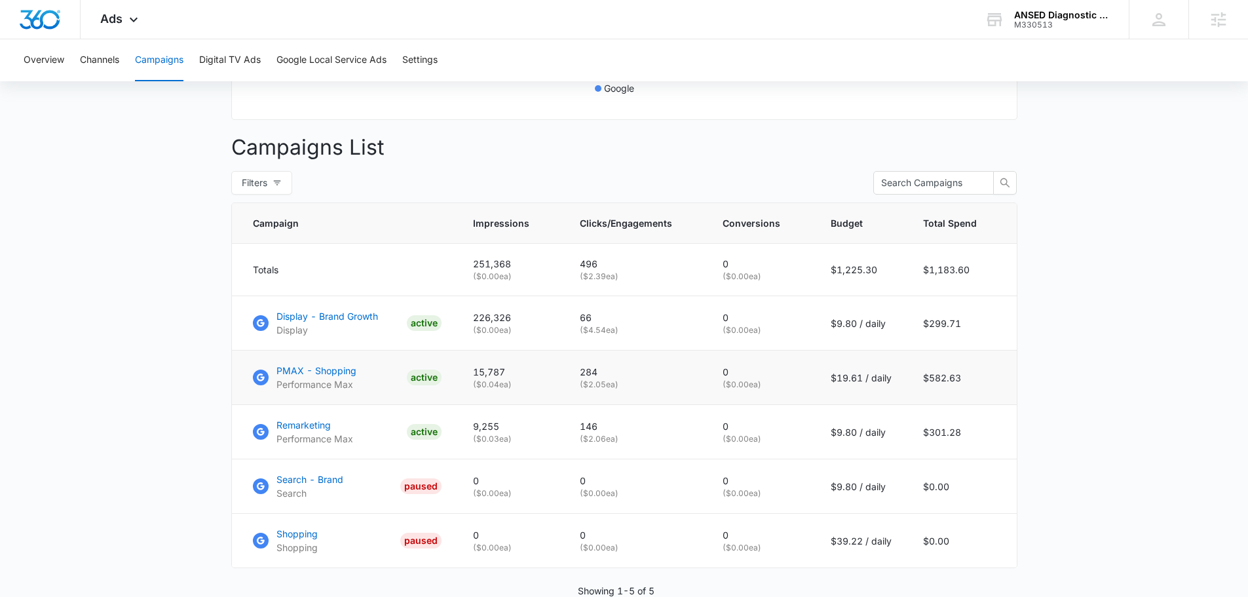
scroll to position [459, 0]
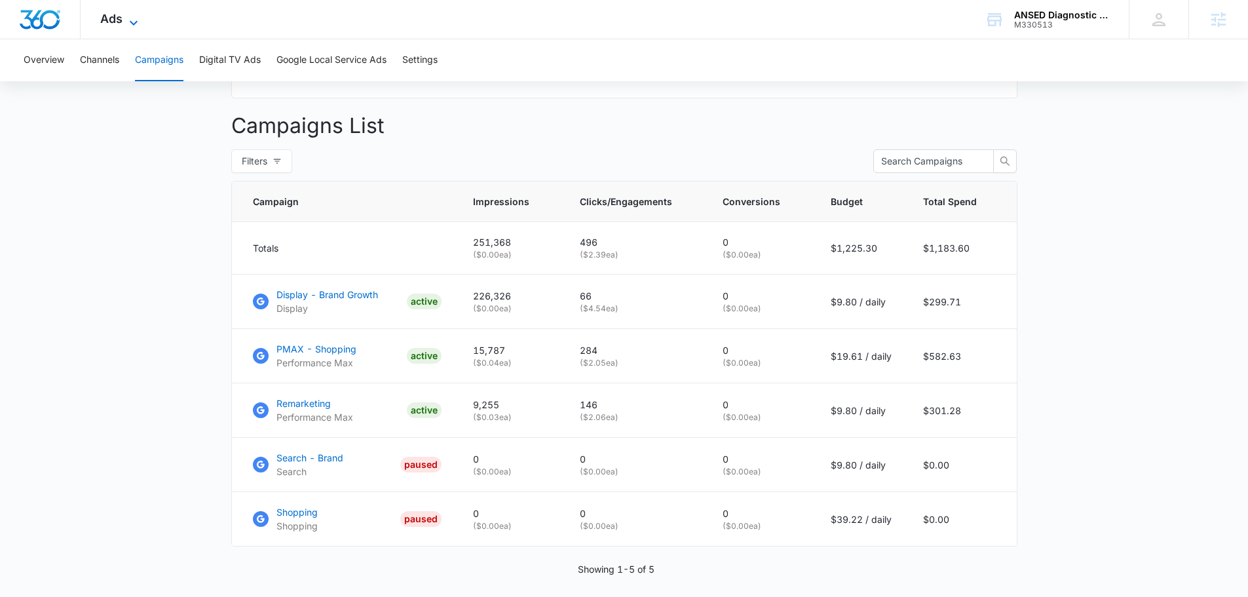
click at [117, 16] on span "Ads" at bounding box center [111, 19] width 22 height 14
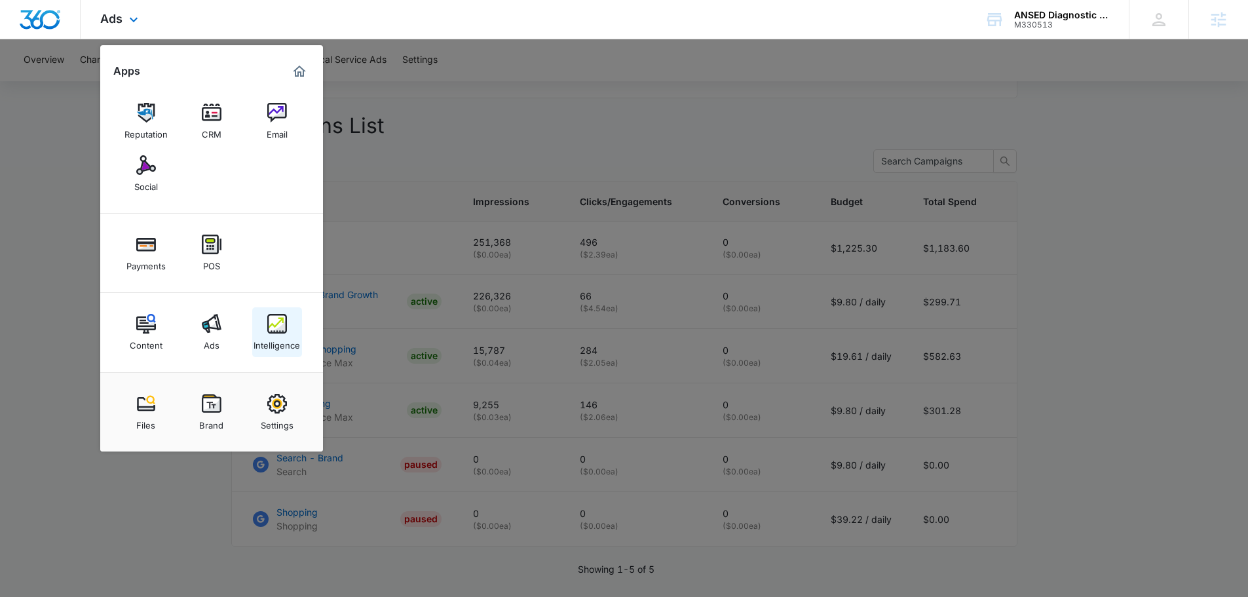
click at [282, 325] on img at bounding box center [277, 324] width 20 height 20
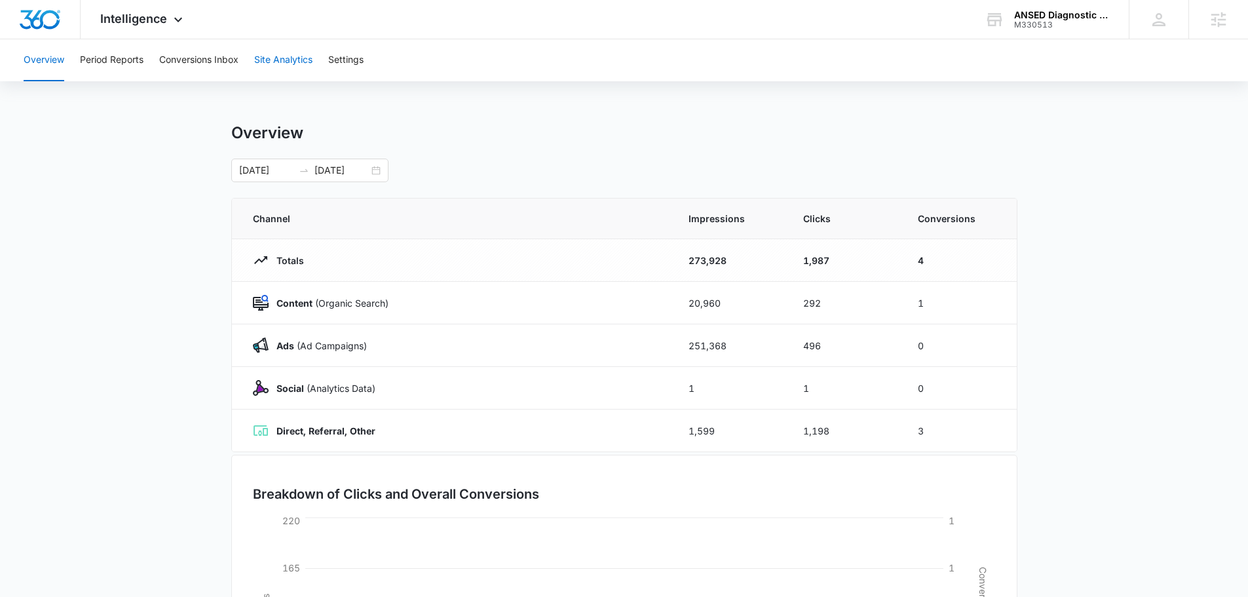
click at [284, 59] on button "Site Analytics" at bounding box center [283, 60] width 58 height 42
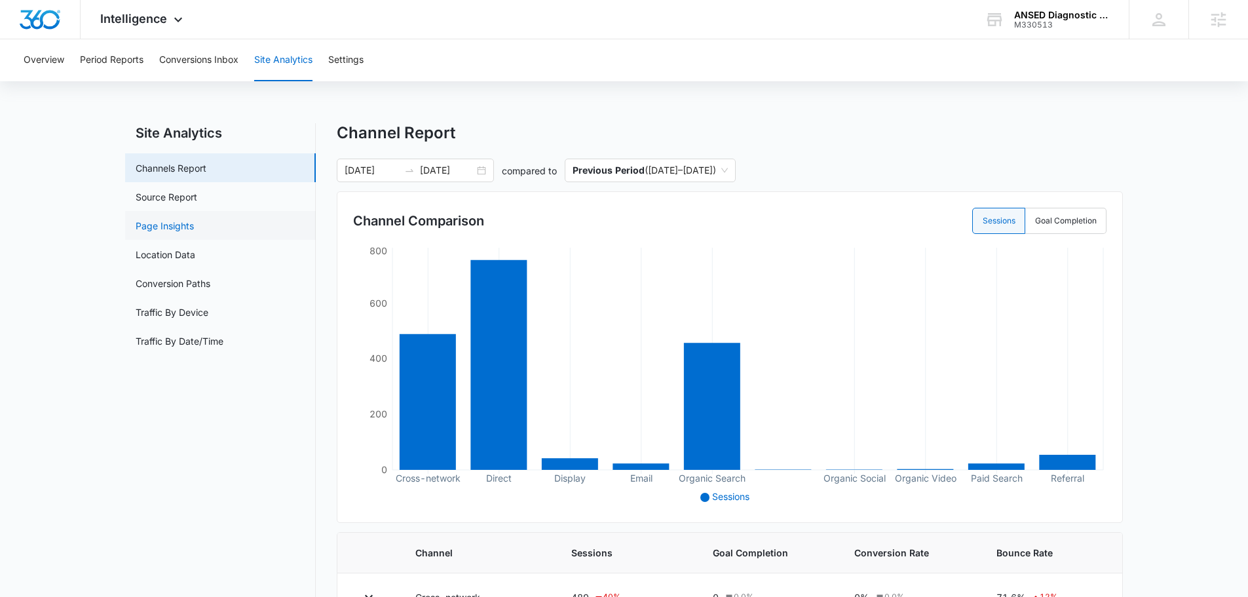
click at [176, 224] on link "Page Insights" at bounding box center [165, 226] width 58 height 14
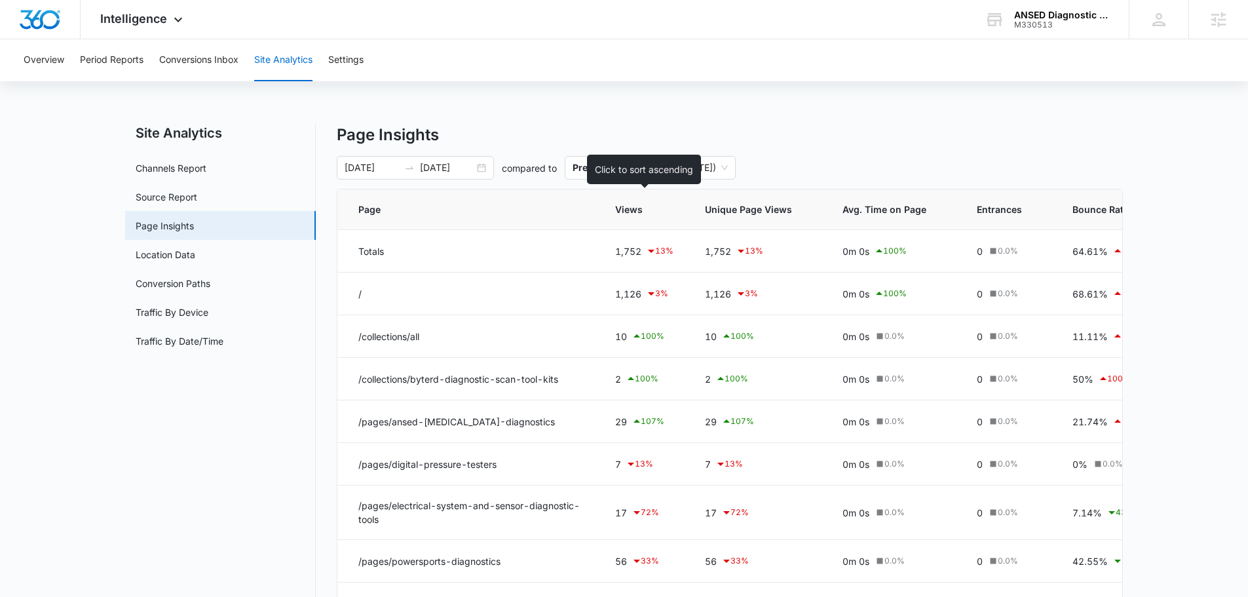
click at [636, 211] on span "Views" at bounding box center [634, 209] width 39 height 14
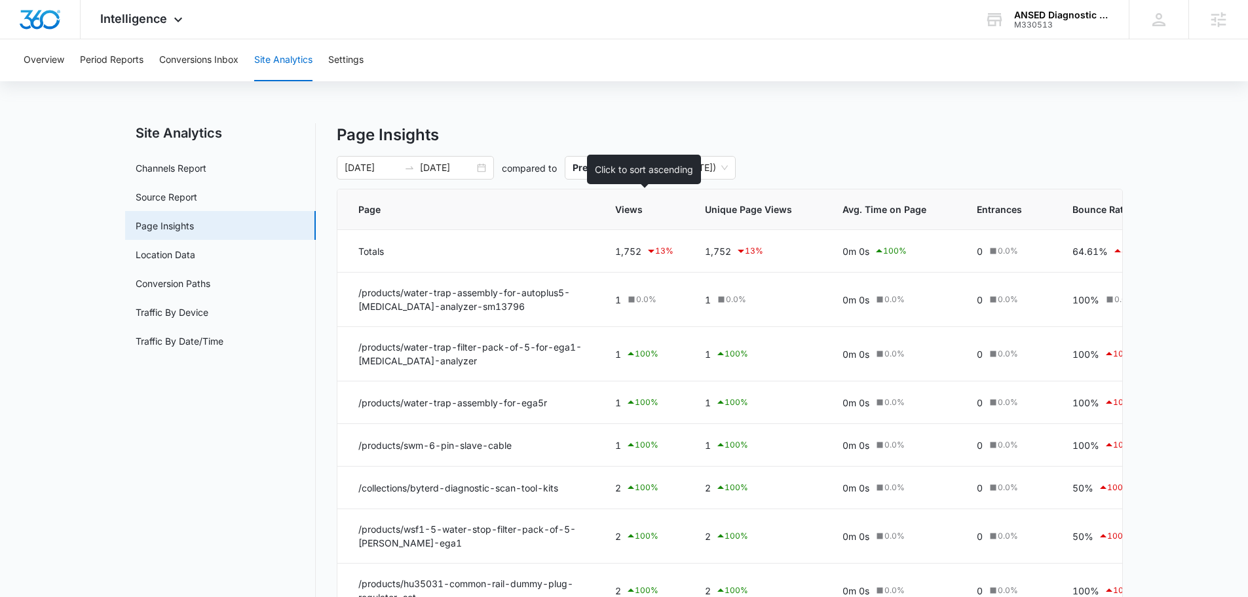
click at [636, 211] on span "Views" at bounding box center [634, 209] width 39 height 14
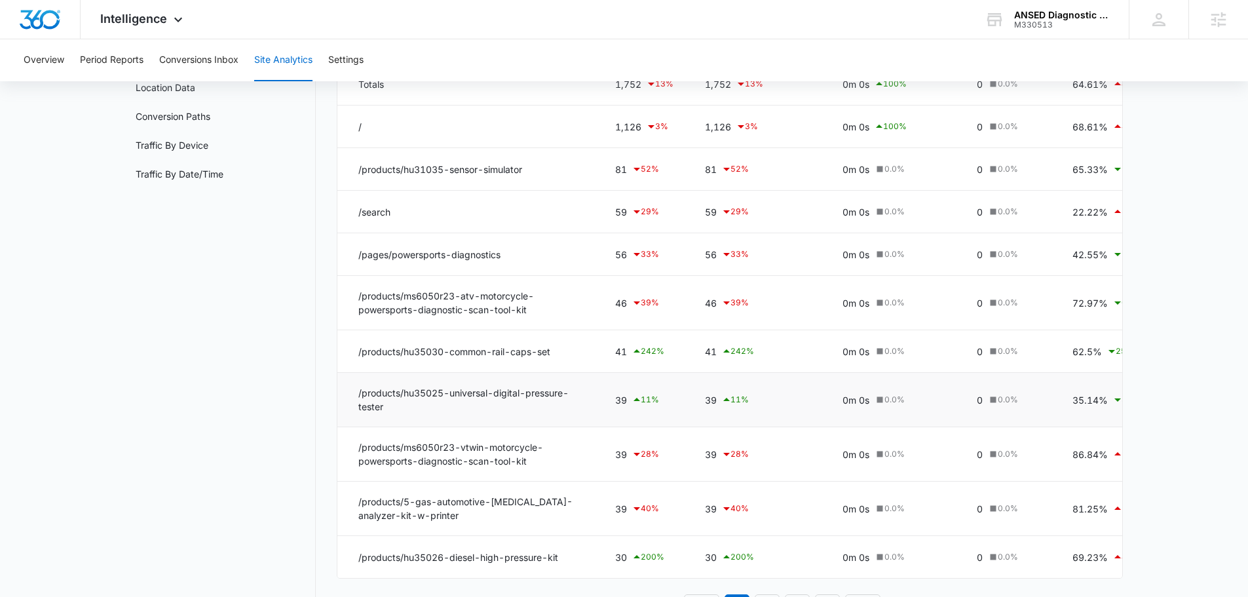
scroll to position [231, 0]
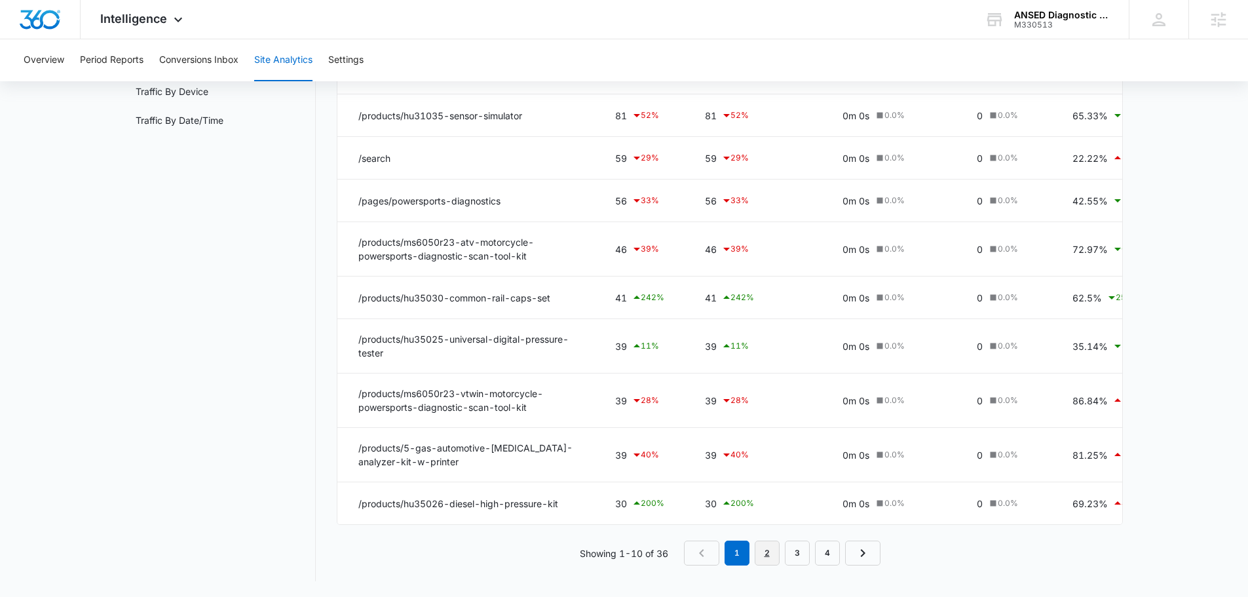
click at [768, 551] on link "2" at bounding box center [767, 552] width 25 height 25
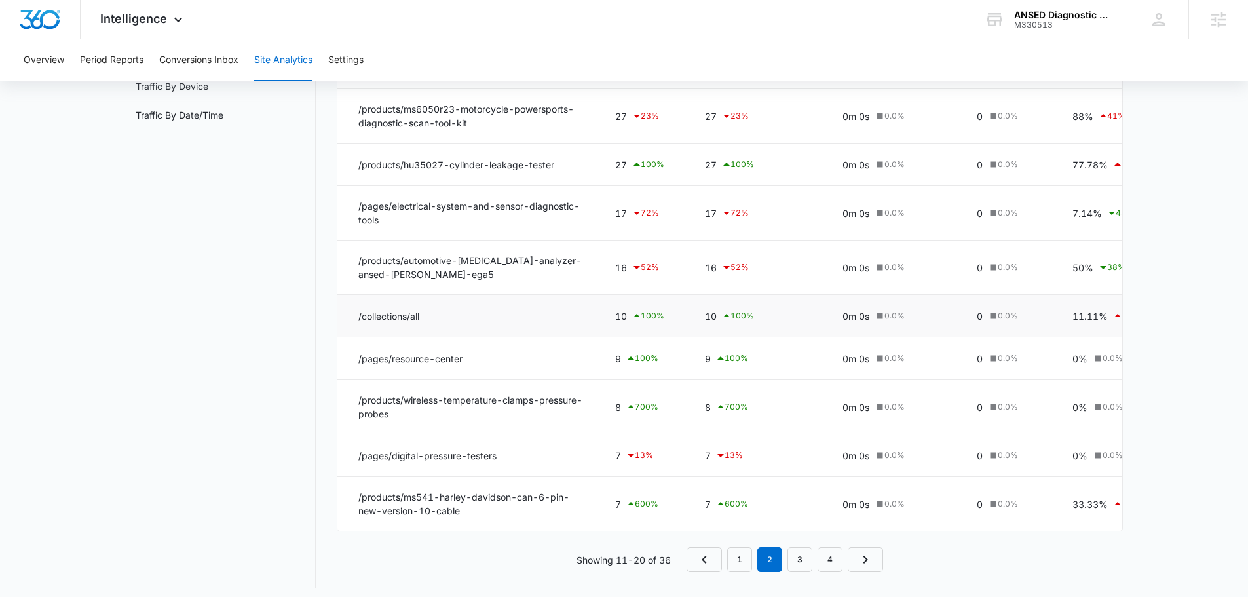
scroll to position [242, 0]
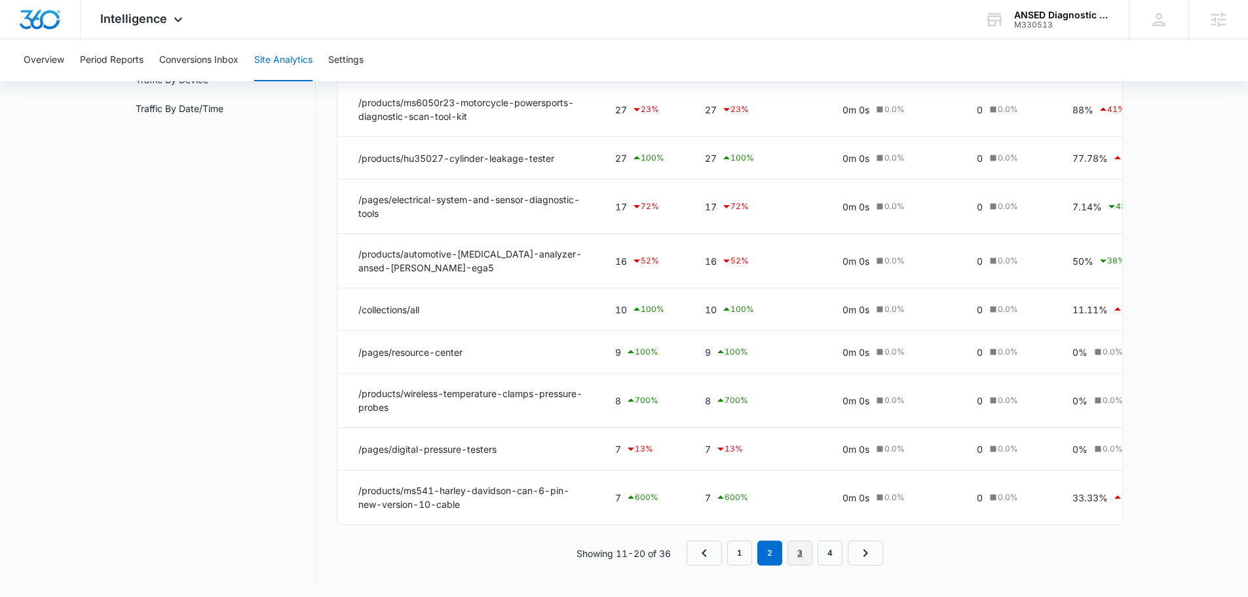
click at [799, 547] on link "3" at bounding box center [799, 552] width 25 height 25
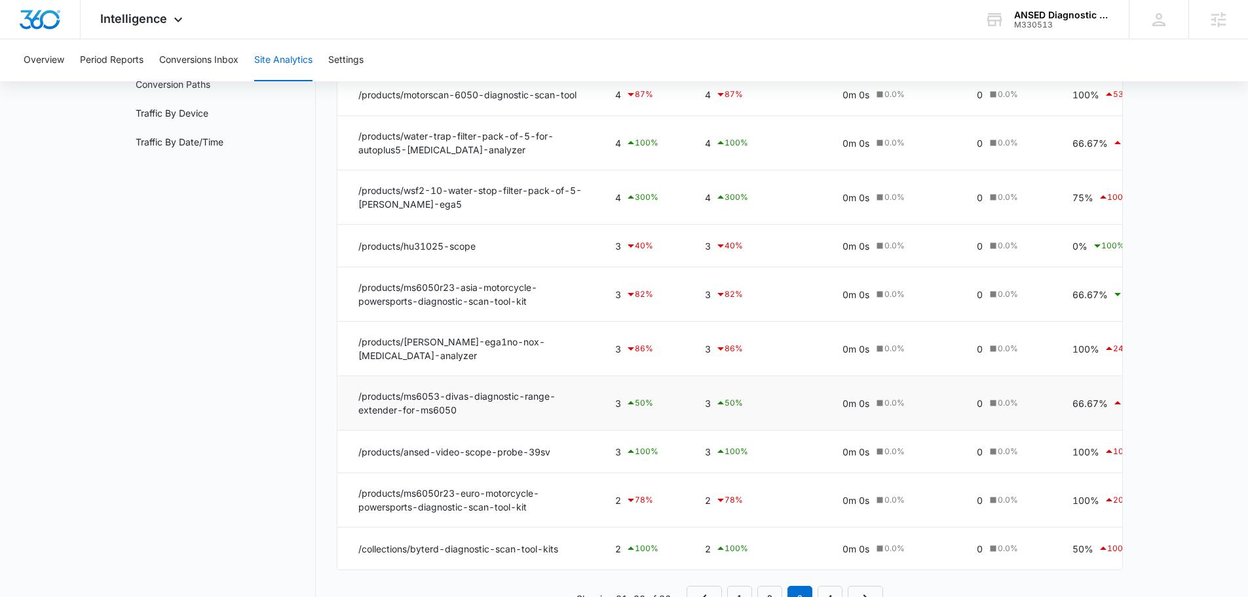
scroll to position [254, 0]
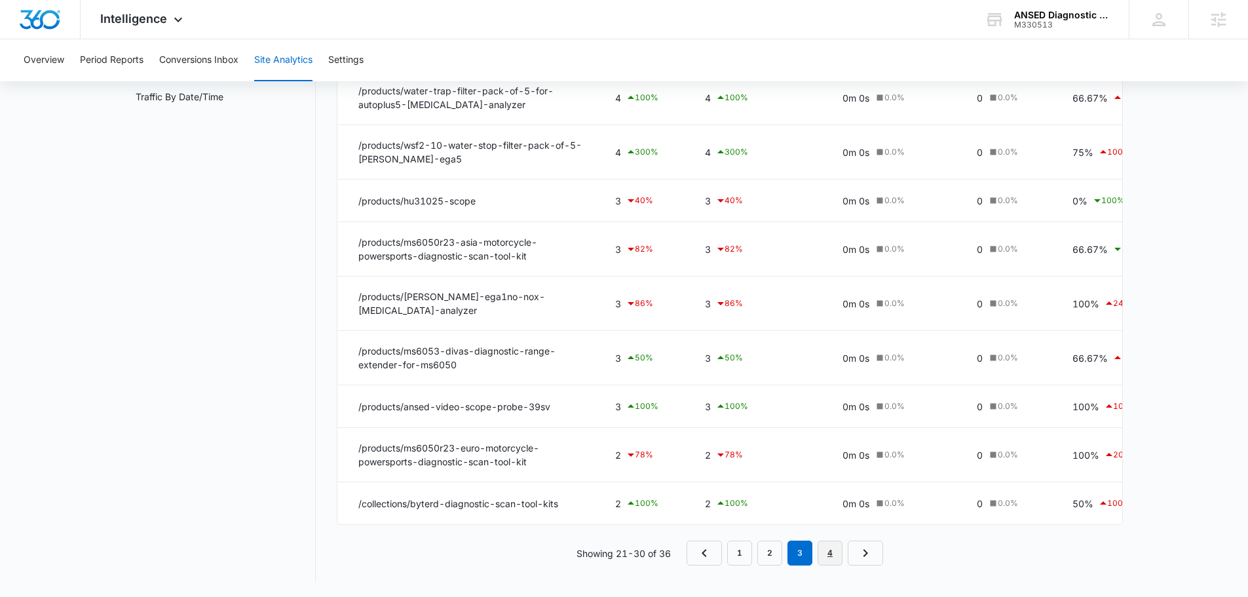
click at [829, 550] on link "4" at bounding box center [830, 552] width 25 height 25
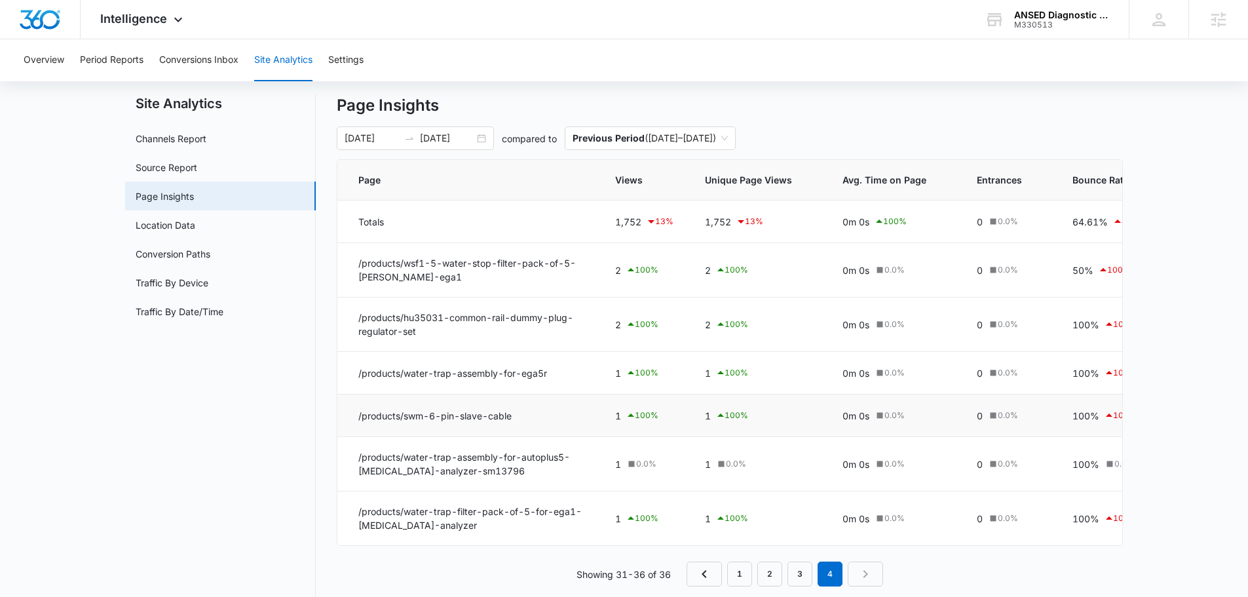
scroll to position [0, 0]
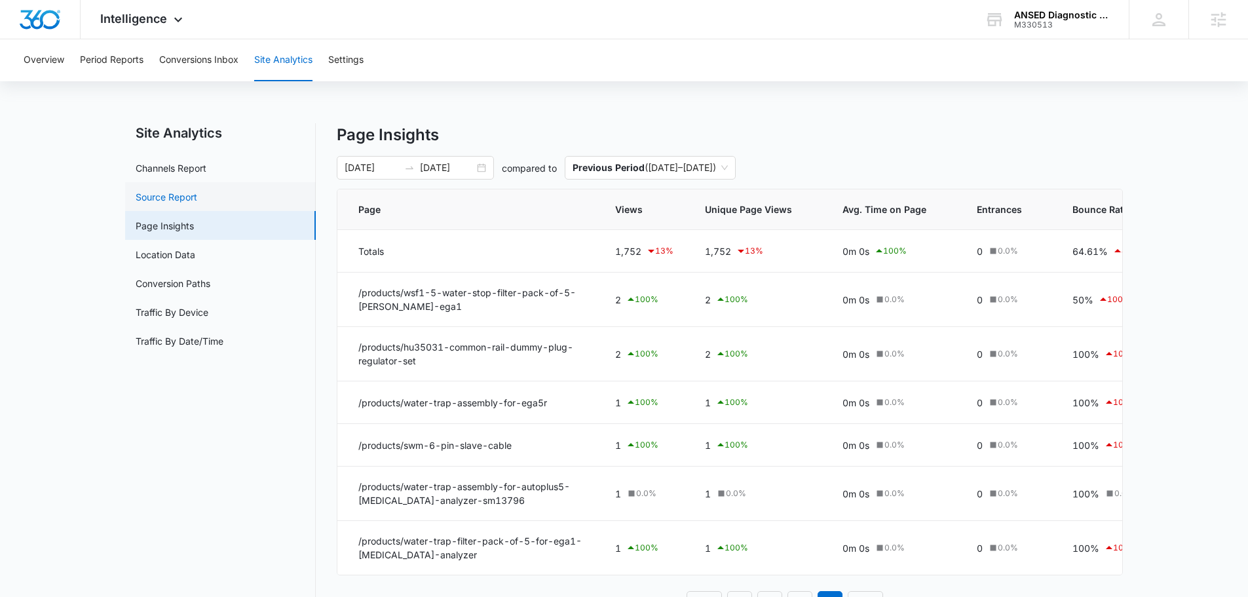
click at [170, 194] on link "Source Report" at bounding box center [167, 197] width 62 height 14
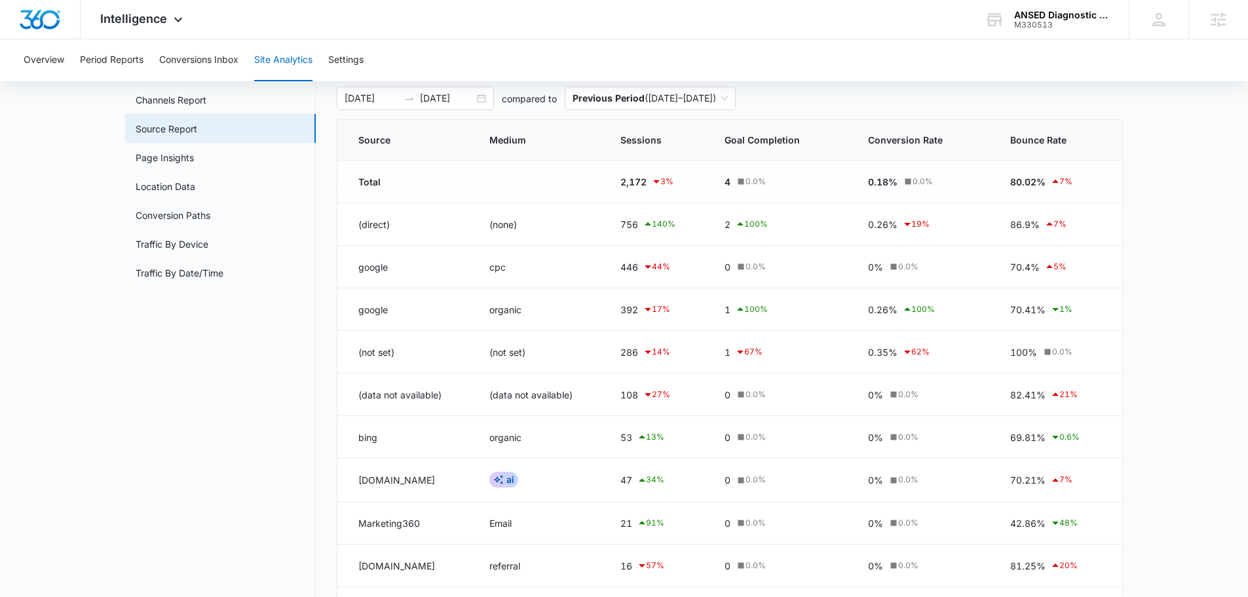
scroll to position [173, 0]
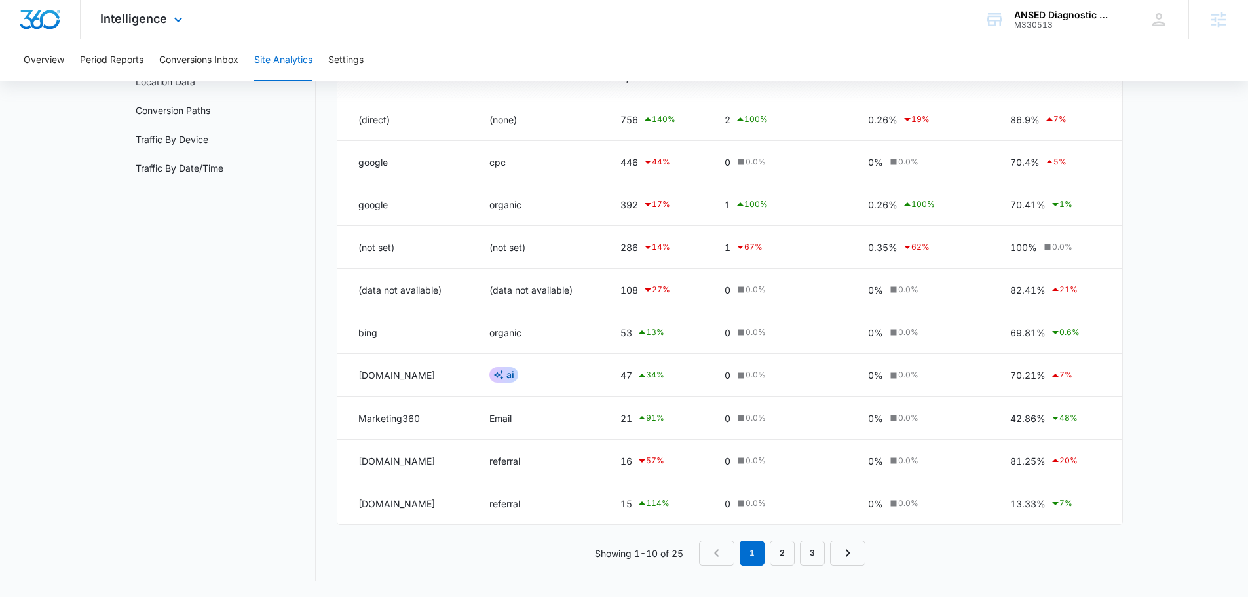
click at [133, 27] on div "Intelligence Apps Reputation CRM Email Social Payments POS Content Ads Intellig…" at bounding box center [143, 19] width 125 height 39
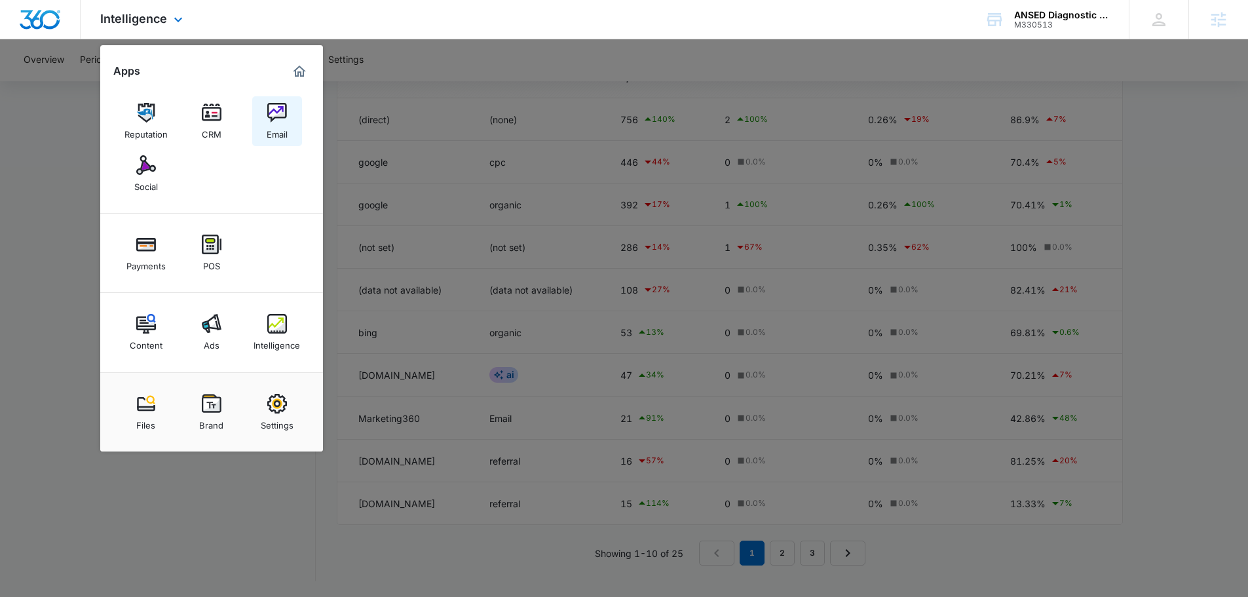
click at [280, 114] on img at bounding box center [277, 113] width 20 height 20
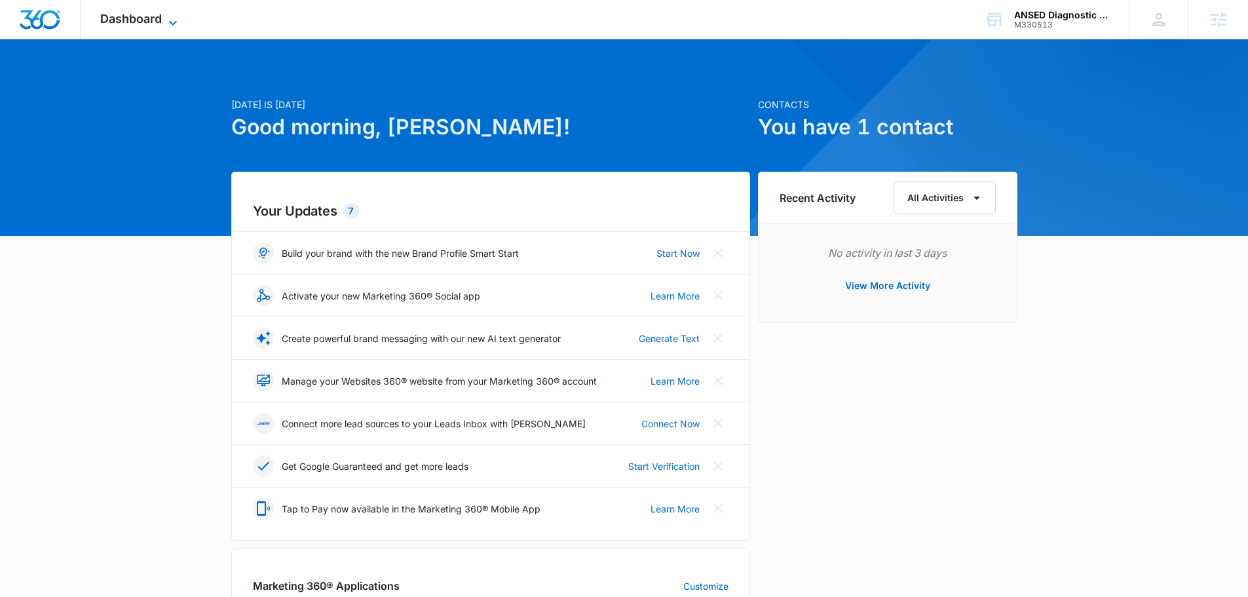
click at [170, 21] on icon at bounding box center [173, 23] width 16 height 16
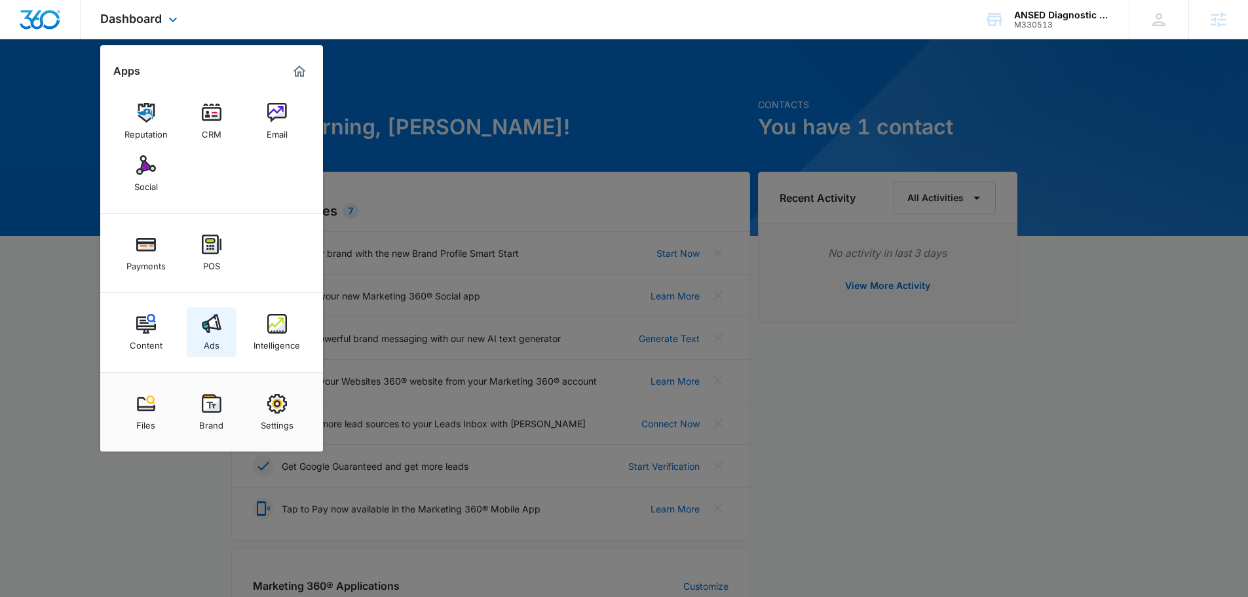
click at [222, 326] on link "Ads" at bounding box center [212, 332] width 50 height 50
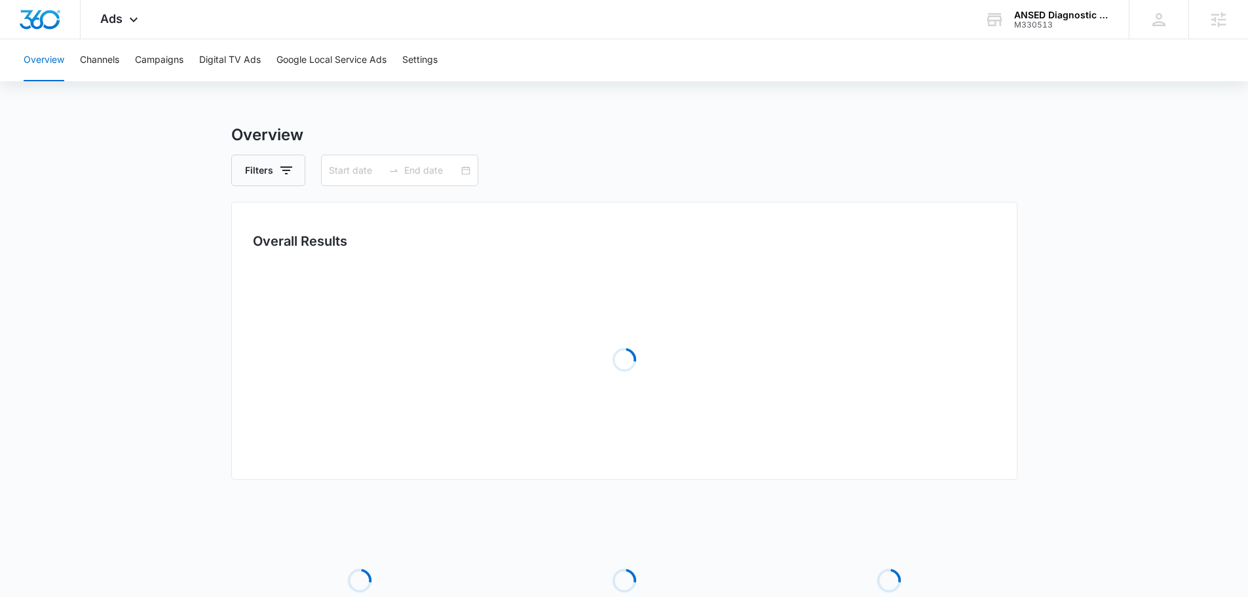
type input "[DATE]"
click at [165, 58] on button "Campaigns" at bounding box center [159, 60] width 48 height 42
